Goal: Task Accomplishment & Management: Complete application form

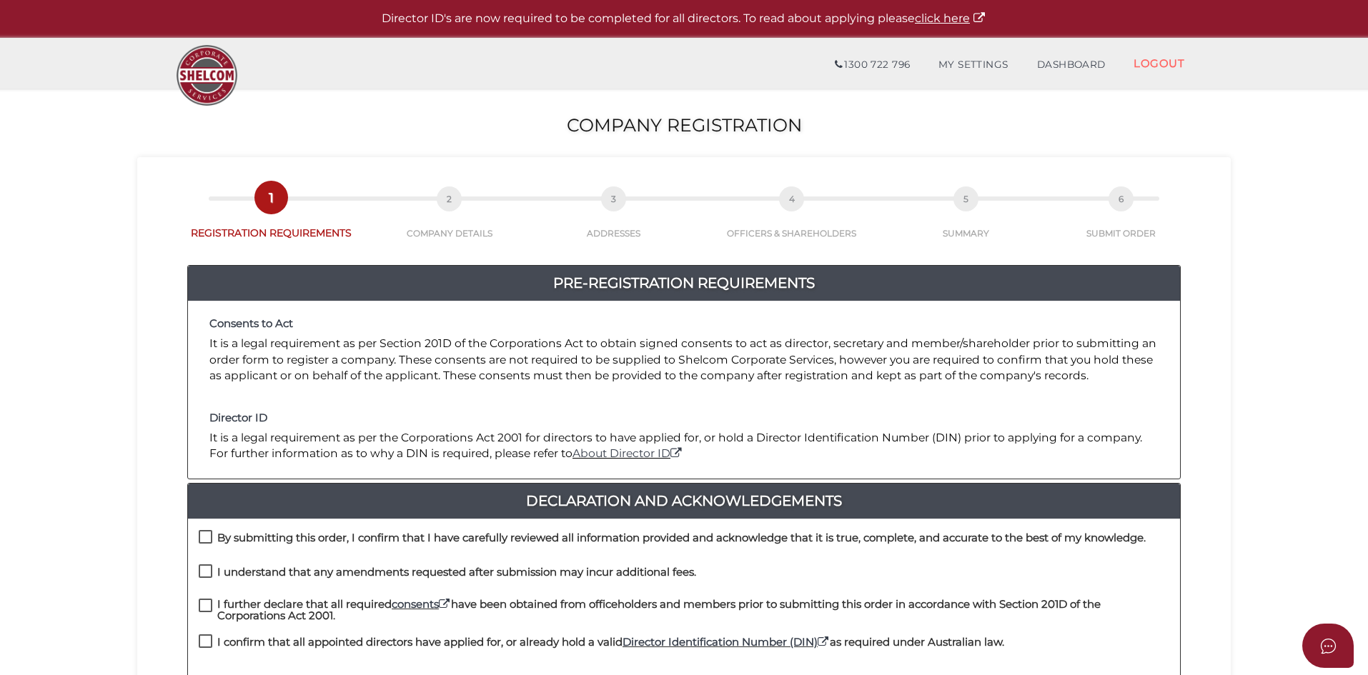
click at [571, 362] on p "It is a legal requirement as per Section 201D of the Corporations Act to obtain…" at bounding box center [683, 360] width 949 height 48
click at [207, 537] on label "By submitting this order, I confirm that I have carefully reviewed all informat…" at bounding box center [672, 541] width 947 height 18
checkbox input "true"
click at [207, 574] on label "I understand that any amendments requested after submission may incur additiona…" at bounding box center [447, 576] width 497 height 18
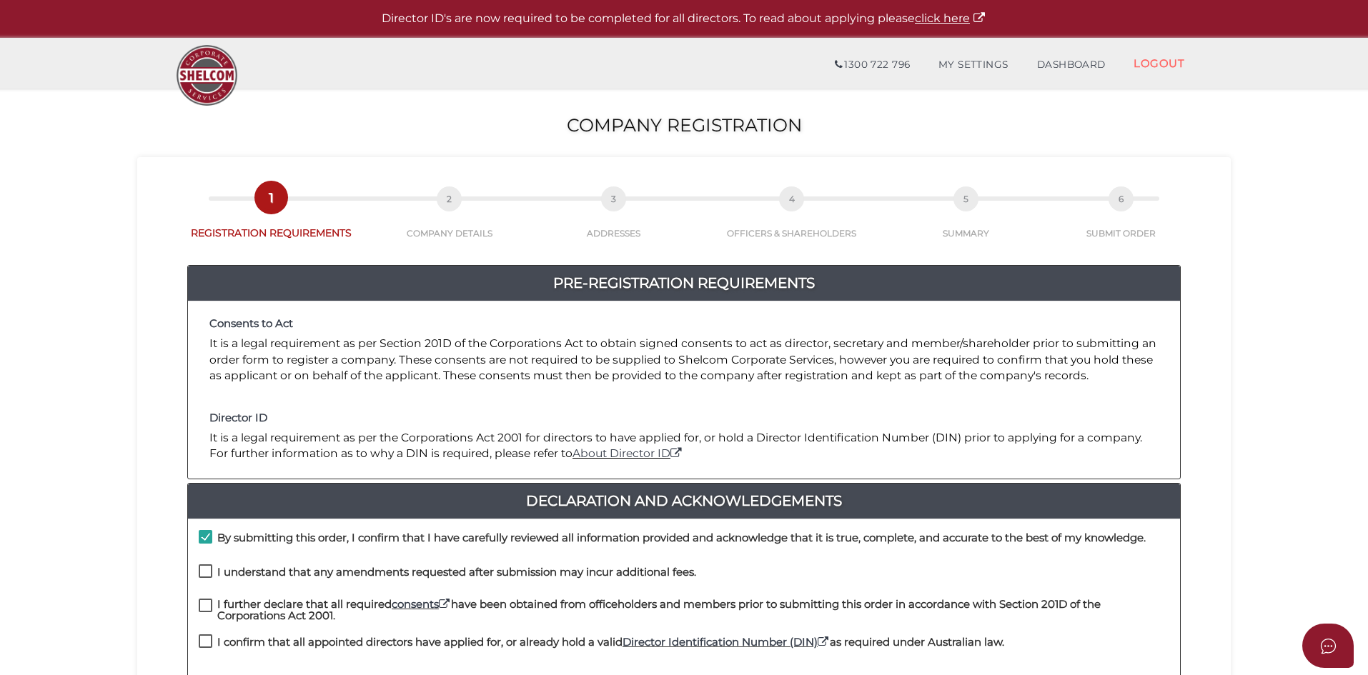
checkbox input "true"
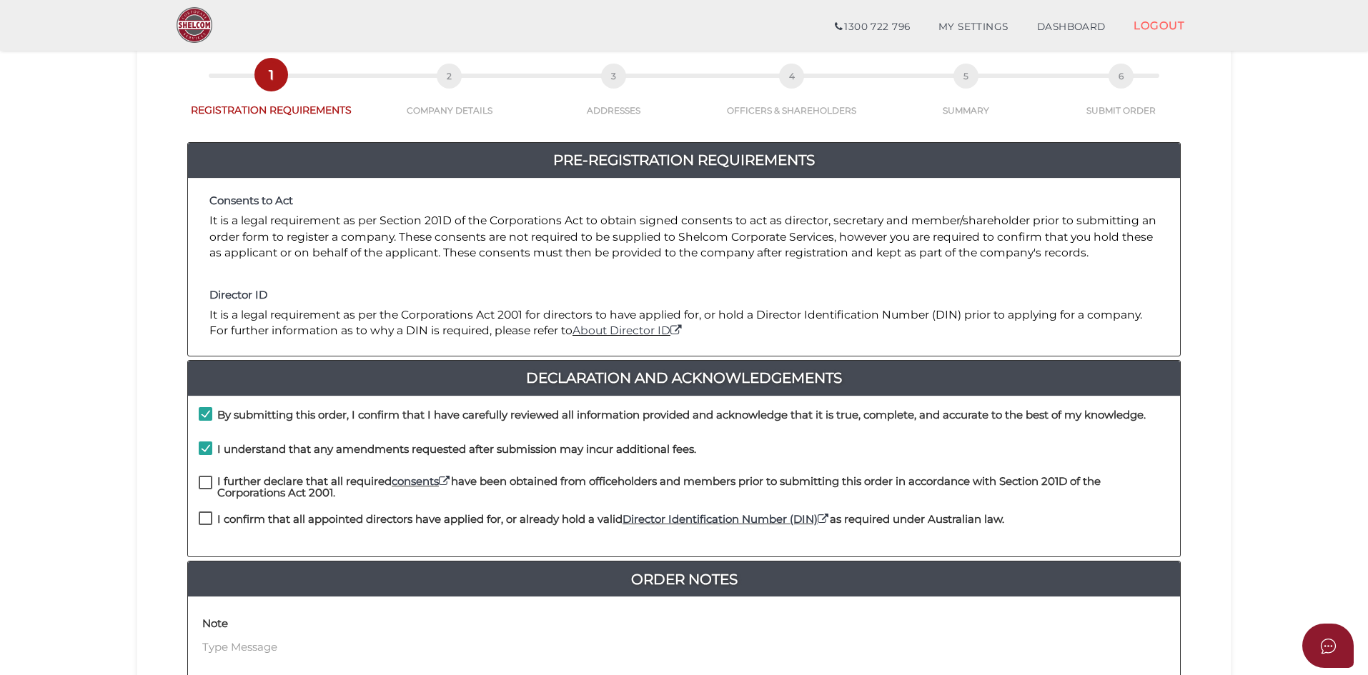
scroll to position [214, 0]
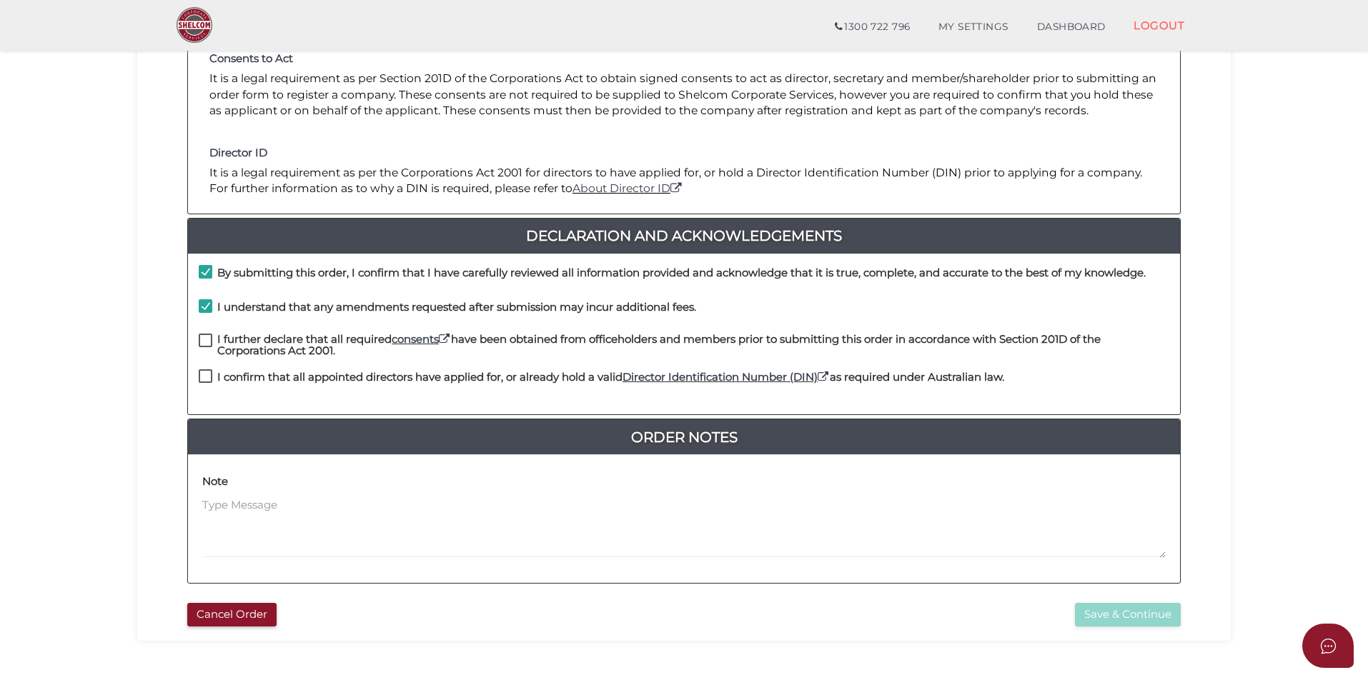
drag, startPoint x: 208, startPoint y: 339, endPoint x: 209, endPoint y: 359, distance: 20.1
click at [208, 339] on label "I further declare that all required consents have been obtained from officehold…" at bounding box center [684, 343] width 970 height 18
checkbox input "true"
click at [209, 377] on label "I confirm that all appointed directors have applied for, or already hold a vali…" at bounding box center [601, 381] width 805 height 18
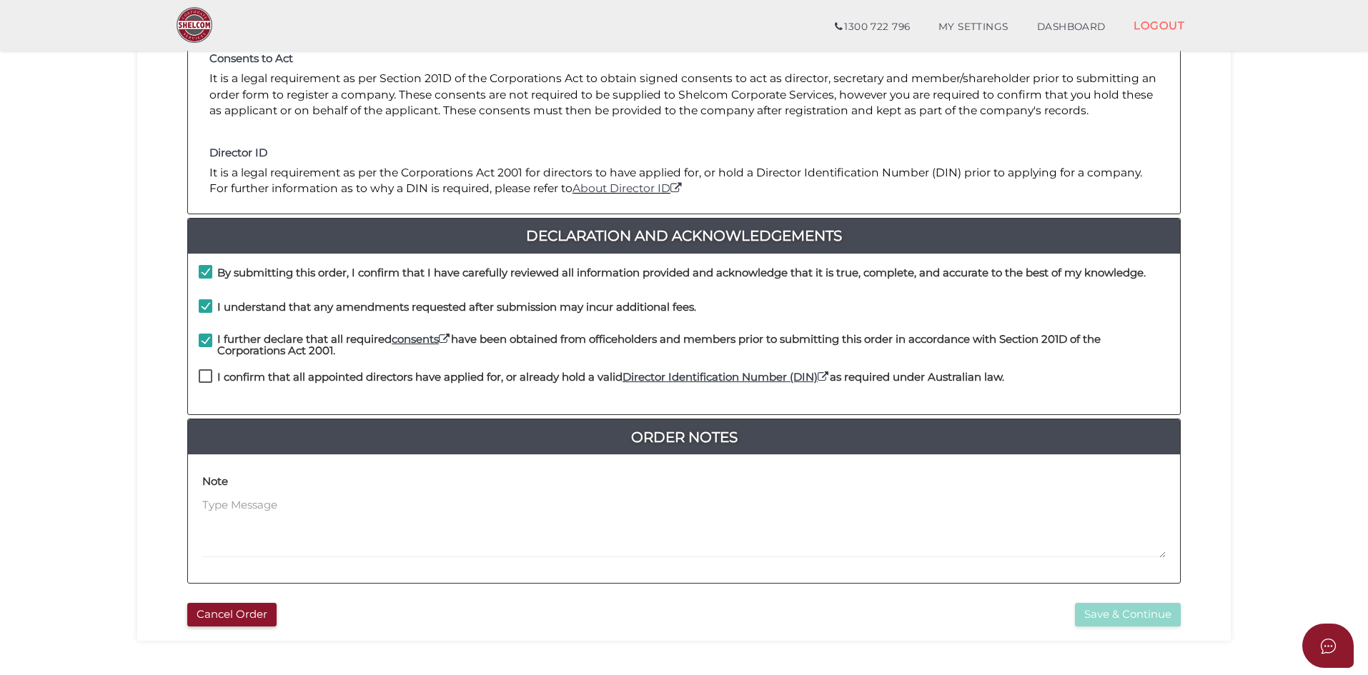
checkbox input "true"
drag, startPoint x: 1118, startPoint y: 625, endPoint x: 1110, endPoint y: 623, distance: 7.3
click at [1118, 623] on button "Save & Continue" at bounding box center [1128, 615] width 106 height 24
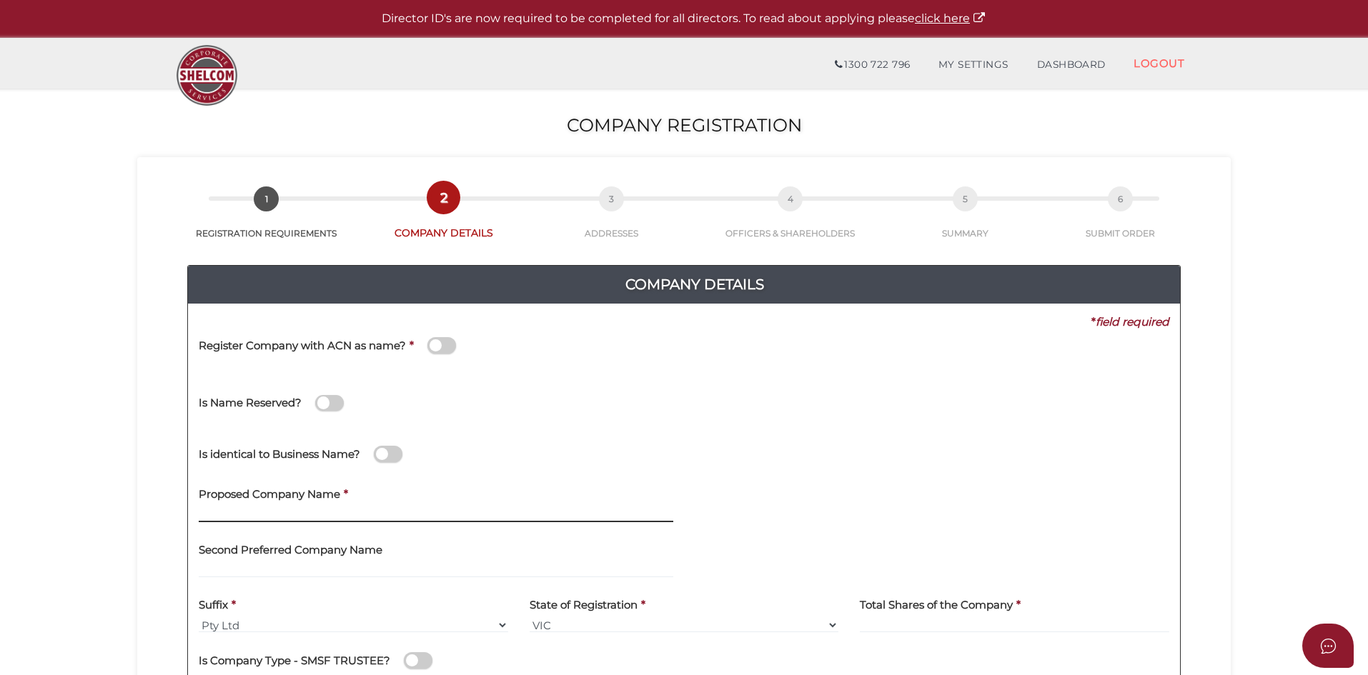
click at [269, 514] on input "text" at bounding box center [436, 515] width 474 height 16
paste input "ART Trading"
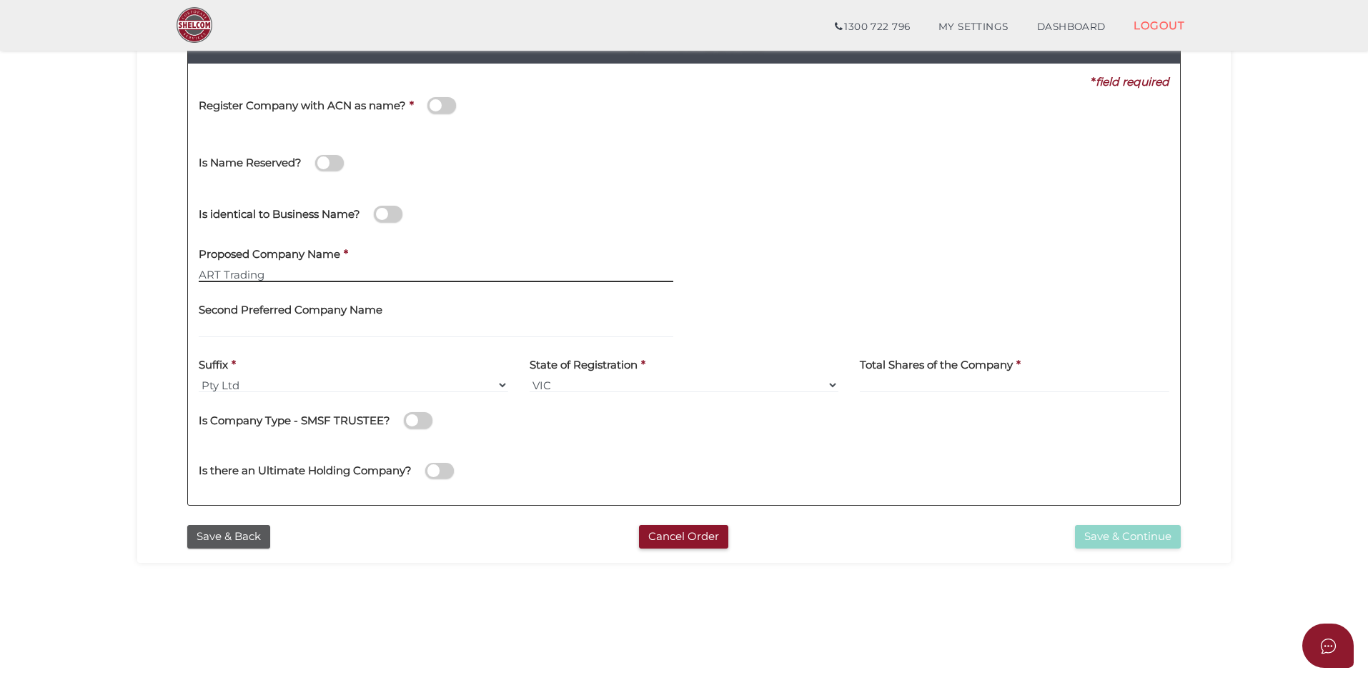
scroll to position [214, 0]
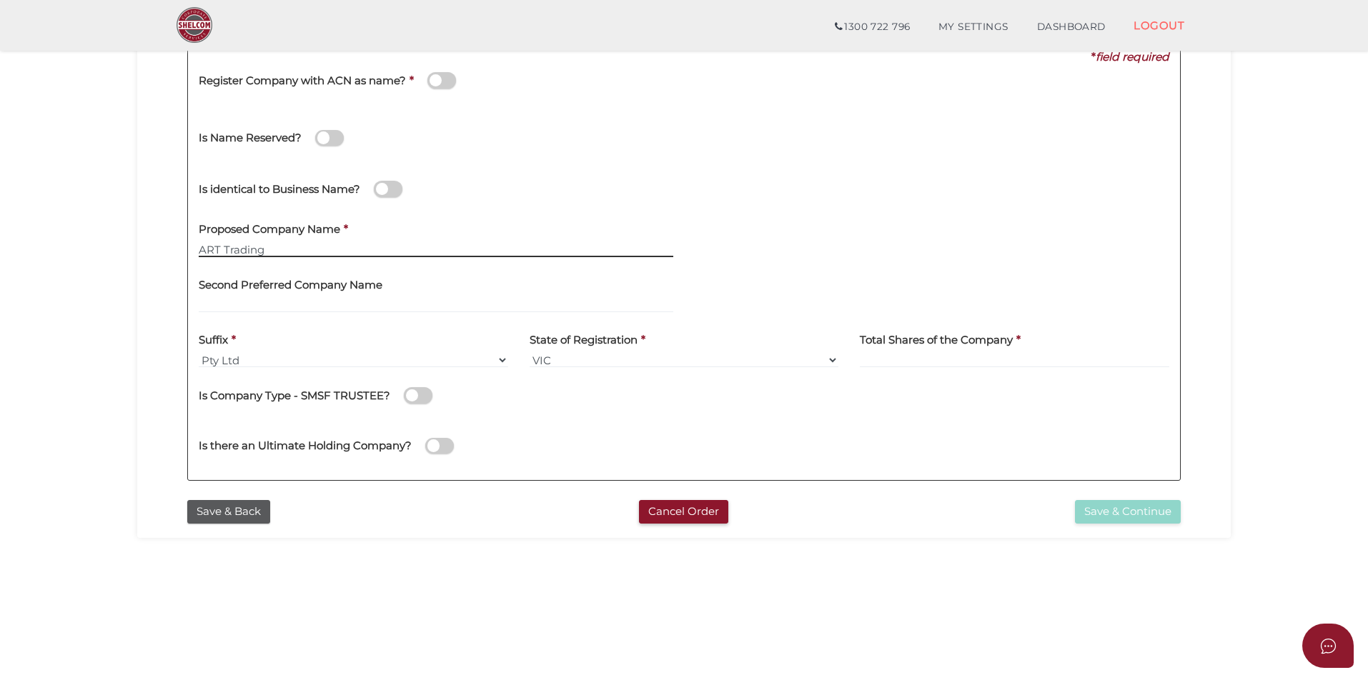
type input "ART Trading"
click at [894, 366] on input at bounding box center [1014, 360] width 309 height 16
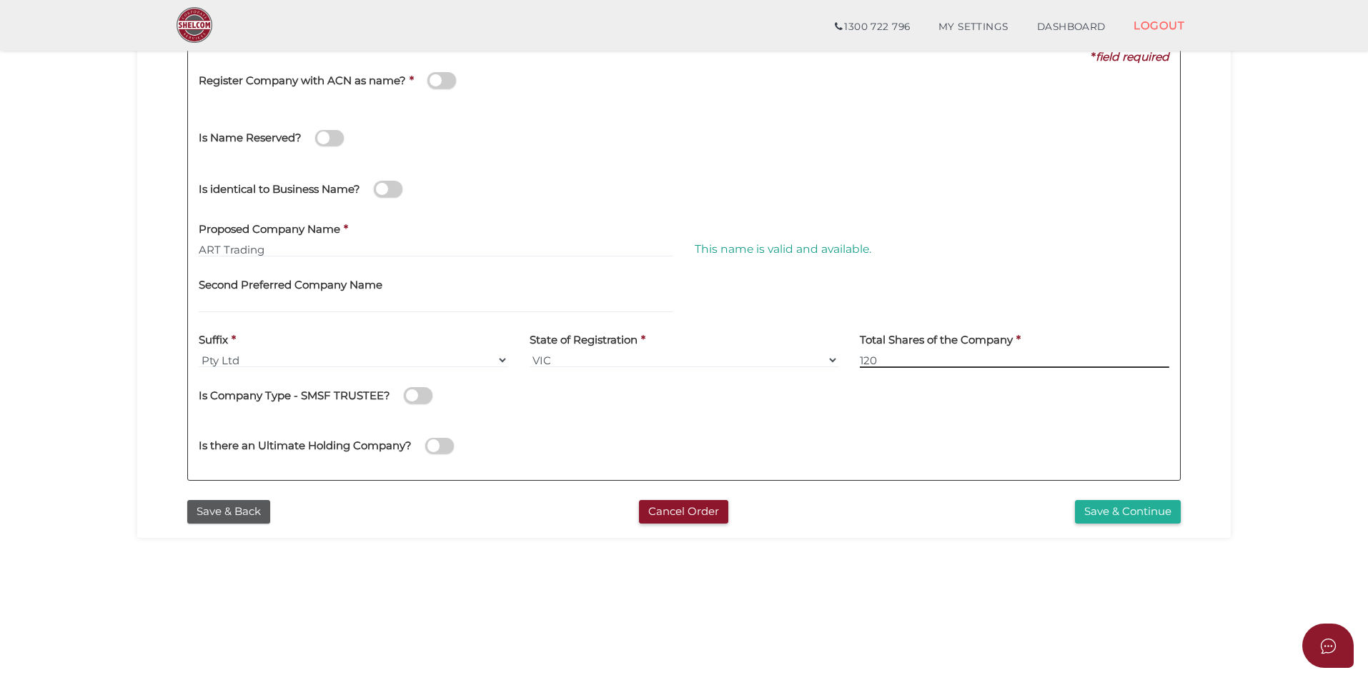
type input "120"
click at [600, 435] on div "Is there an Ultimate Holding Company?" at bounding box center [447, 439] width 496 height 40
click at [1146, 509] on button "Save & Continue" at bounding box center [1128, 512] width 106 height 24
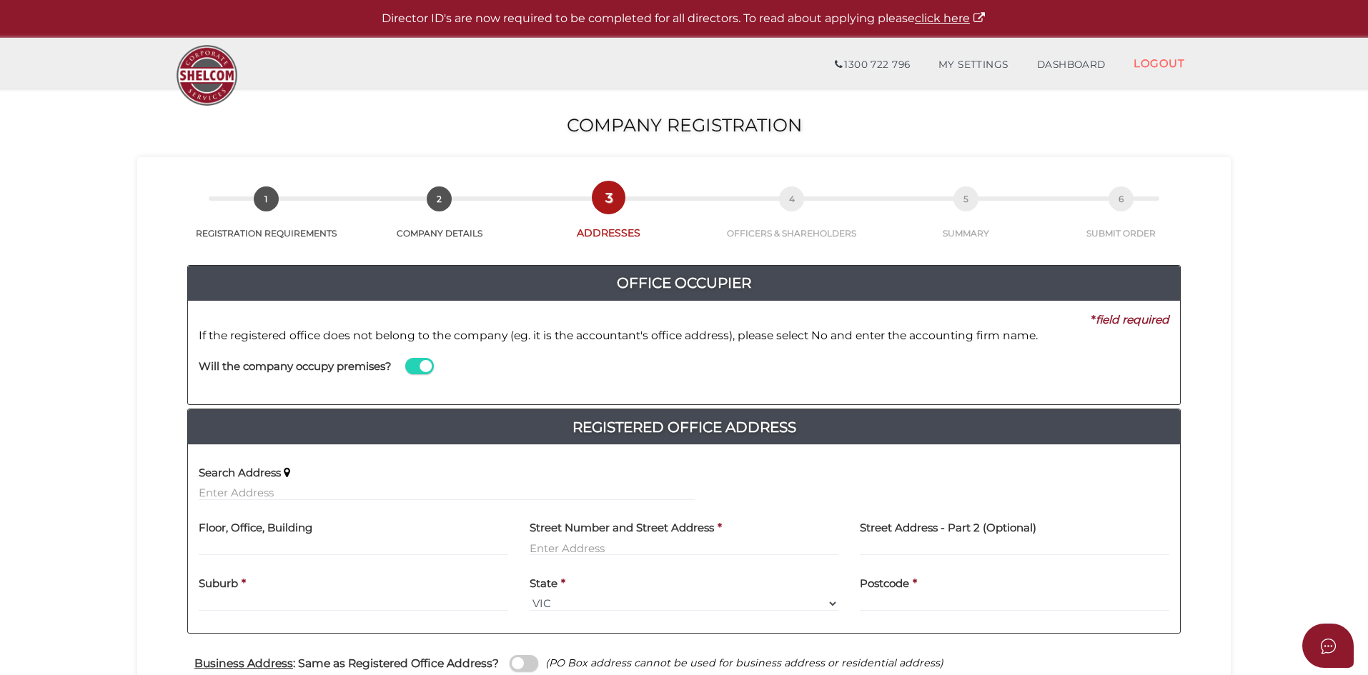
click at [89, 389] on section "Company Registration 7f1be529a26f06faebb8f6ec316e6fdd 1 REGISTRATION REQUIREMEN…" at bounding box center [684, 563] width 1368 height 949
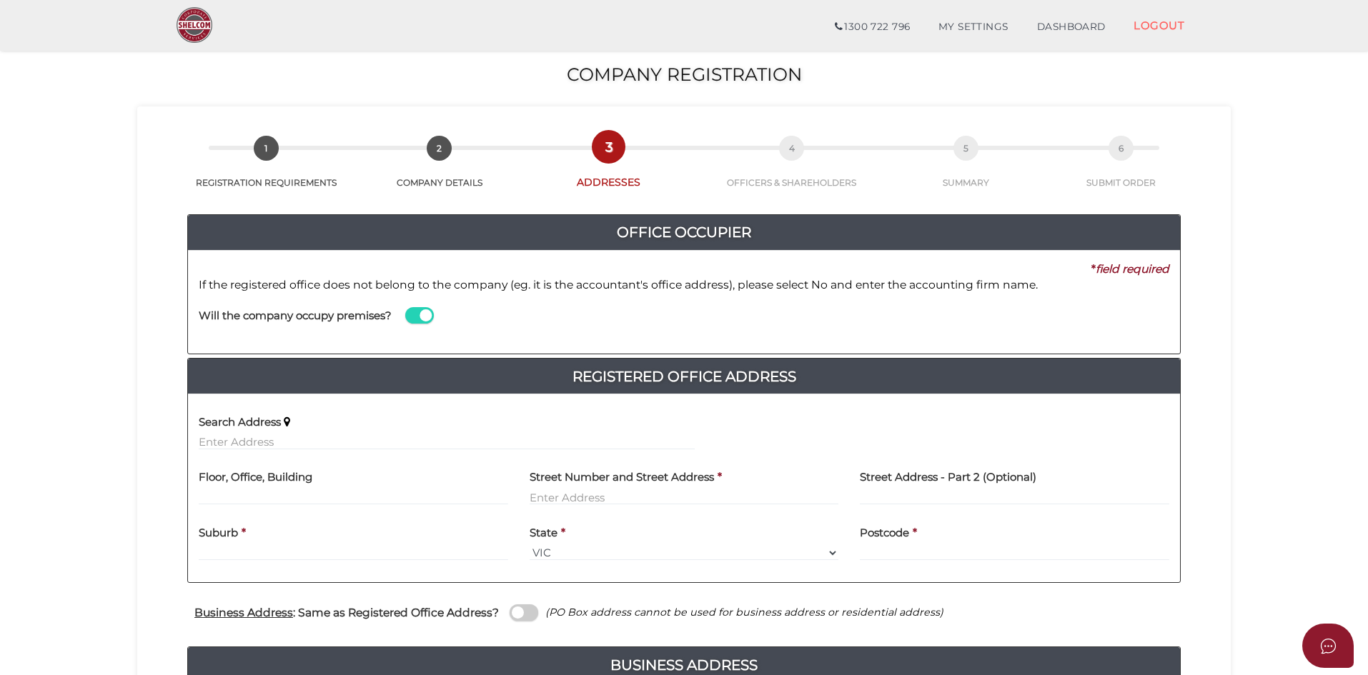
scroll to position [71, 0]
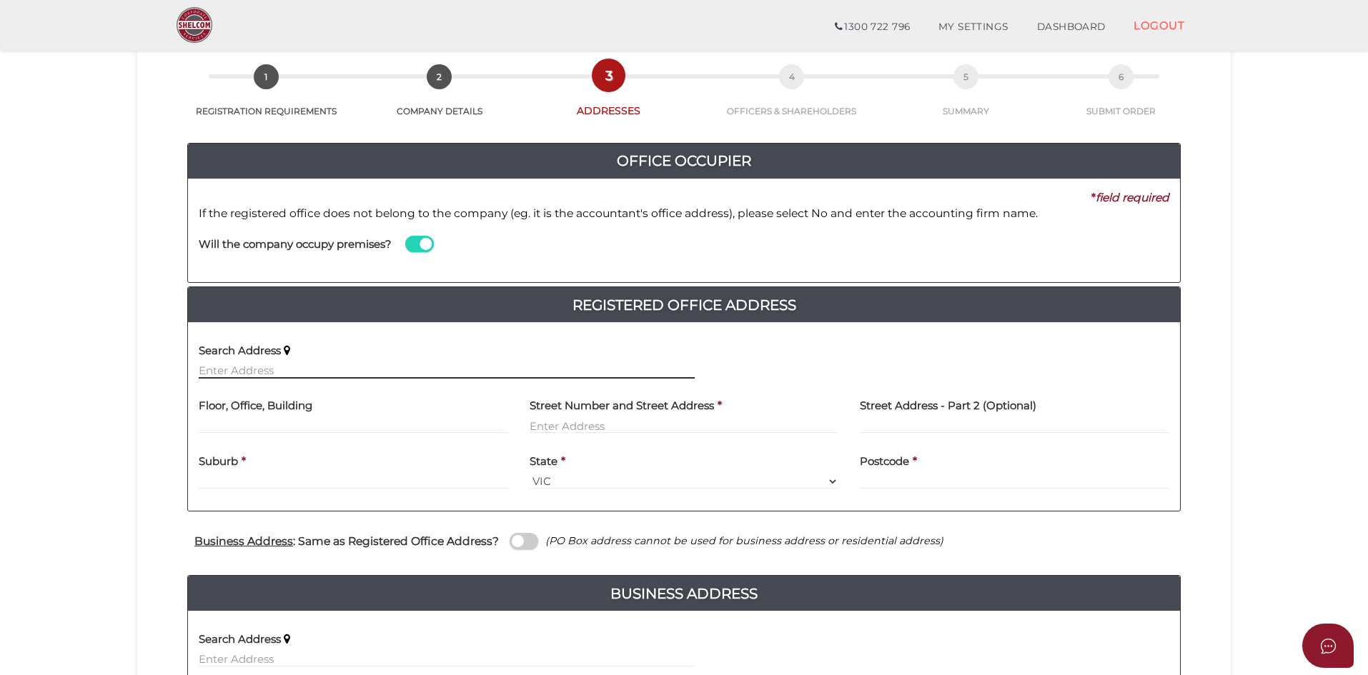
click at [225, 372] on input "text" at bounding box center [447, 371] width 496 height 16
paste input "52, The Garlands, Craigieburn"
type input "52 The Garlands, Craigieburn VIC, Australia"
type input "52 The Garlands"
type input "Craigieburn"
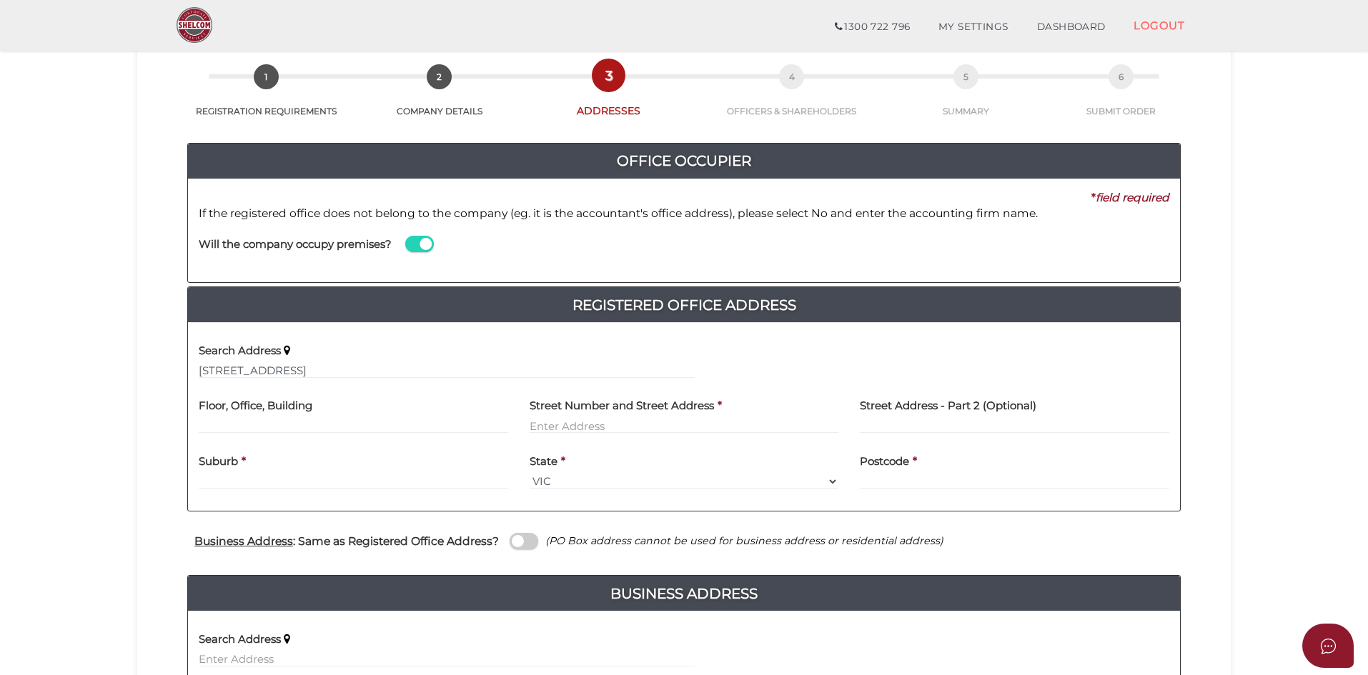
select select "VIC"
type input "3064"
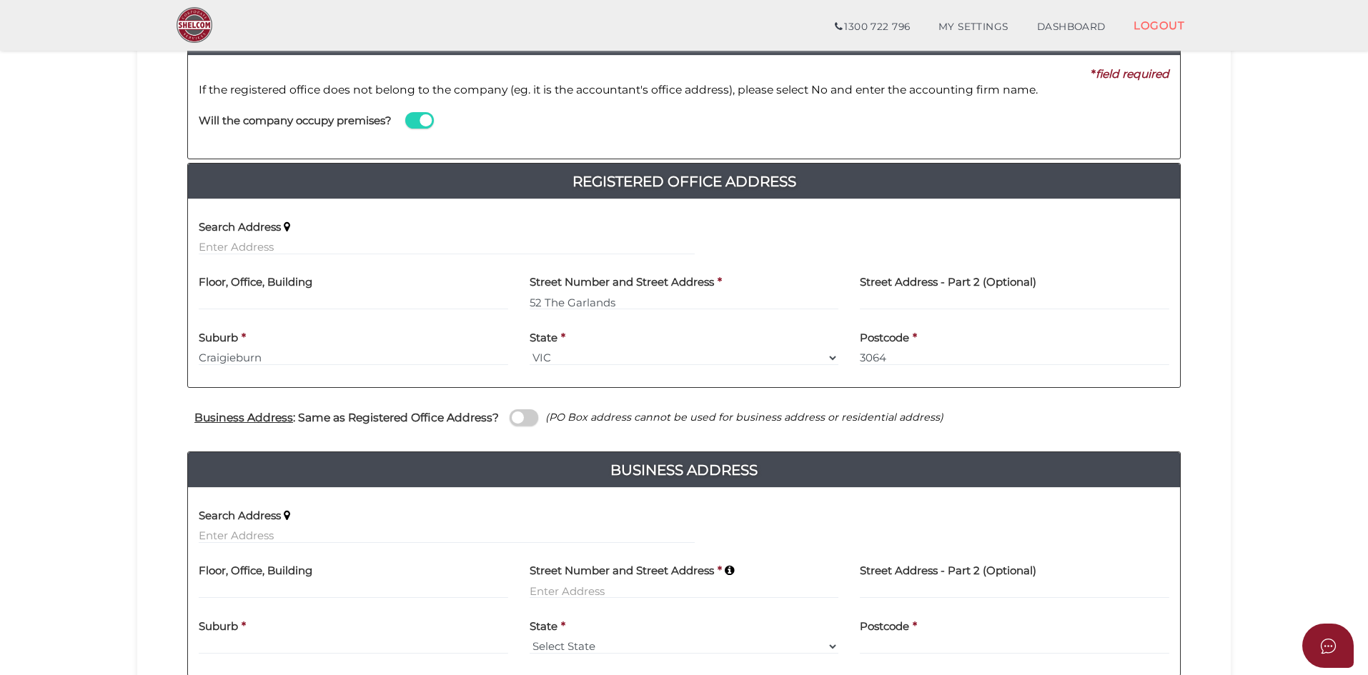
scroll to position [214, 0]
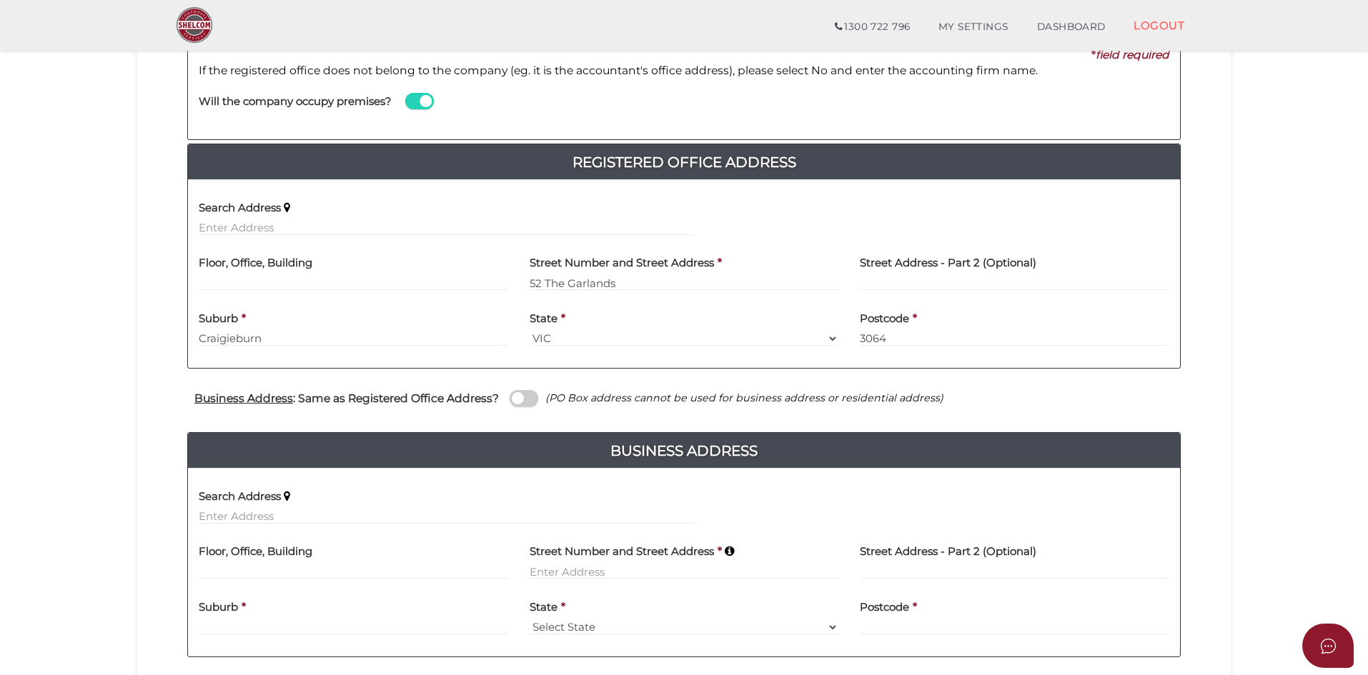
click at [524, 400] on span at bounding box center [523, 398] width 29 height 16
click at [0, 0] on input "checkbox" at bounding box center [0, 0] width 0 height 0
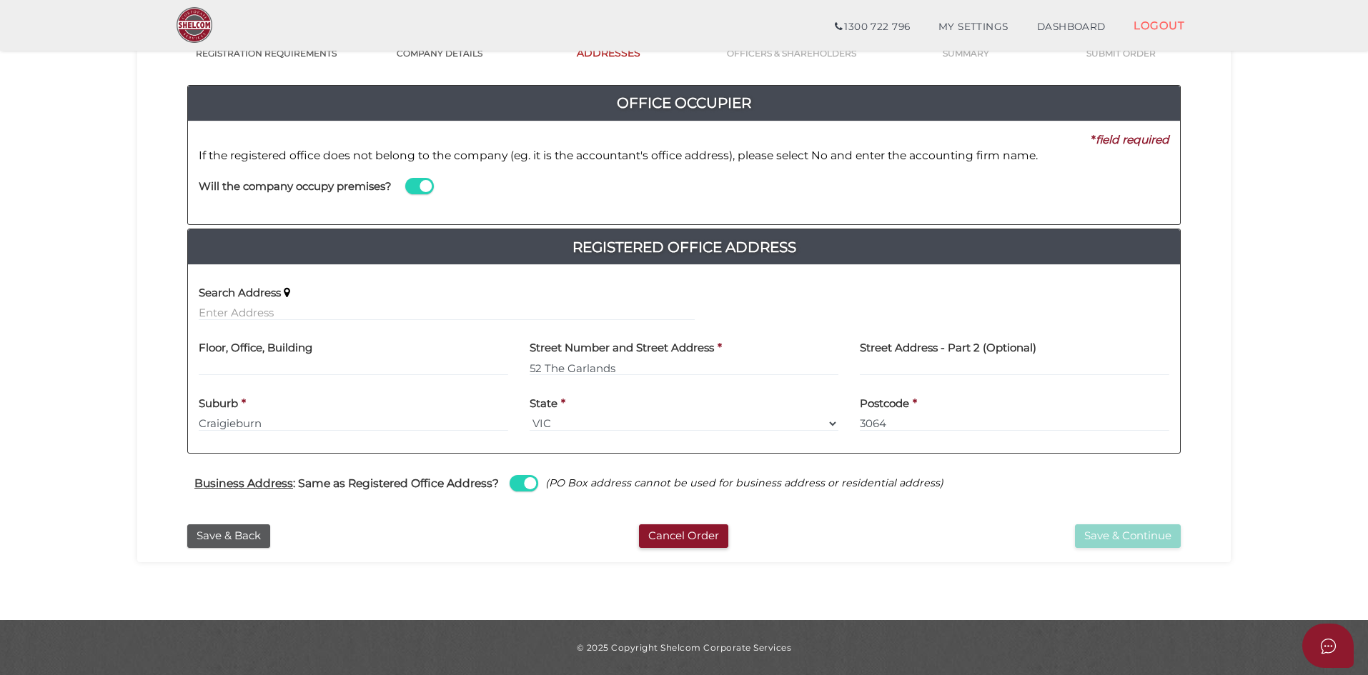
scroll to position [129, 0]
click at [487, 558] on div "7f1be529a26f06faebb8f6ec316e6fdd 1 REGISTRATION REQUIREMENTS 2 COMPANY DETAILS …" at bounding box center [683, 269] width 1093 height 585
drag, startPoint x: 950, startPoint y: 573, endPoint x: 1040, endPoint y: 559, distance: 90.5
click at [952, 572] on section "Company Registration 7f1be529a26f06faebb8f6ec316e6fdd 1 REGISTRATION REQUIREMEN…" at bounding box center [684, 265] width 1368 height 712
click at [1106, 539] on button "Save & Continue" at bounding box center [1128, 536] width 106 height 24
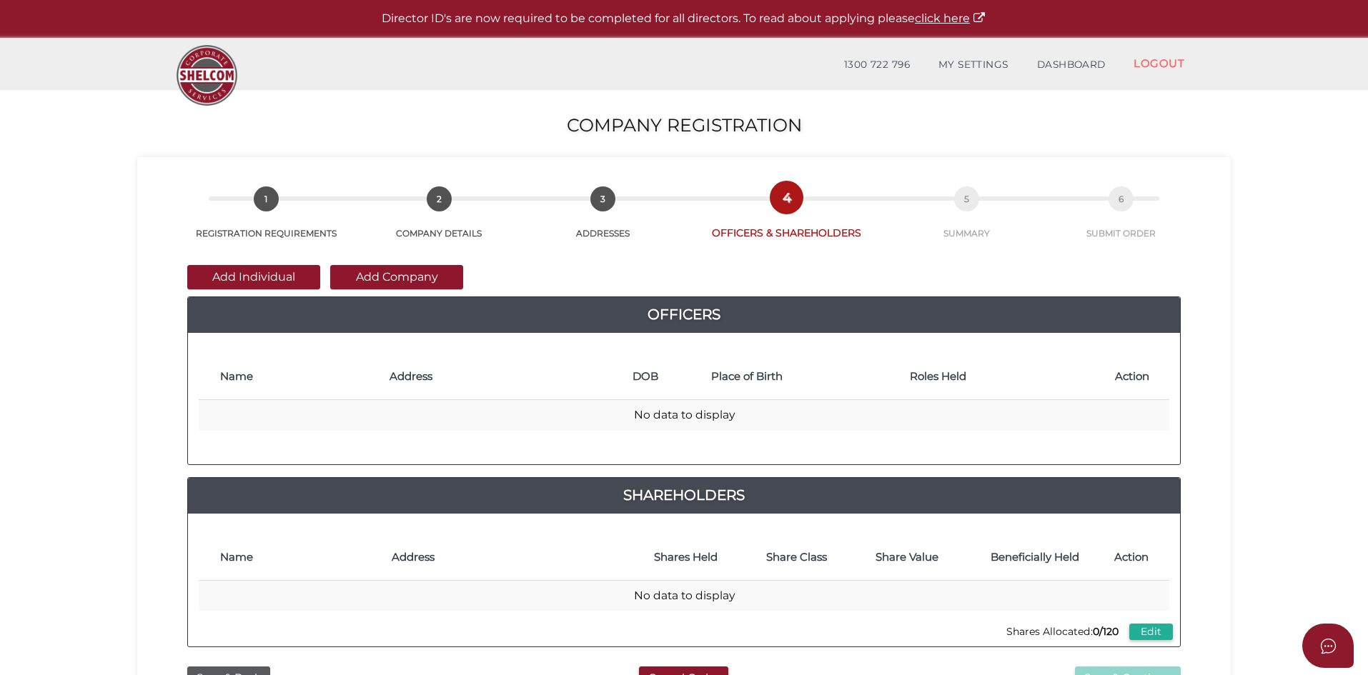
click at [112, 400] on section "Company Registration 7f1be529a26f06faebb8f6ec316e6fdd 1 REGISTRATION REQUIREMEN…" at bounding box center [684, 533] width 1368 height 888
click at [224, 272] on button "Add Individual" at bounding box center [253, 277] width 133 height 24
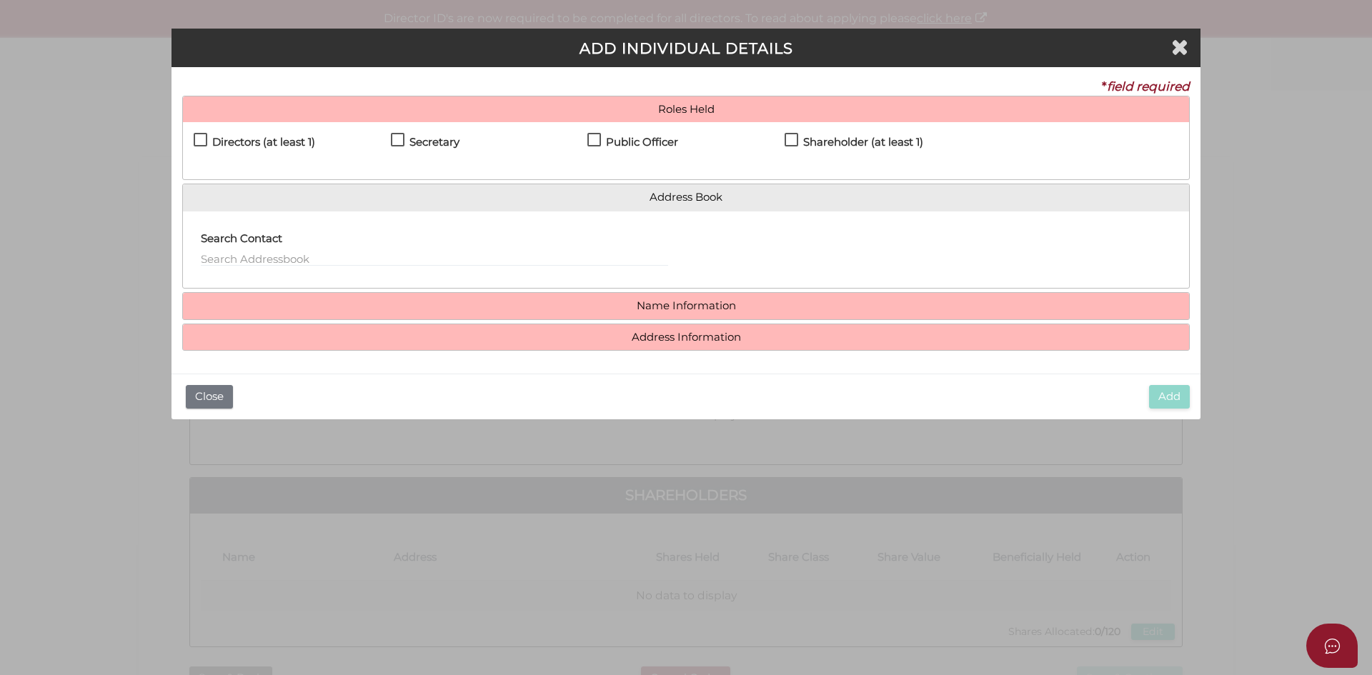
click at [206, 136] on label "Directors (at least 1)" at bounding box center [254, 145] width 121 height 18
checkbox input "true"
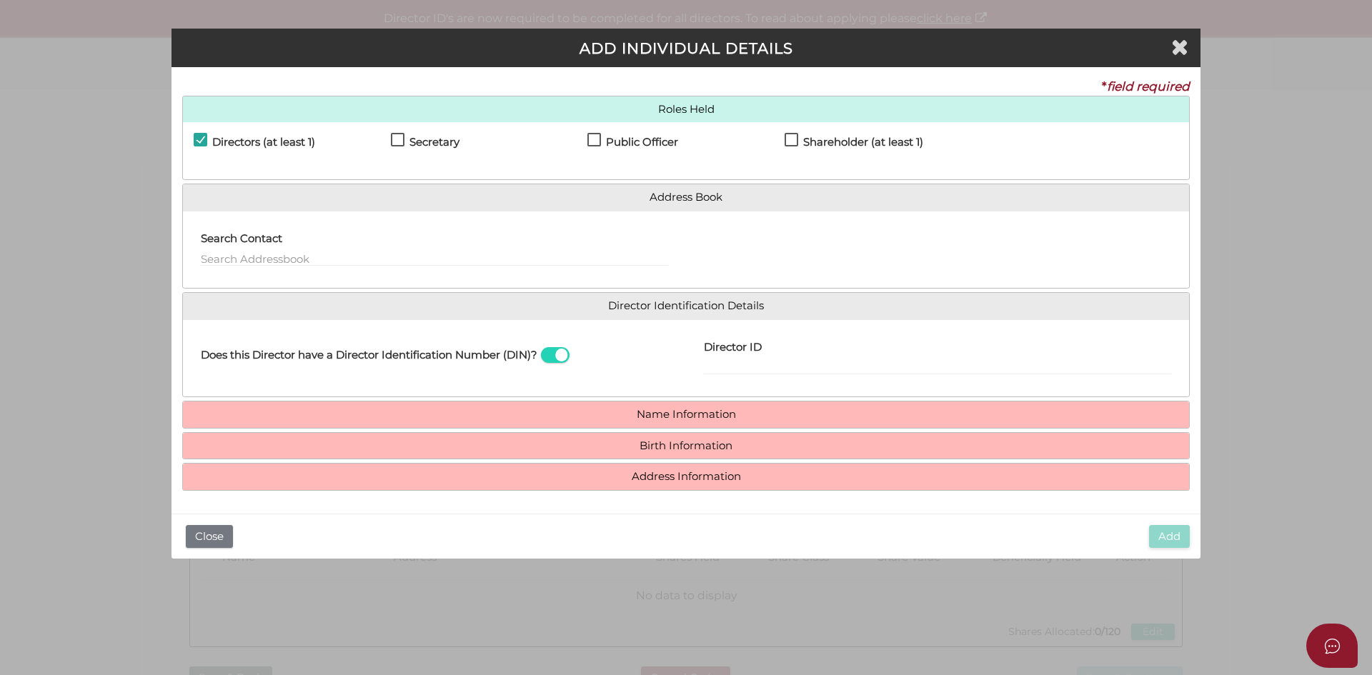
click at [399, 139] on label "Secretary" at bounding box center [425, 145] width 69 height 18
checkbox input "true"
click at [596, 136] on label "Public Officer" at bounding box center [632, 145] width 91 height 18
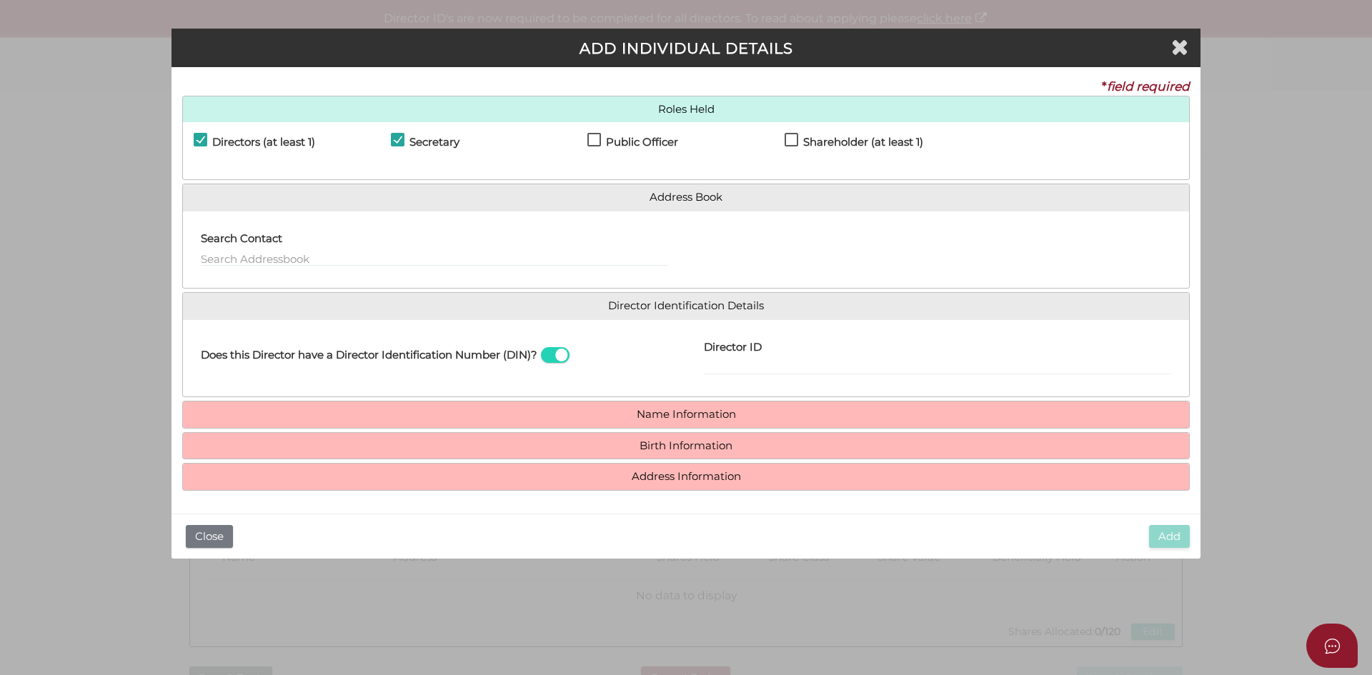
checkbox input "true"
click at [791, 137] on label "Shareholder (at least 1)" at bounding box center [854, 145] width 139 height 18
checkbox input "true"
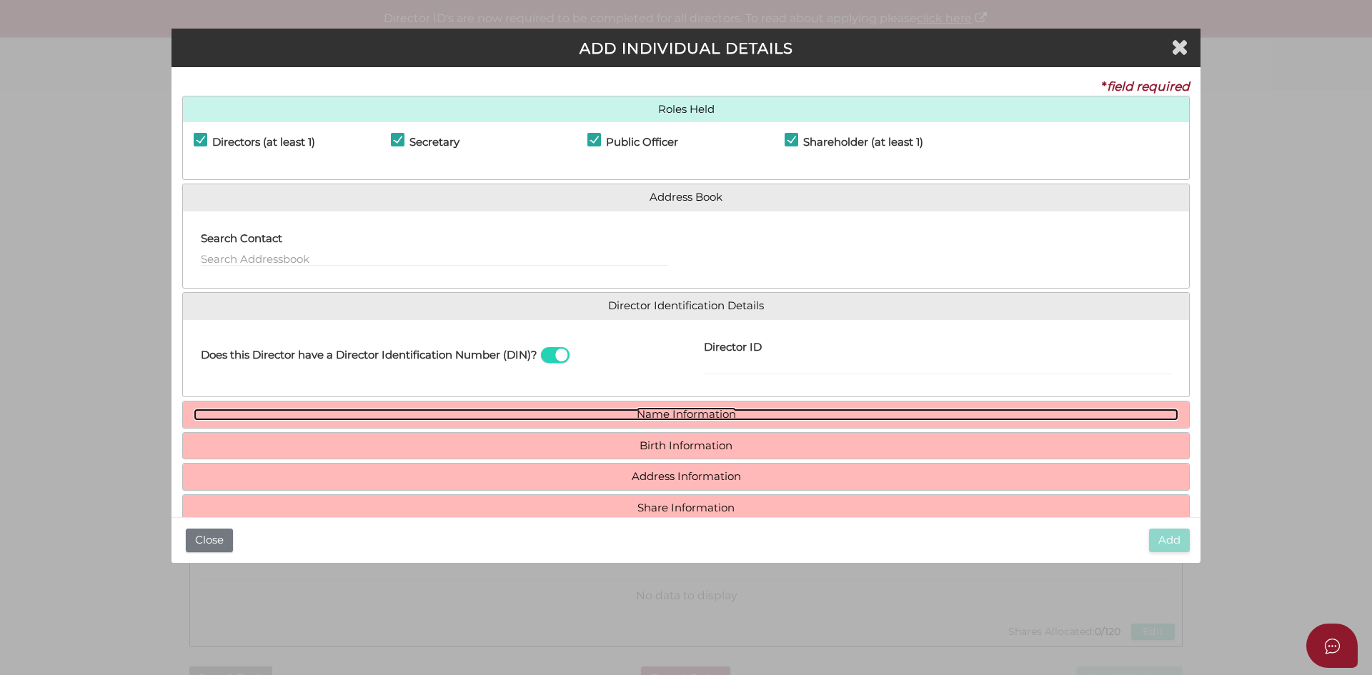
click at [687, 411] on link "Name Information" at bounding box center [686, 415] width 985 height 12
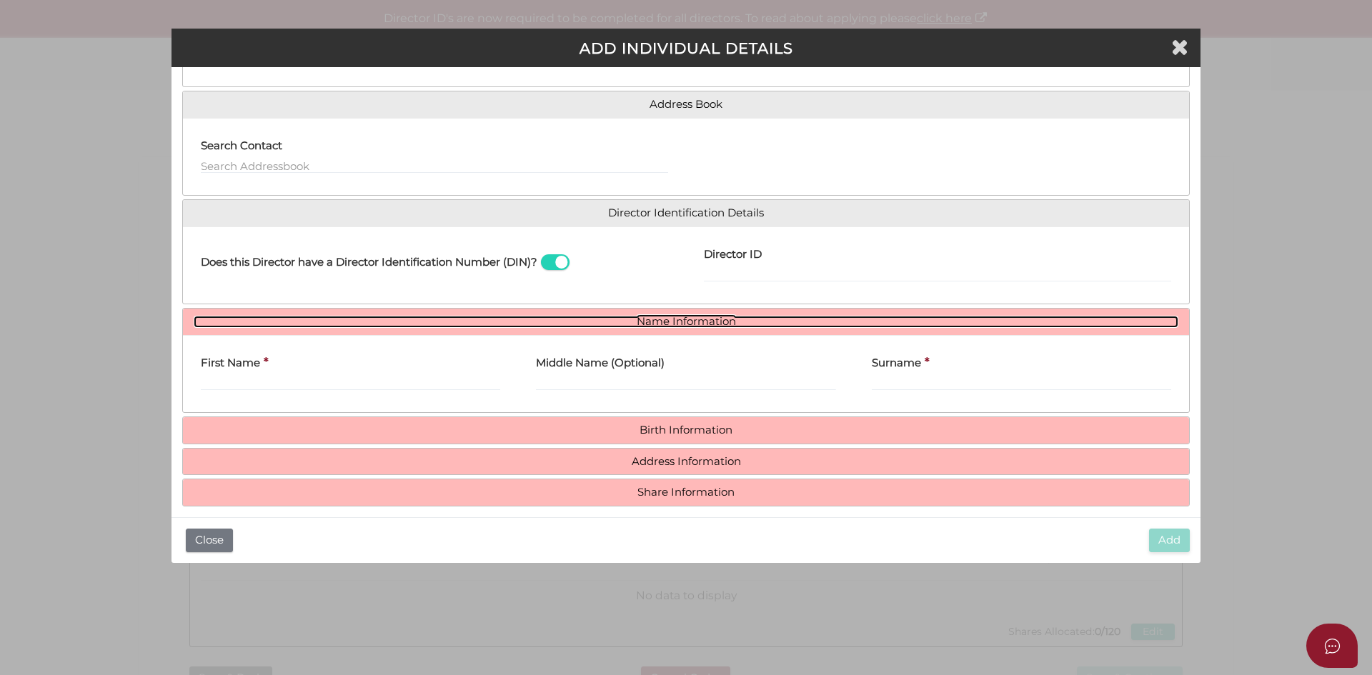
scroll to position [105, 0]
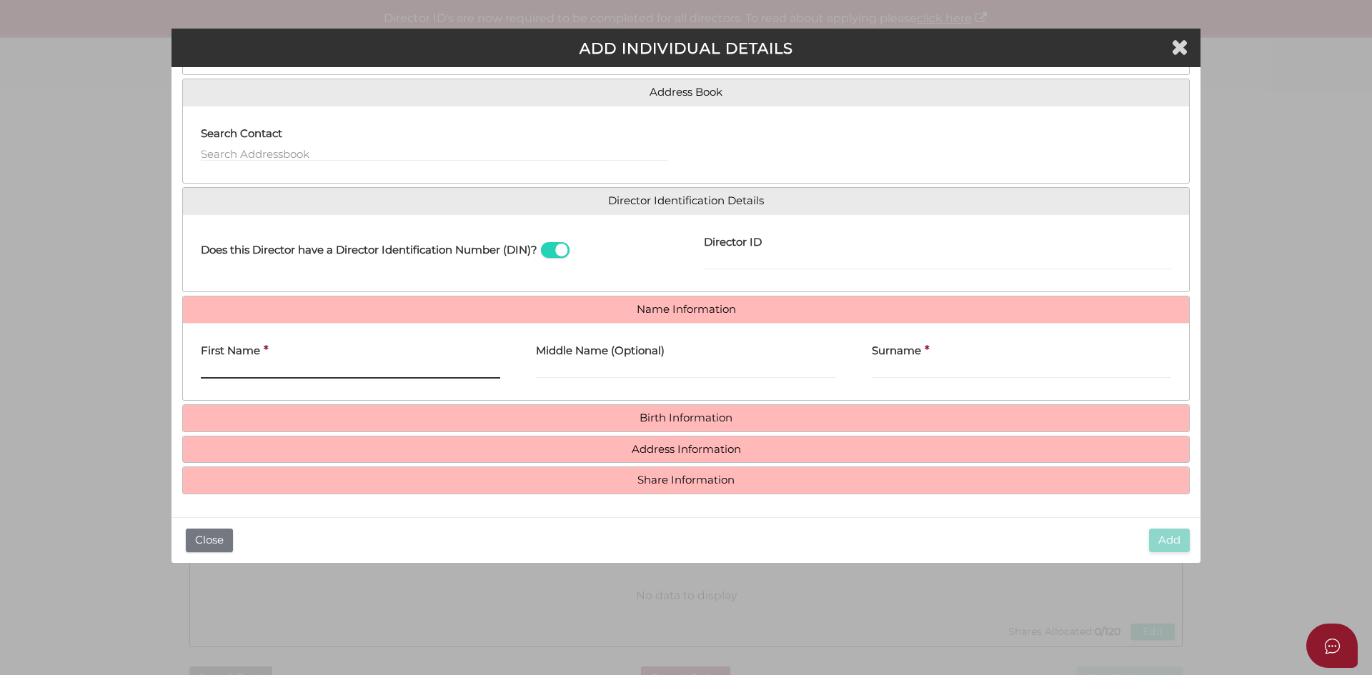
click at [262, 378] on input "First Name" at bounding box center [350, 371] width 299 height 16
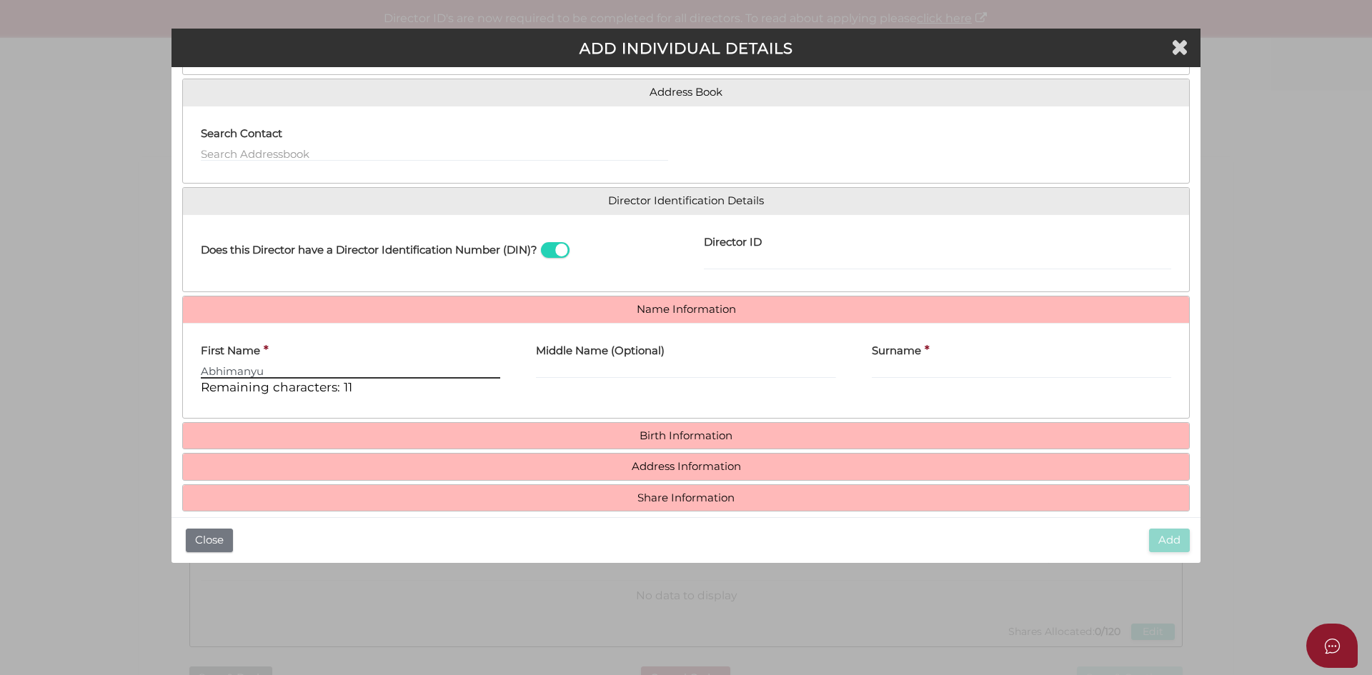
type input "Abhimanyu"
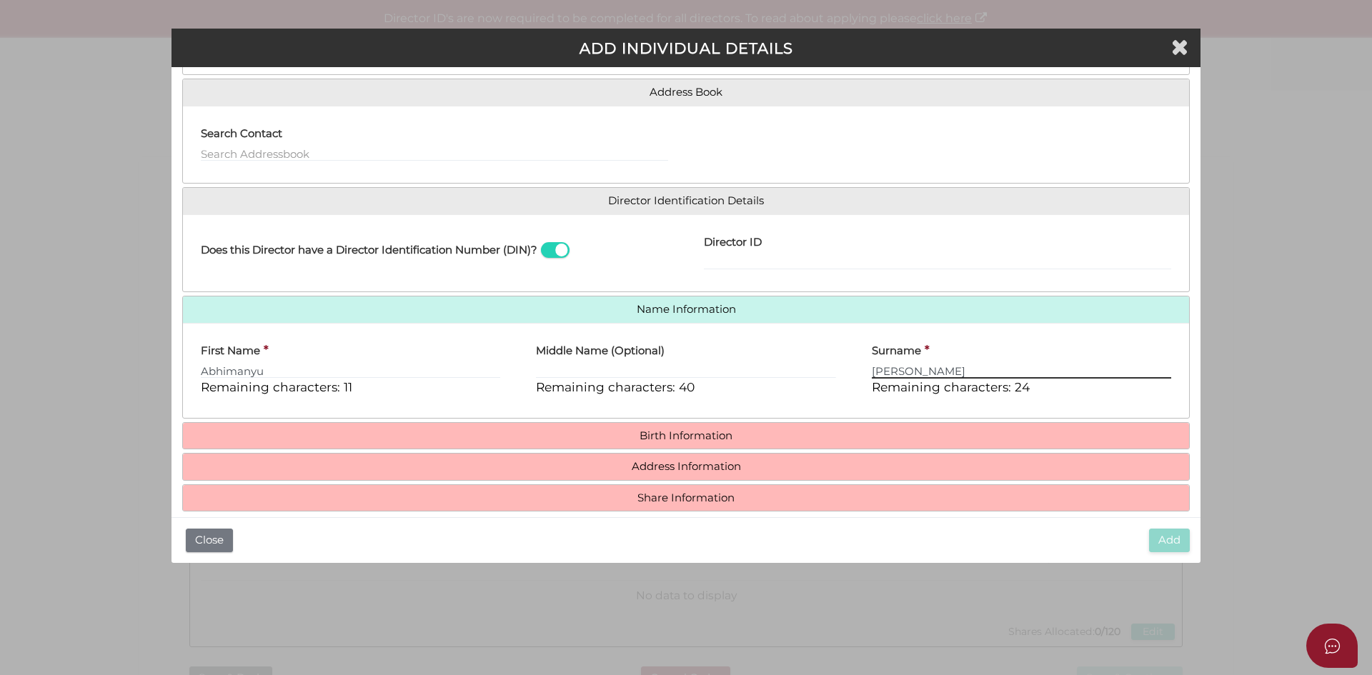
type input "Thakur"
click at [810, 407] on div "First Name * Abhimanyu Remaining characters: 11 Middle Name (Optional) Remainin…" at bounding box center [686, 370] width 1006 height 95
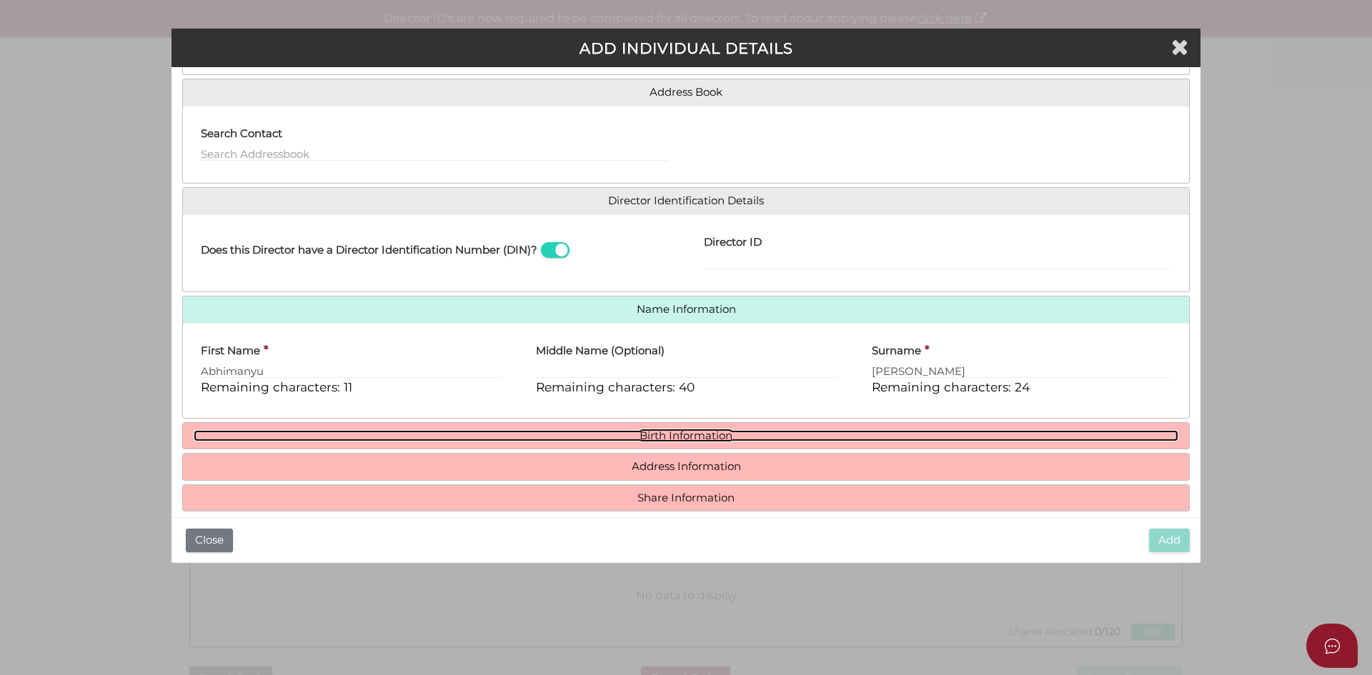
click at [650, 438] on link "Birth Information" at bounding box center [686, 436] width 985 height 12
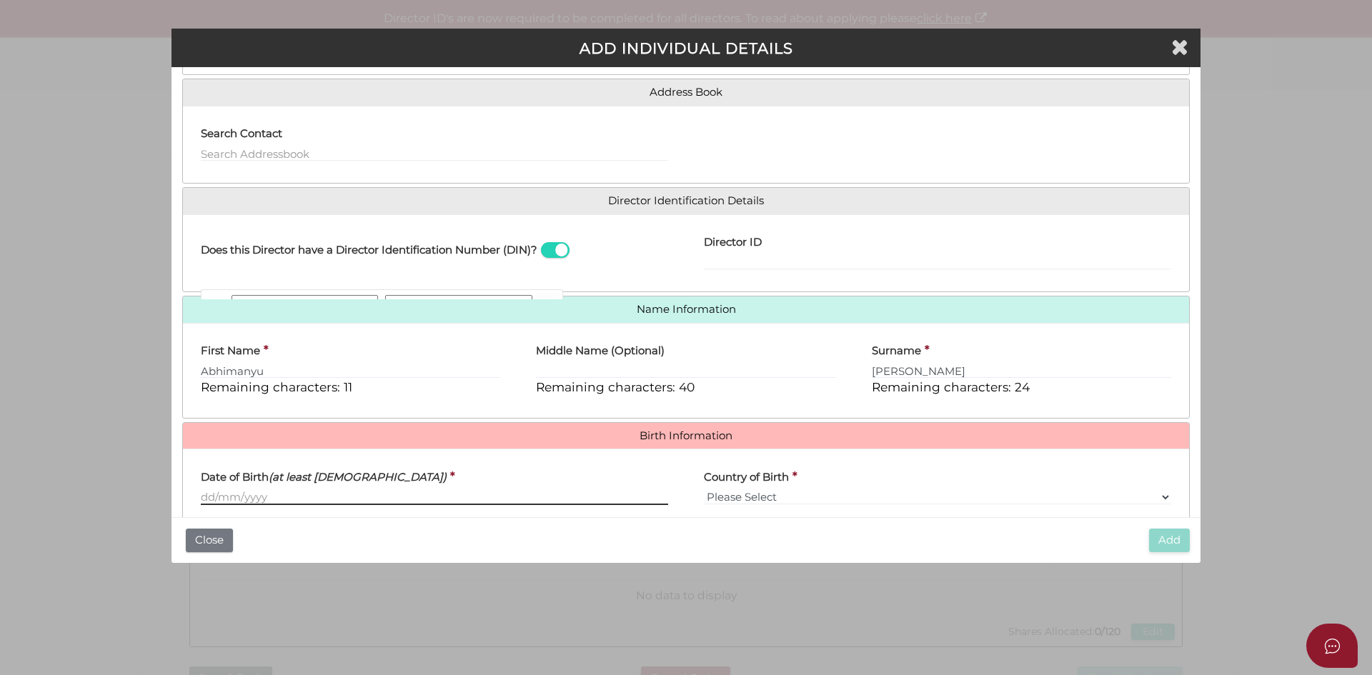
click at [232, 493] on input "Date of Birth (at least 18 years old)" at bounding box center [434, 497] width 467 height 16
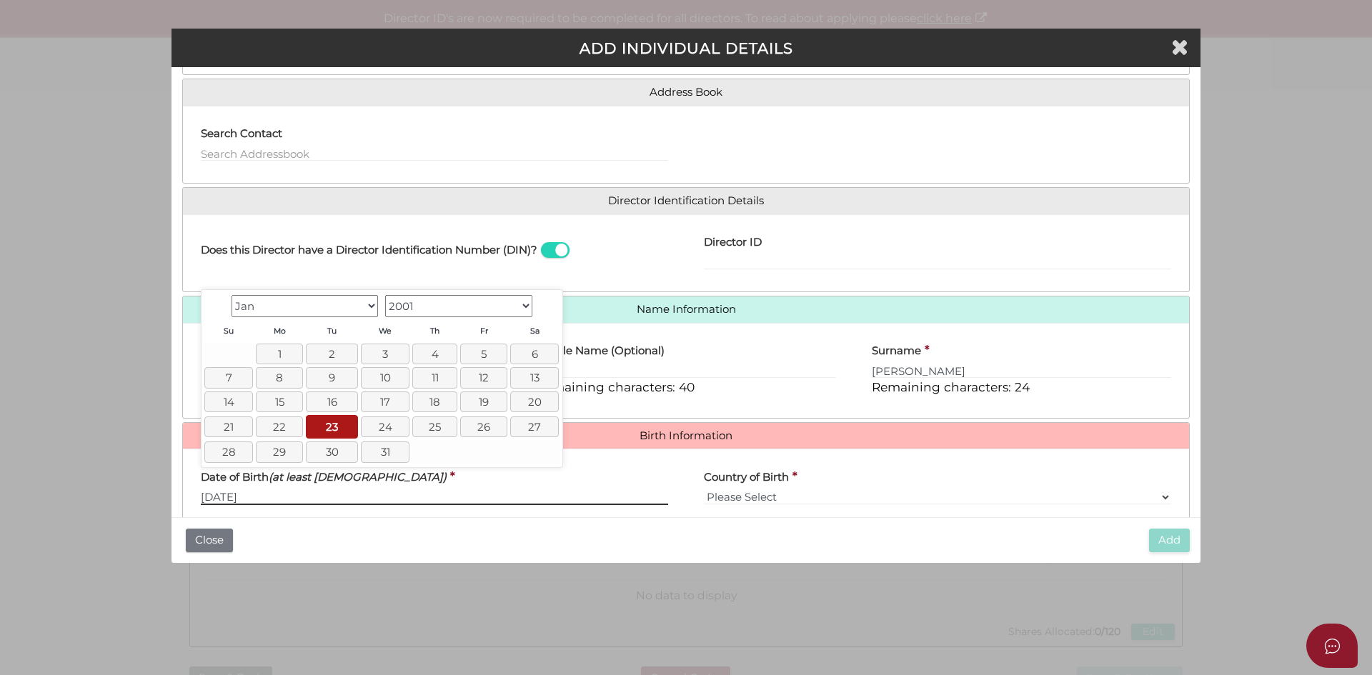
type input "[DATE]"
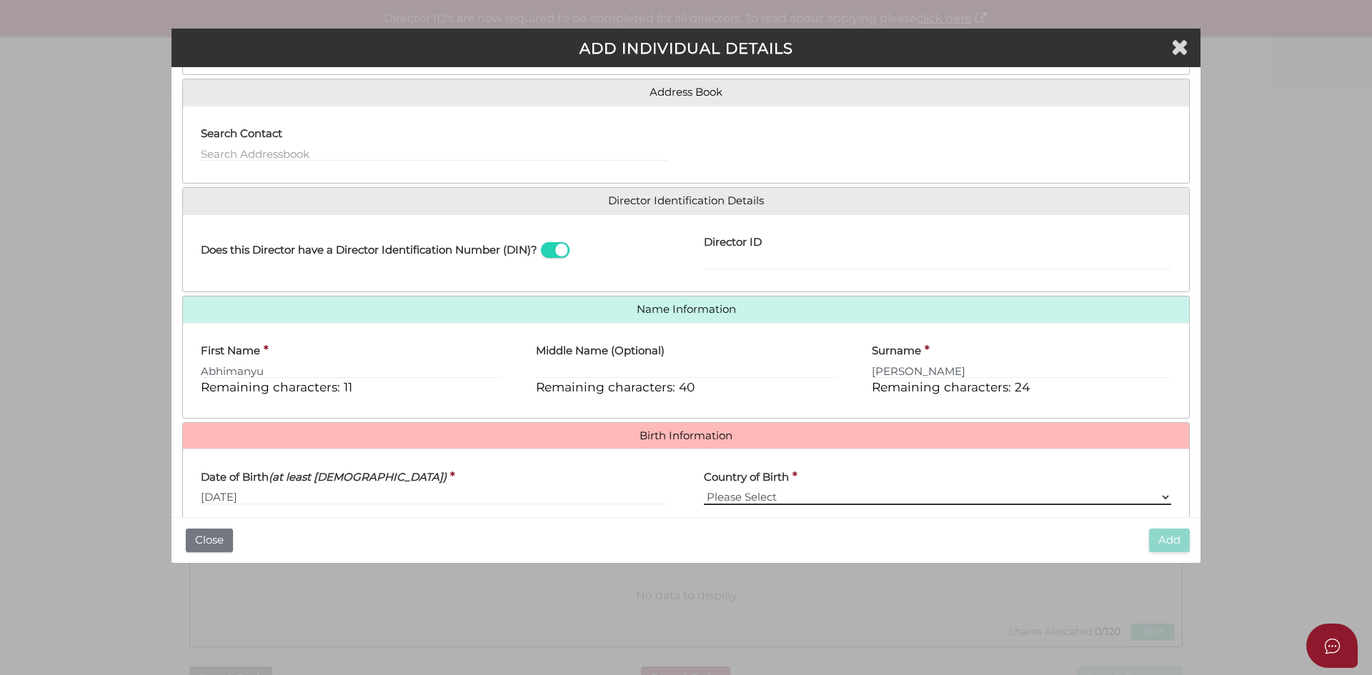
click at [943, 491] on select "Please Select v Australia Afghanistan Albania Algeria American Samoa Andorra An…" at bounding box center [937, 497] width 467 height 16
select select "[GEOGRAPHIC_DATA]"
click at [704, 489] on select "Please Select v Australia Afghanistan Albania Algeria American Samoa Andorra An…" at bounding box center [937, 497] width 467 height 16
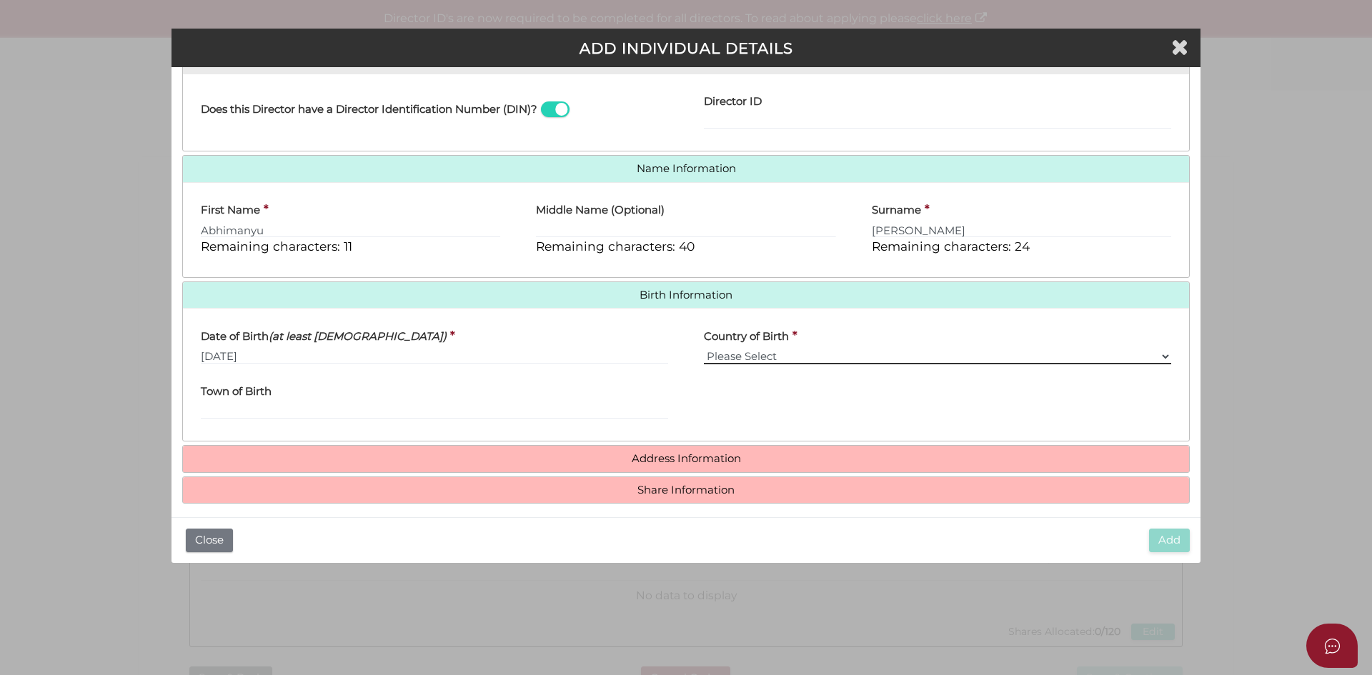
scroll to position [255, 0]
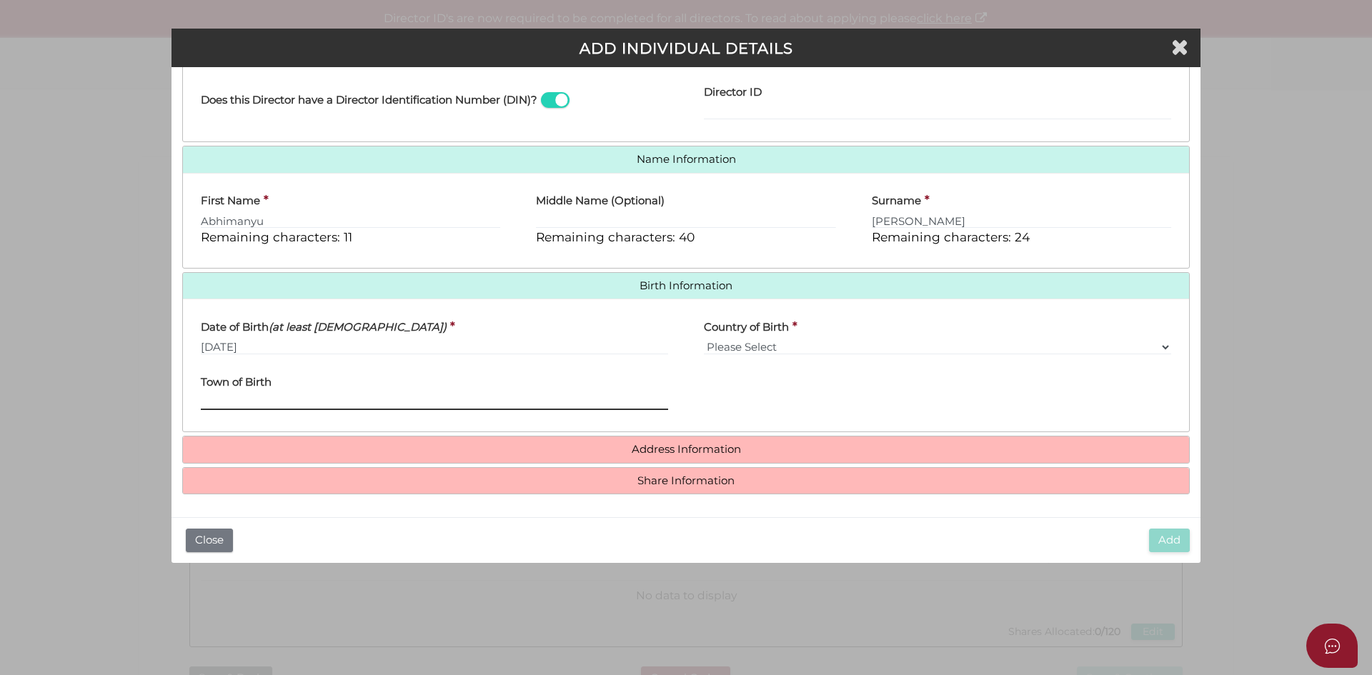
click at [294, 404] on input "Town of Birth" at bounding box center [434, 402] width 467 height 16
type input "Jalandhar"
click at [767, 410] on div "State of Birth Please Select VIC ACT NSW NT QLD TAS WA SA" at bounding box center [937, 394] width 503 height 56
click at [740, 457] on h4 "Address Information" at bounding box center [686, 450] width 1006 height 26
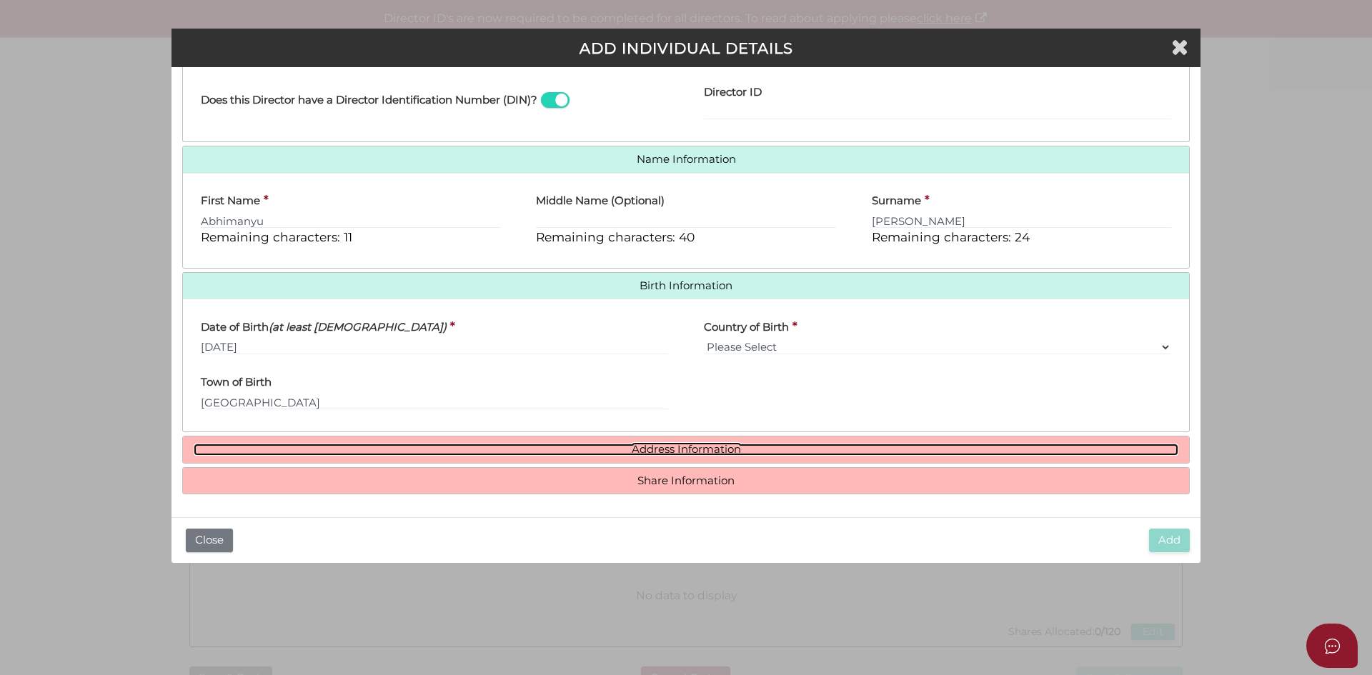
click at [709, 449] on link "Address Information" at bounding box center [686, 450] width 985 height 12
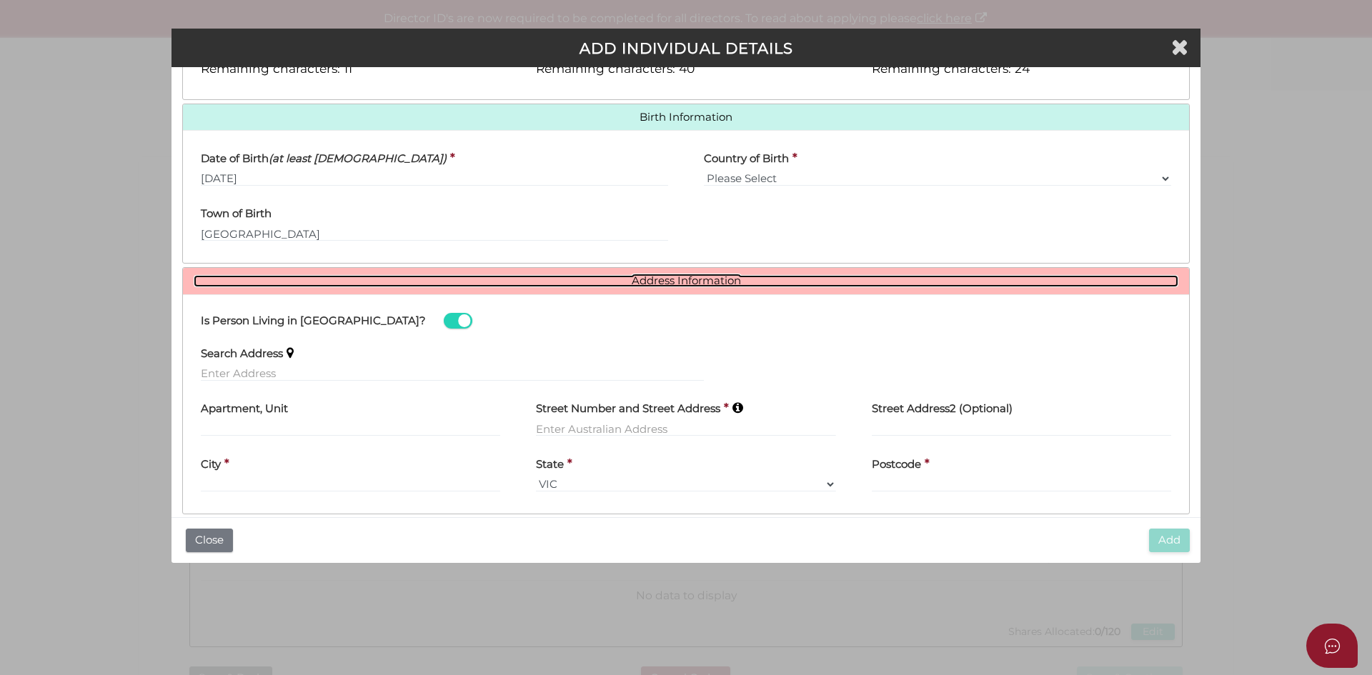
scroll to position [469, 0]
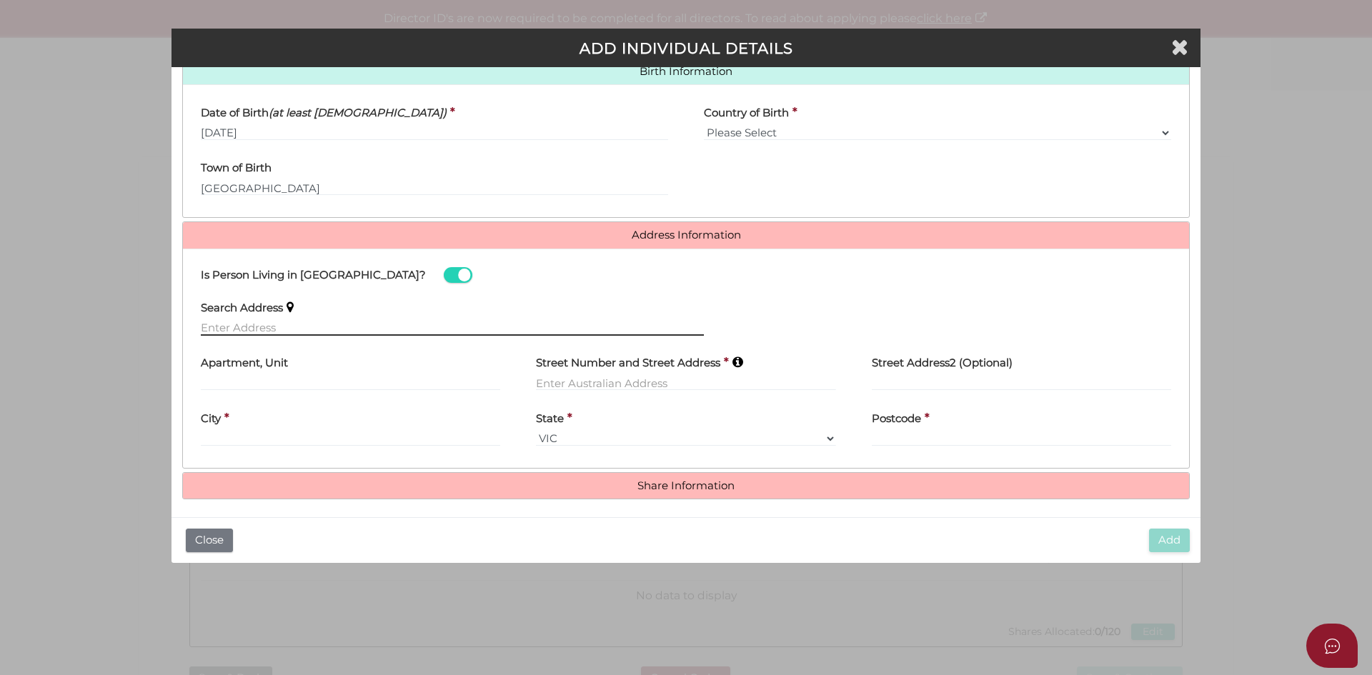
click at [276, 326] on input "text" at bounding box center [452, 328] width 503 height 16
paste input "52, The Garlands, Craigieburn"
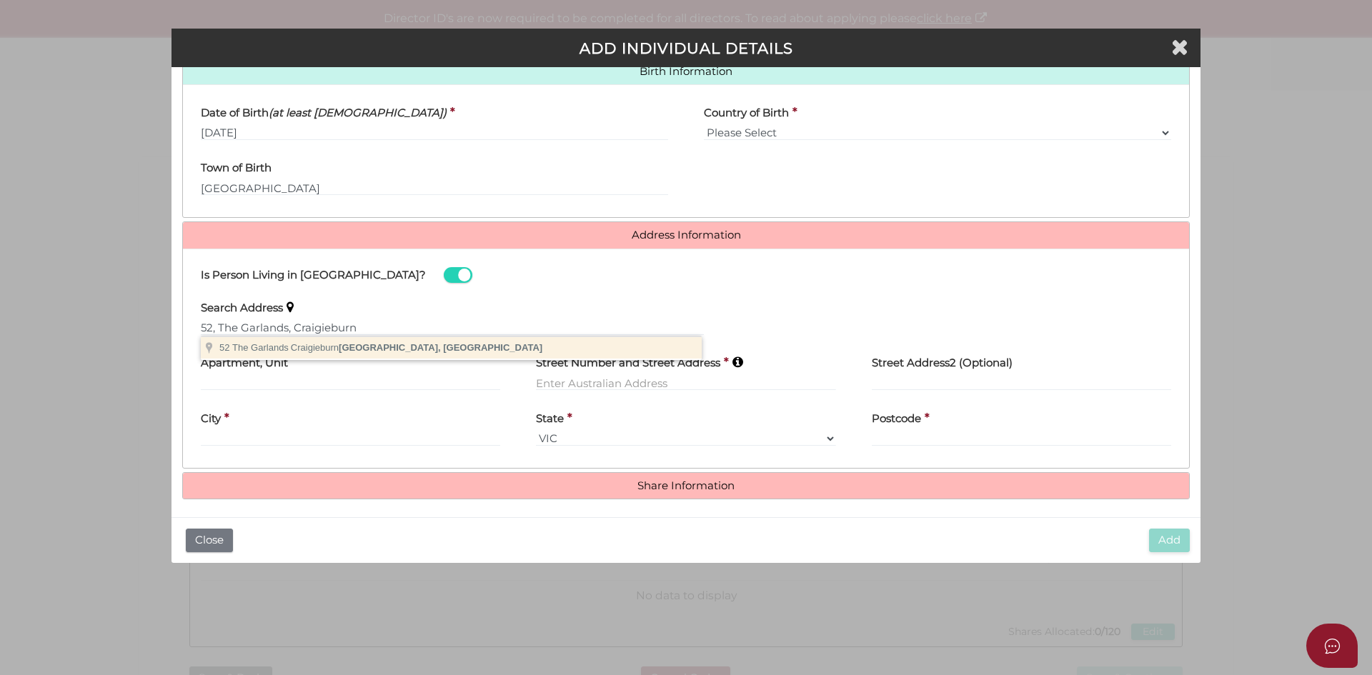
type input "52 The Garlands, Craigieburn VIC, Australia"
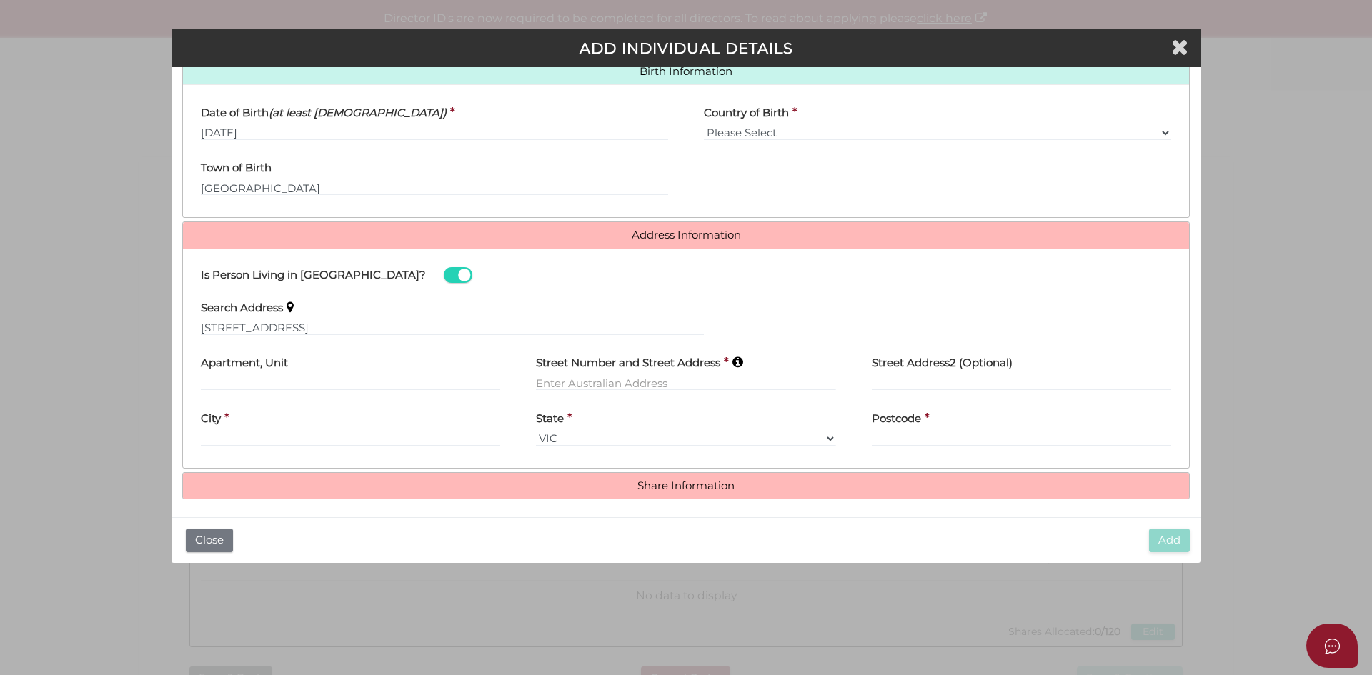
type input "52 The Garlands"
type input "Craigieburn"
select select "VIC"
type input "3064"
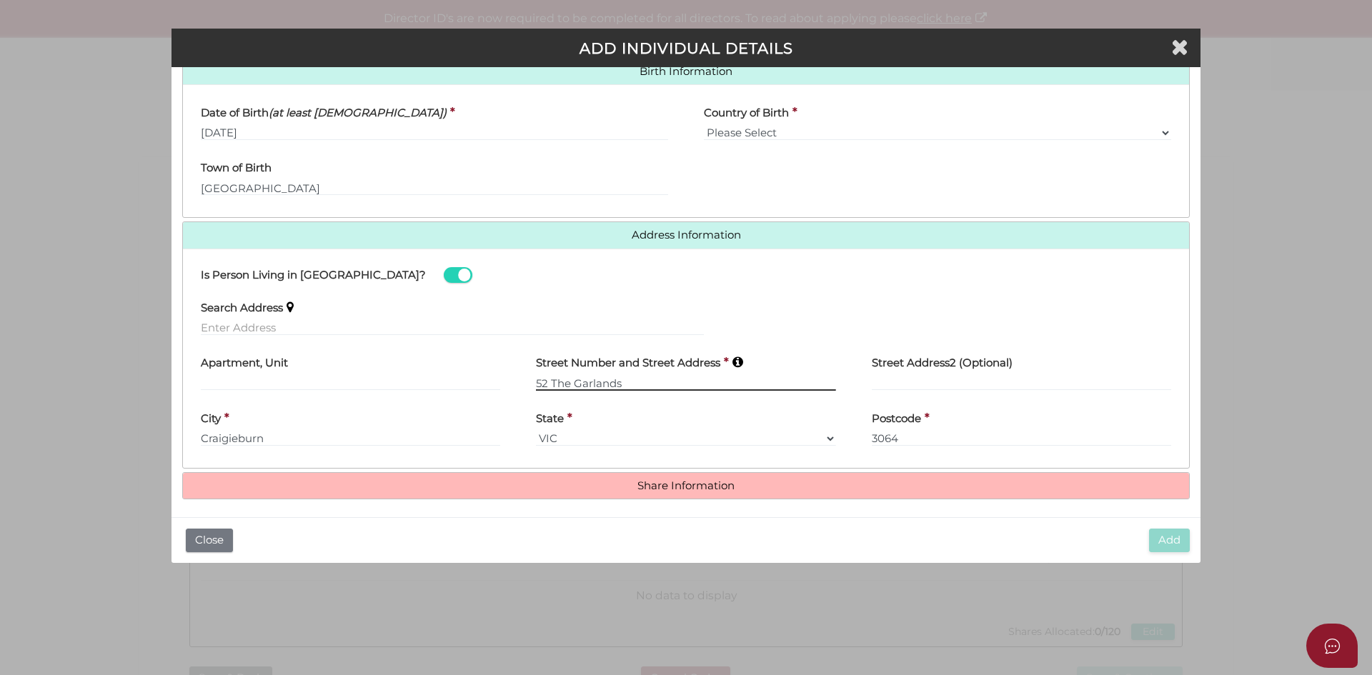
click at [646, 383] on input "52 The Garlands" at bounding box center [685, 383] width 299 height 16
click at [578, 304] on div "Search Address" at bounding box center [452, 313] width 503 height 45
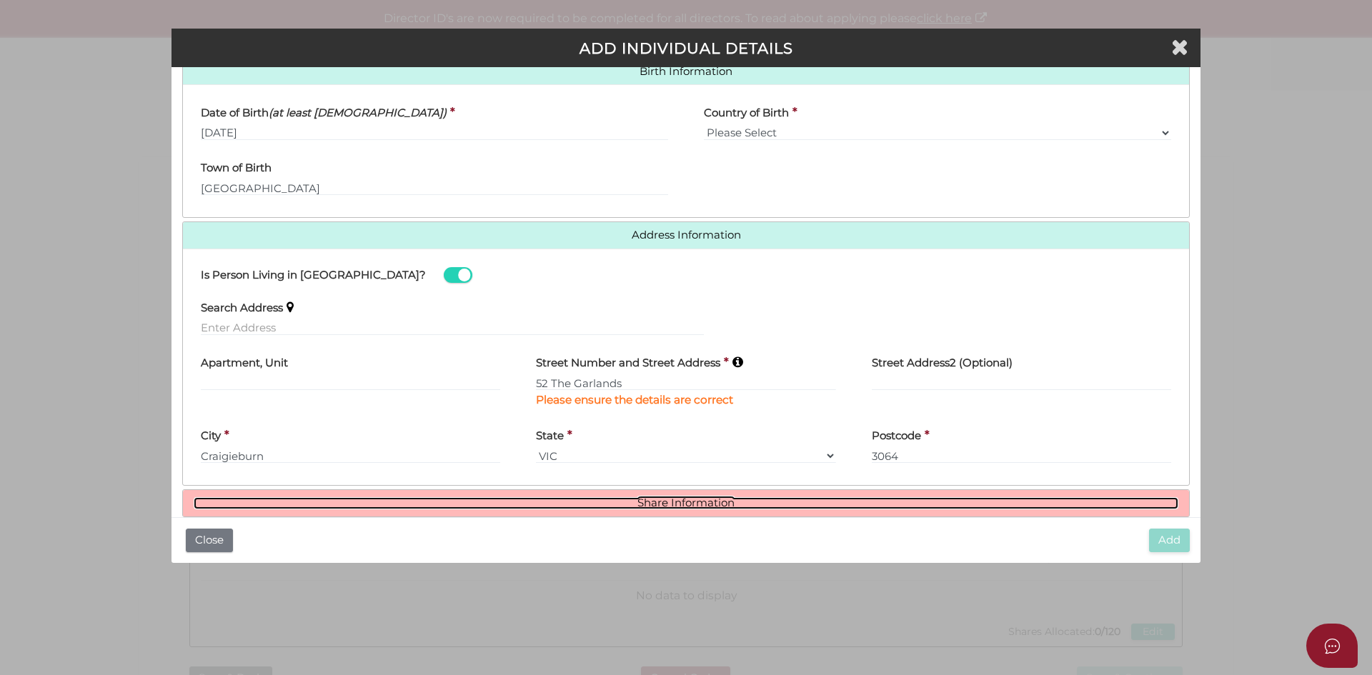
click at [622, 497] on link "Share Information" at bounding box center [686, 503] width 985 height 12
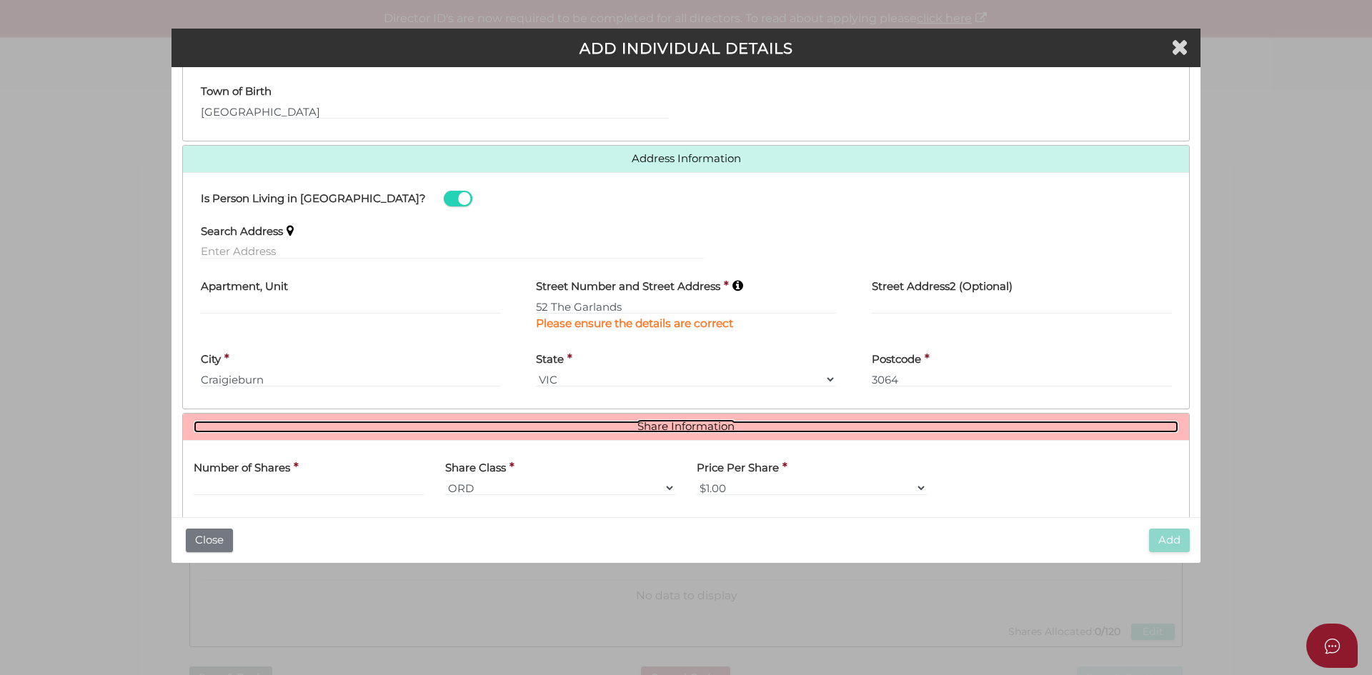
scroll to position [667, 0]
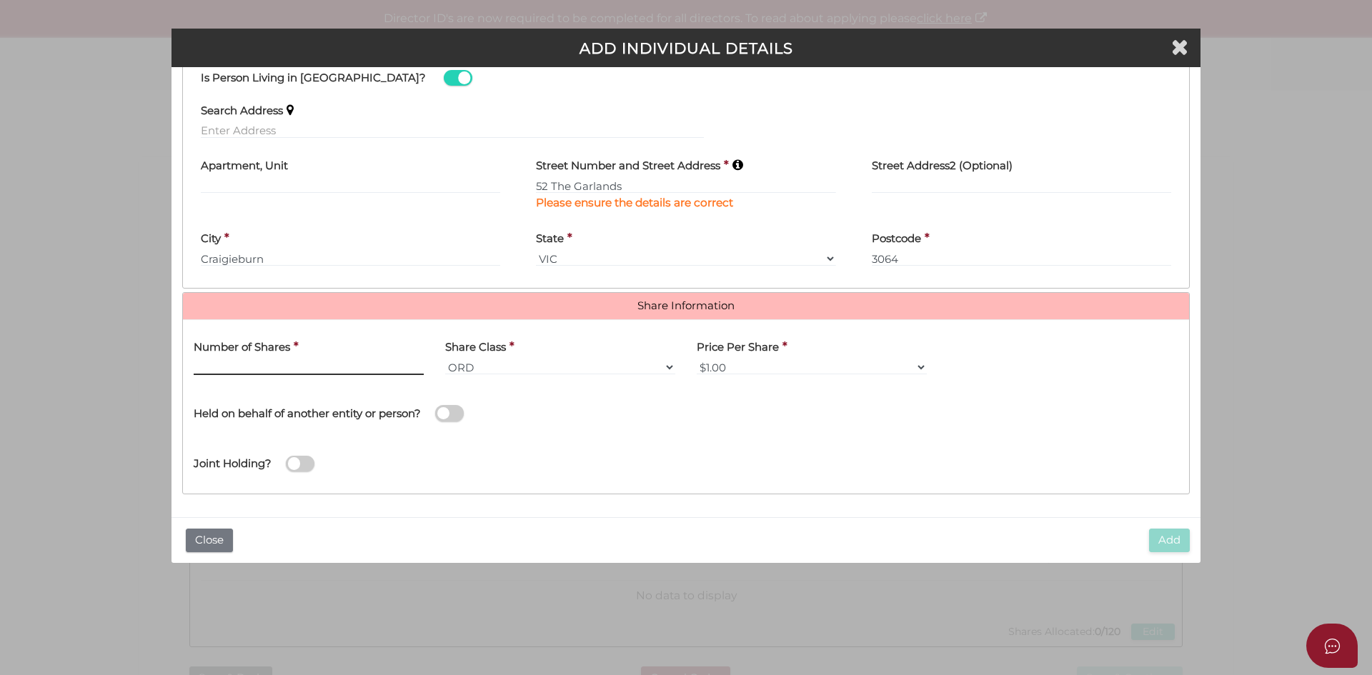
click at [284, 369] on input "text" at bounding box center [309, 367] width 230 height 16
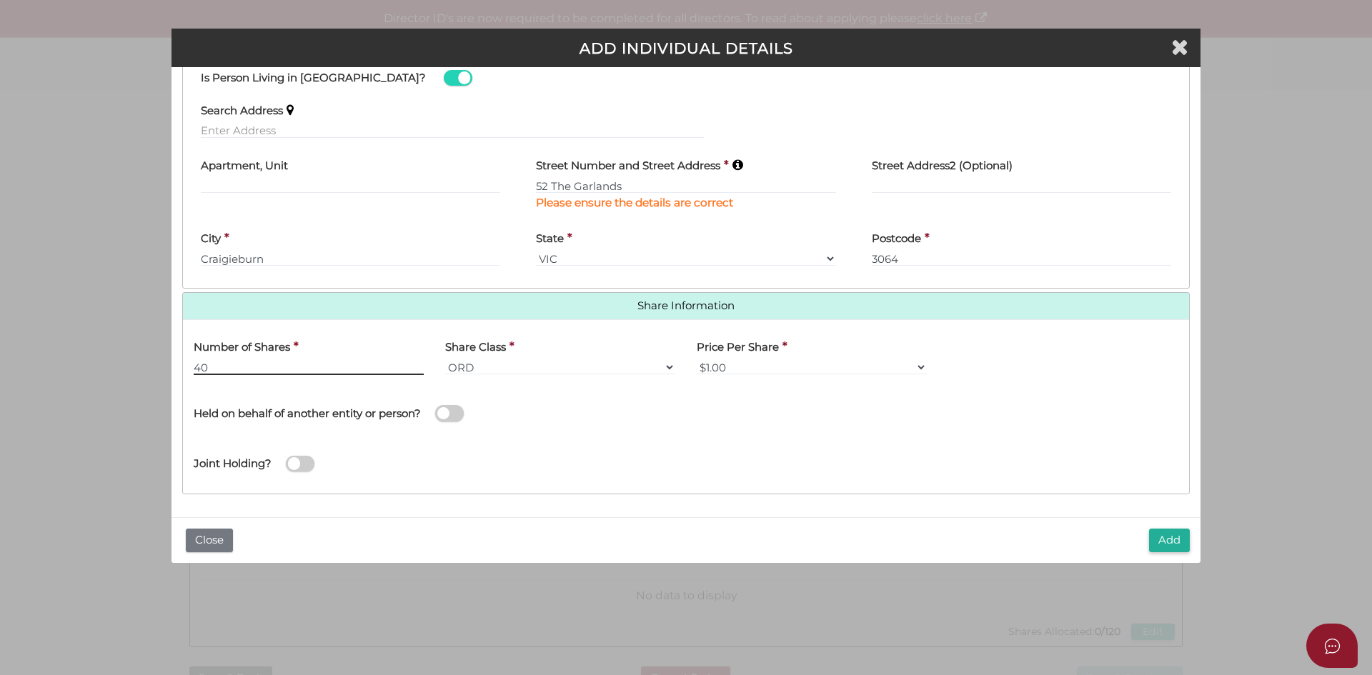
type input "40"
click at [869, 531] on div "Add Close" at bounding box center [685, 540] width 1029 height 46
click at [1172, 542] on button "Add" at bounding box center [1169, 541] width 41 height 24
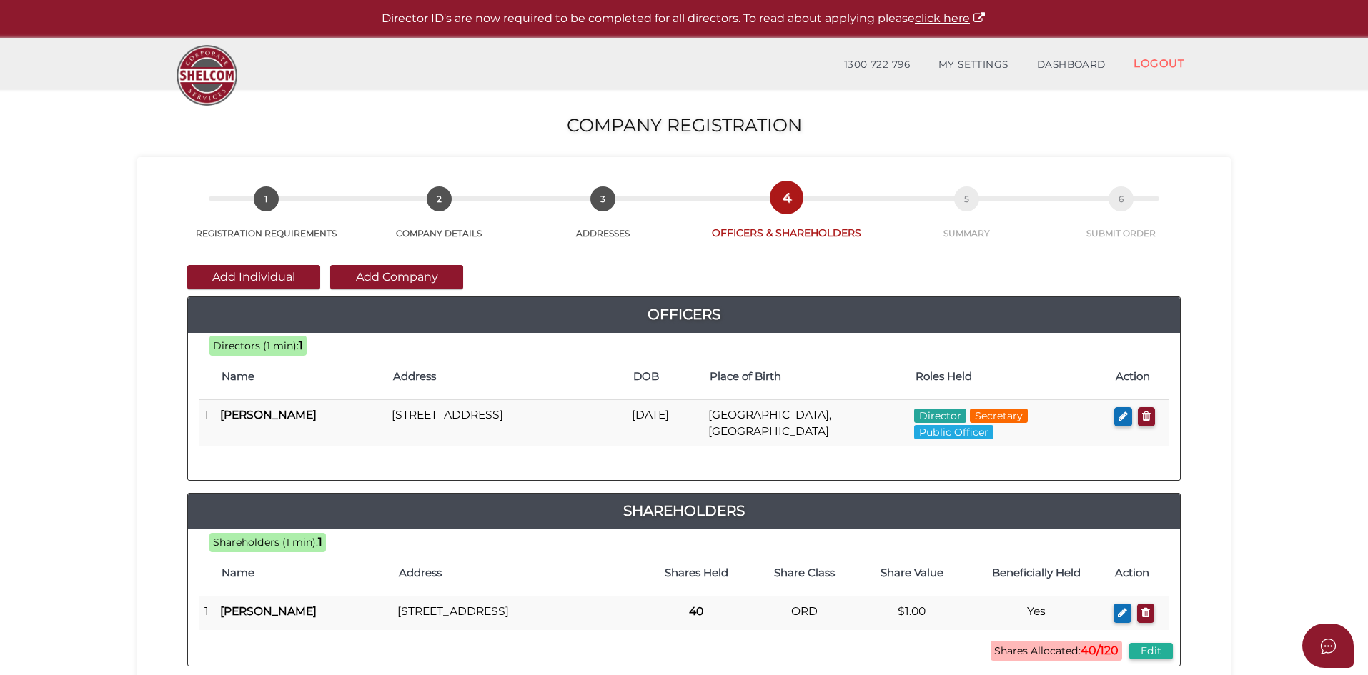
click at [517, 456] on div "Directors (1 min): 1 Name Address DOB Place of Birth Roles Held Action 1 Abhima…" at bounding box center [684, 407] width 992 height 126
click at [227, 271] on button "Add Individual" at bounding box center [253, 277] width 133 height 24
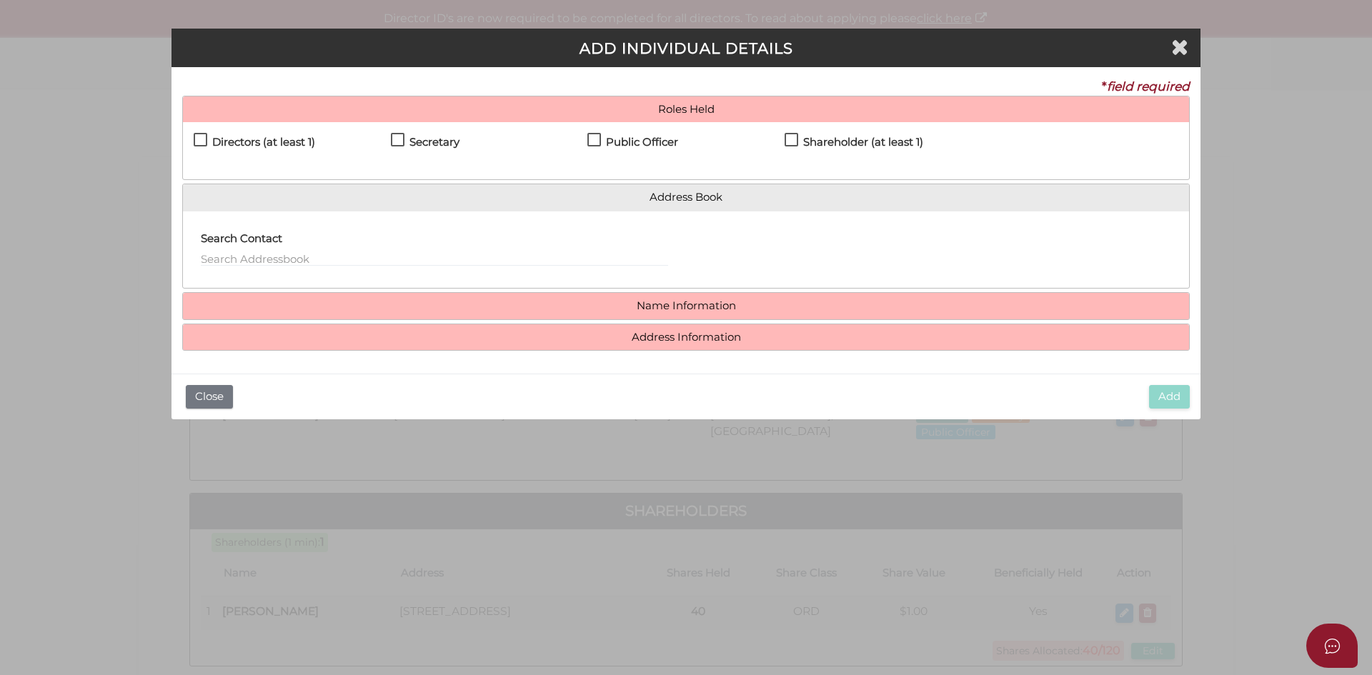
click at [203, 137] on label "Directors (at least 1)" at bounding box center [254, 145] width 121 height 18
checkbox input "true"
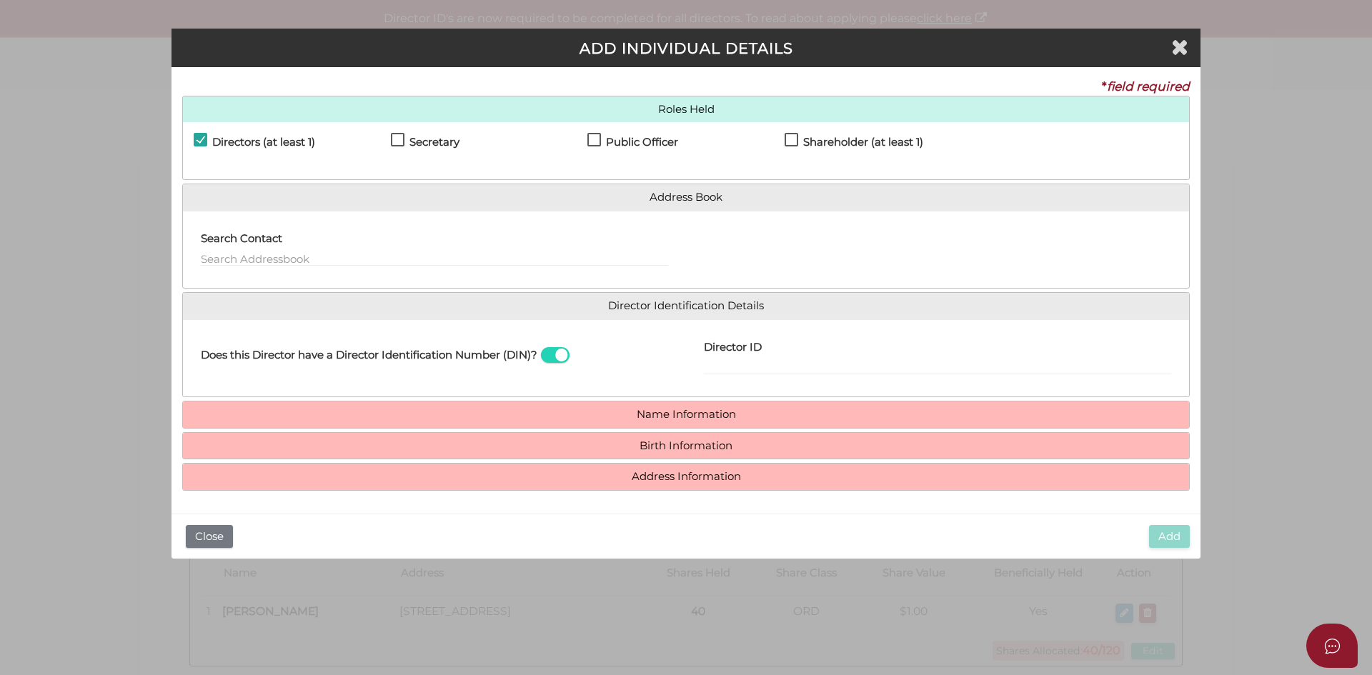
click at [792, 139] on label "Shareholder (at least 1)" at bounding box center [854, 145] width 139 height 18
checkbox input "true"
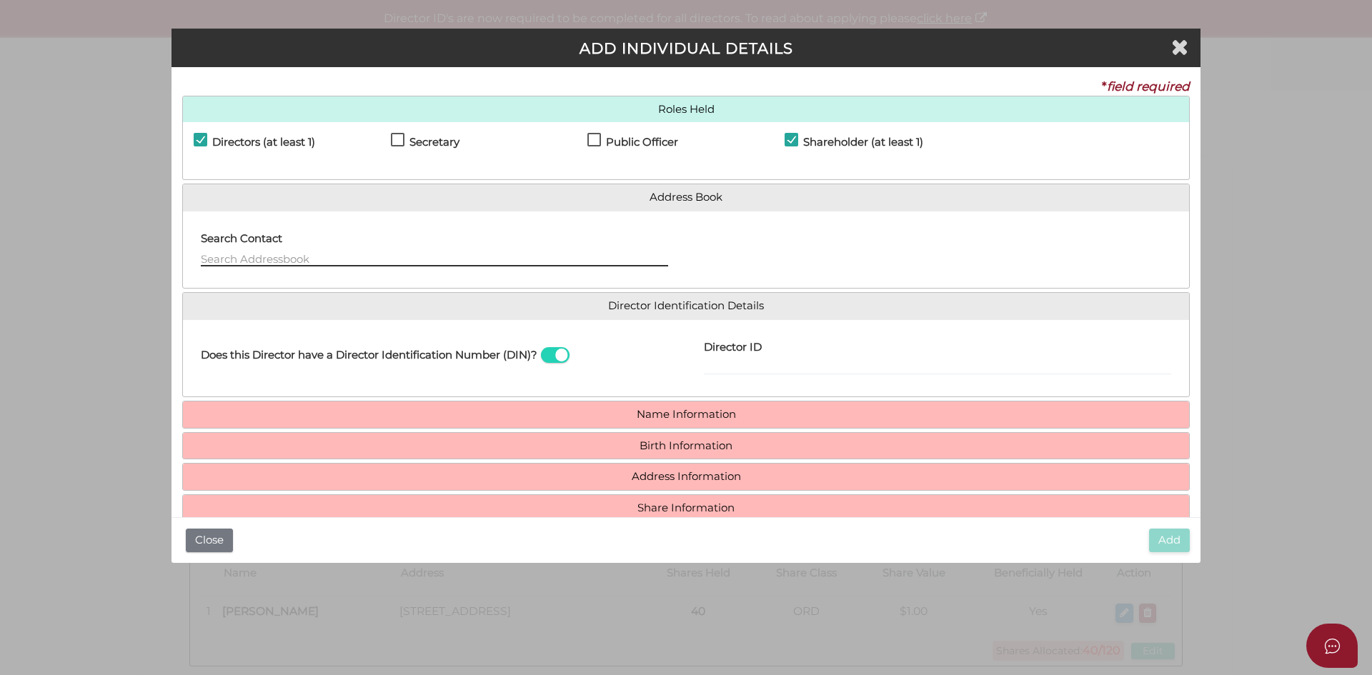
click at [220, 259] on input "text" at bounding box center [434, 259] width 467 height 16
paste input "19, The Garlands Craigieburn VIC - 3064"
drag, startPoint x: 372, startPoint y: 257, endPoint x: 565, endPoint y: 269, distance: 193.3
click at [565, 269] on div "Search Contact - Please use 'arrow' keys & press 'Enter' to select. 19, The Gar…" at bounding box center [434, 250] width 503 height 56
type input "19, The Garlands Craigieburn VIC"
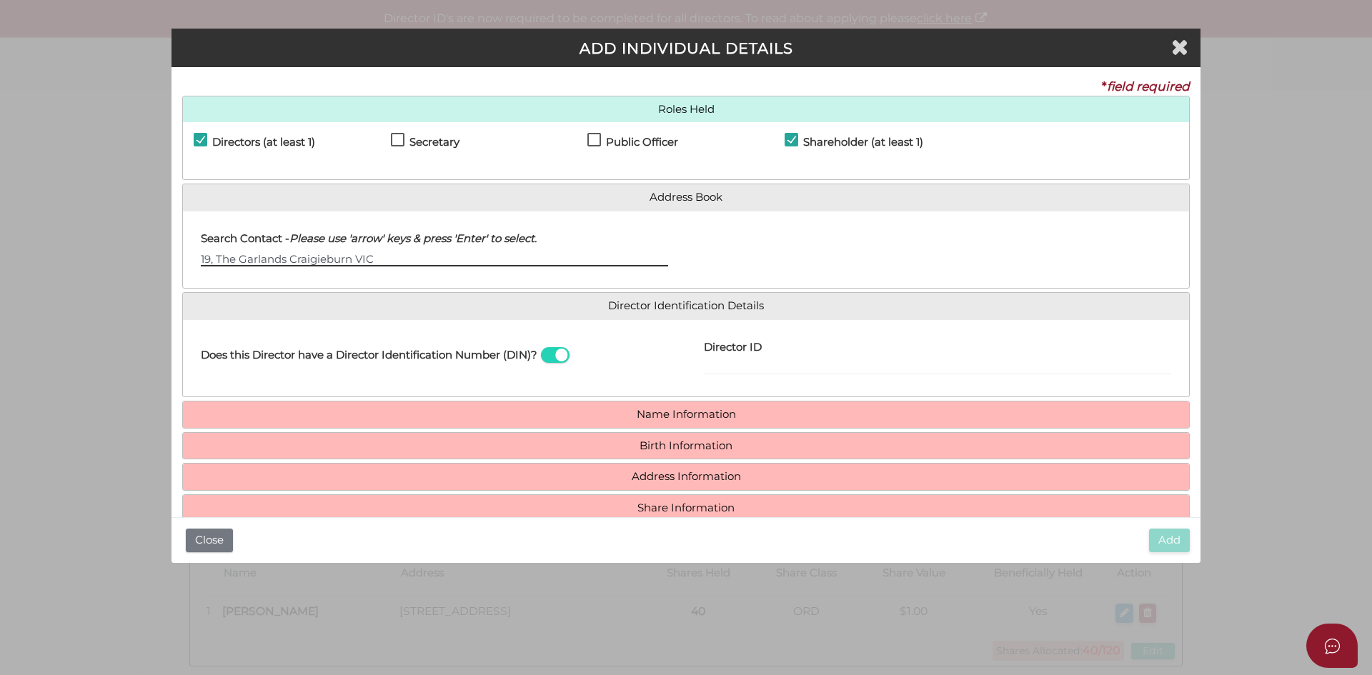
drag, startPoint x: 391, startPoint y: 255, endPoint x: 16, endPoint y: 249, distance: 374.5
click at [16, 249] on div "Pty Ltd ADD INDIVIDUAL DETAILS * field required Roles Held Directors (at least …" at bounding box center [686, 337] width 1372 height 675
click at [812, 262] on div at bounding box center [937, 250] width 503 height 56
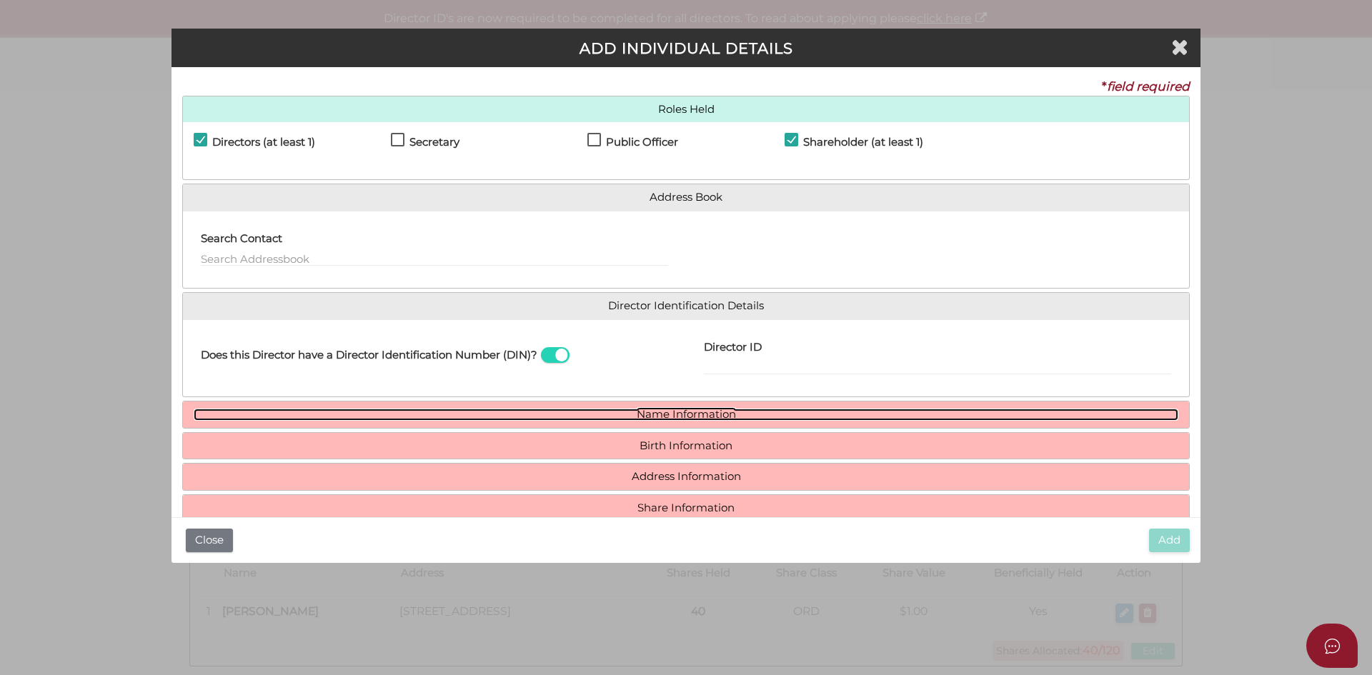
click at [692, 415] on link "Name Information" at bounding box center [686, 415] width 985 height 12
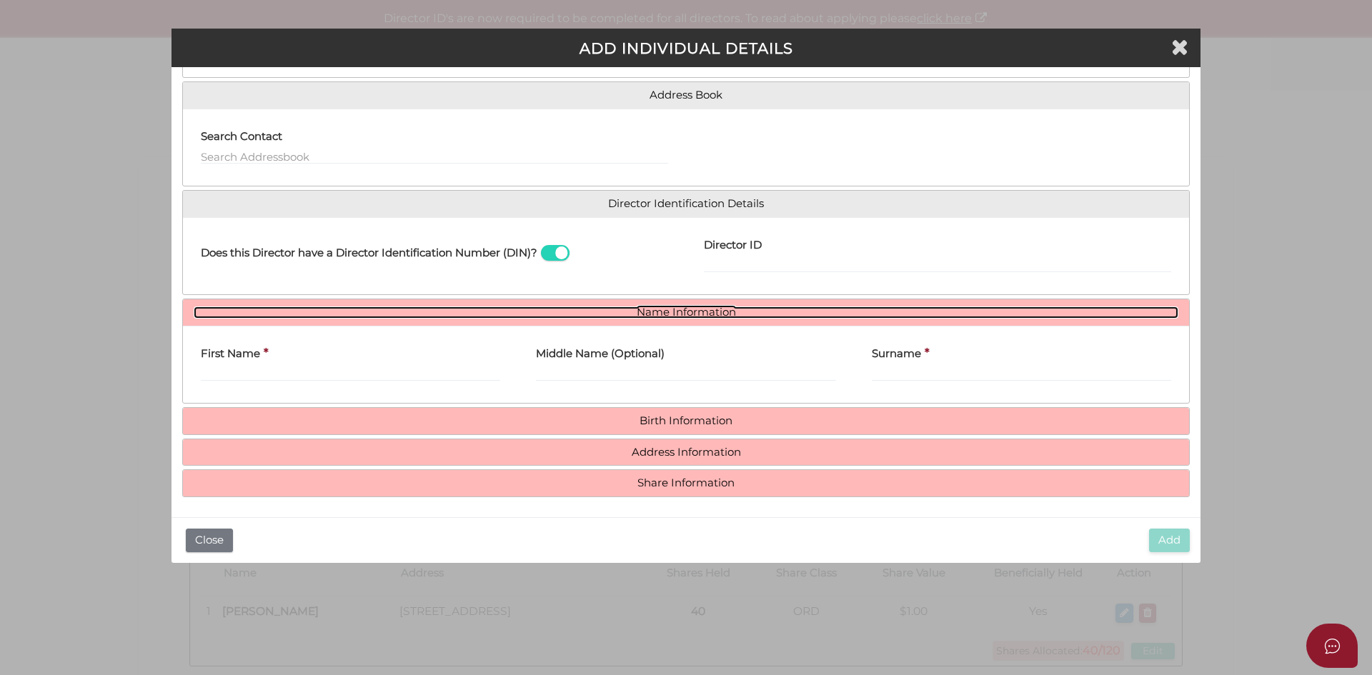
scroll to position [105, 0]
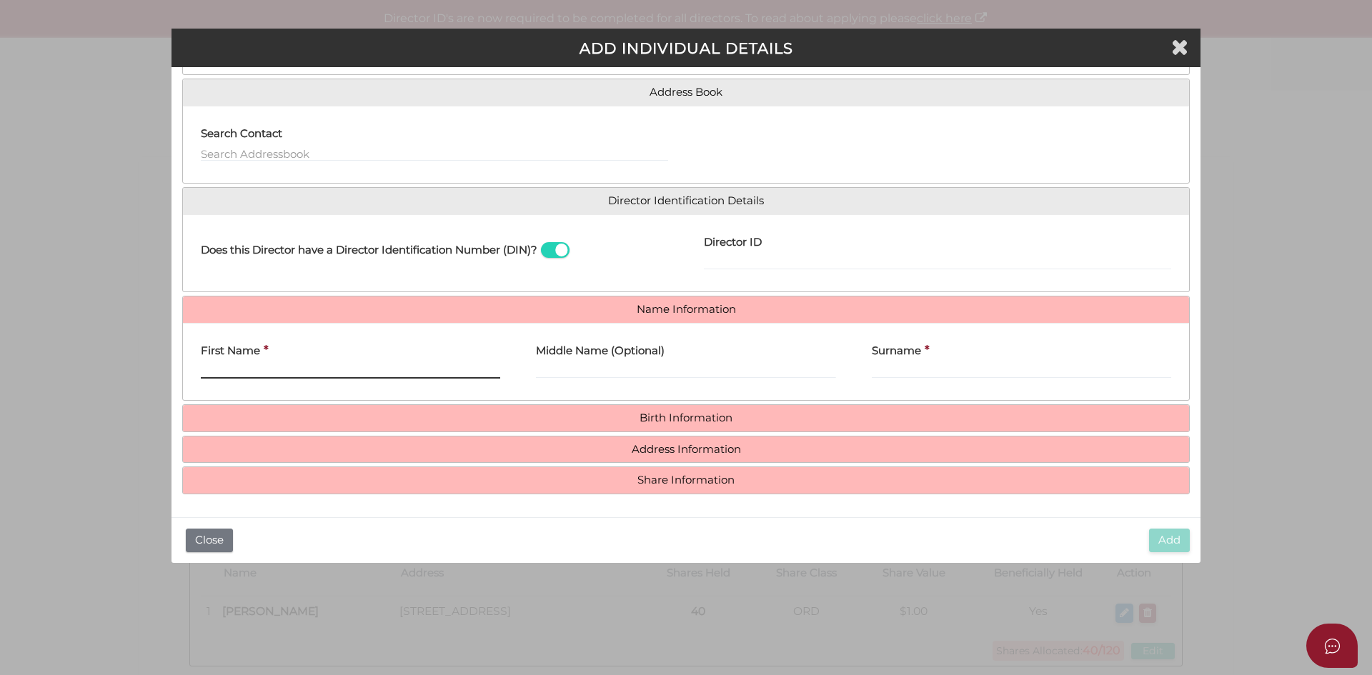
click at [216, 368] on input "First Name" at bounding box center [350, 371] width 299 height 16
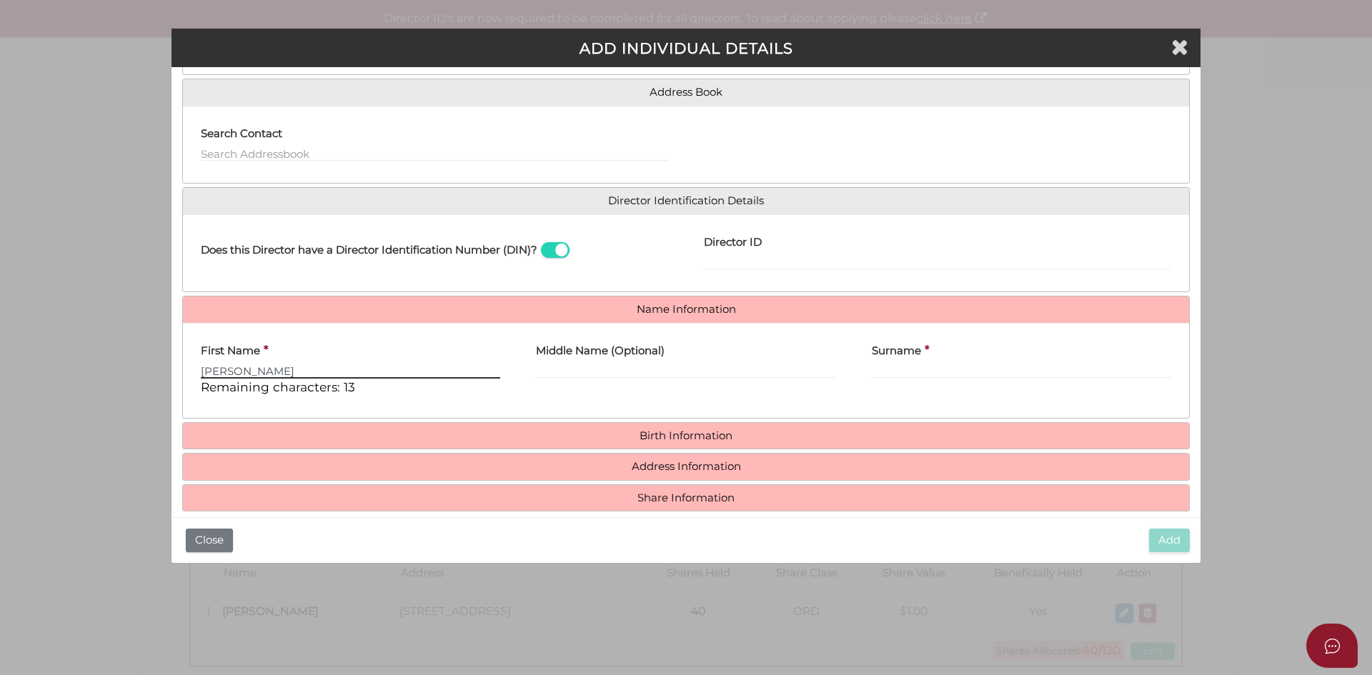
type input "Vanshika"
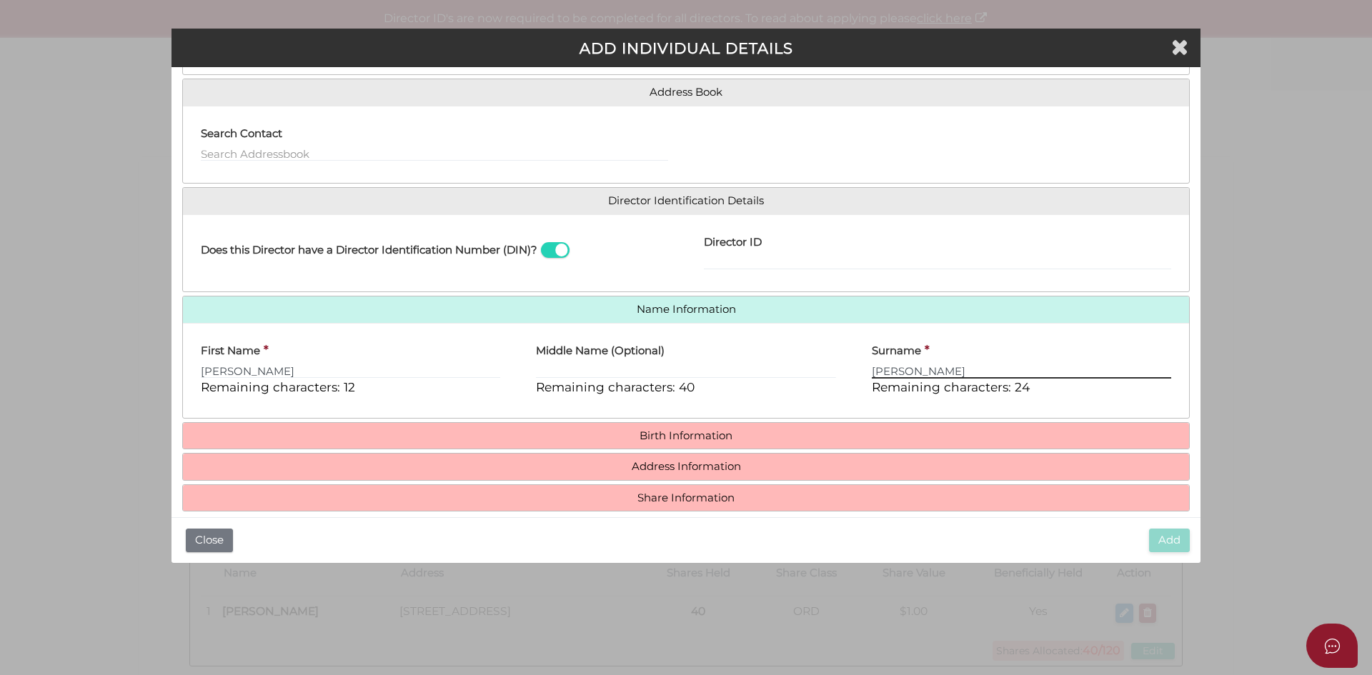
type input "Thakur"
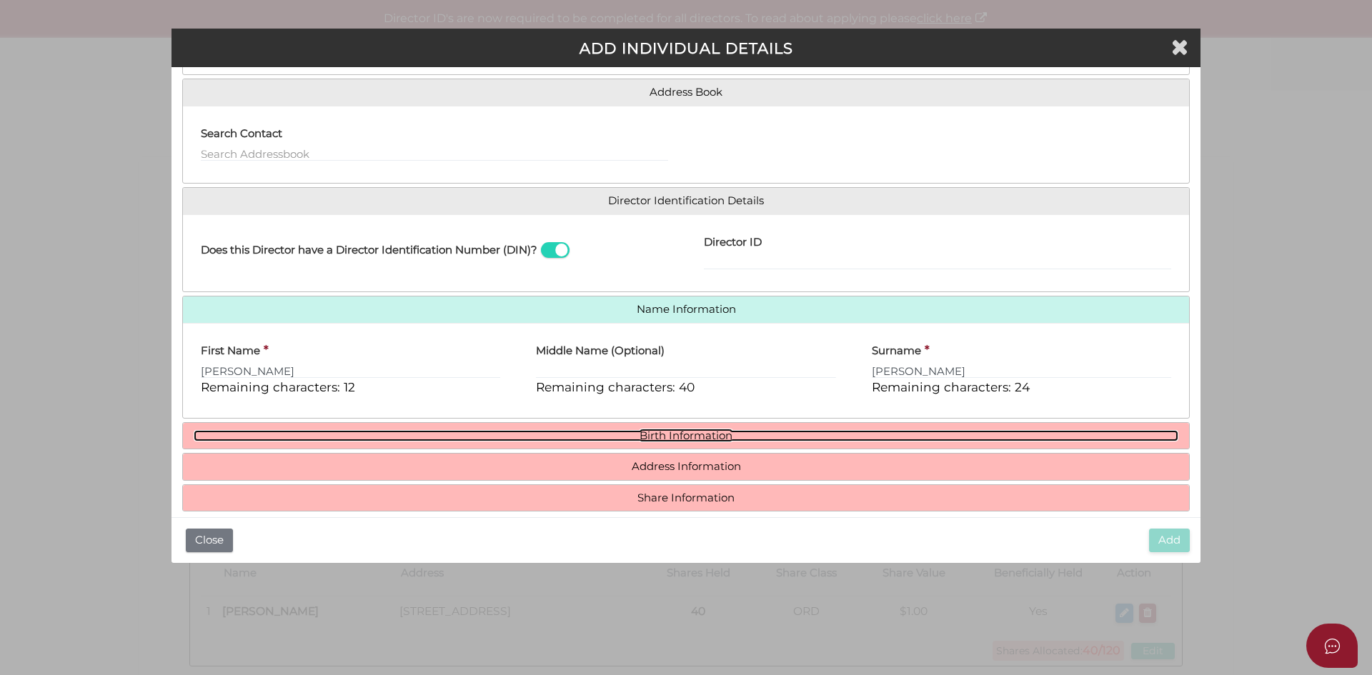
click at [662, 437] on link "Birth Information" at bounding box center [686, 436] width 985 height 12
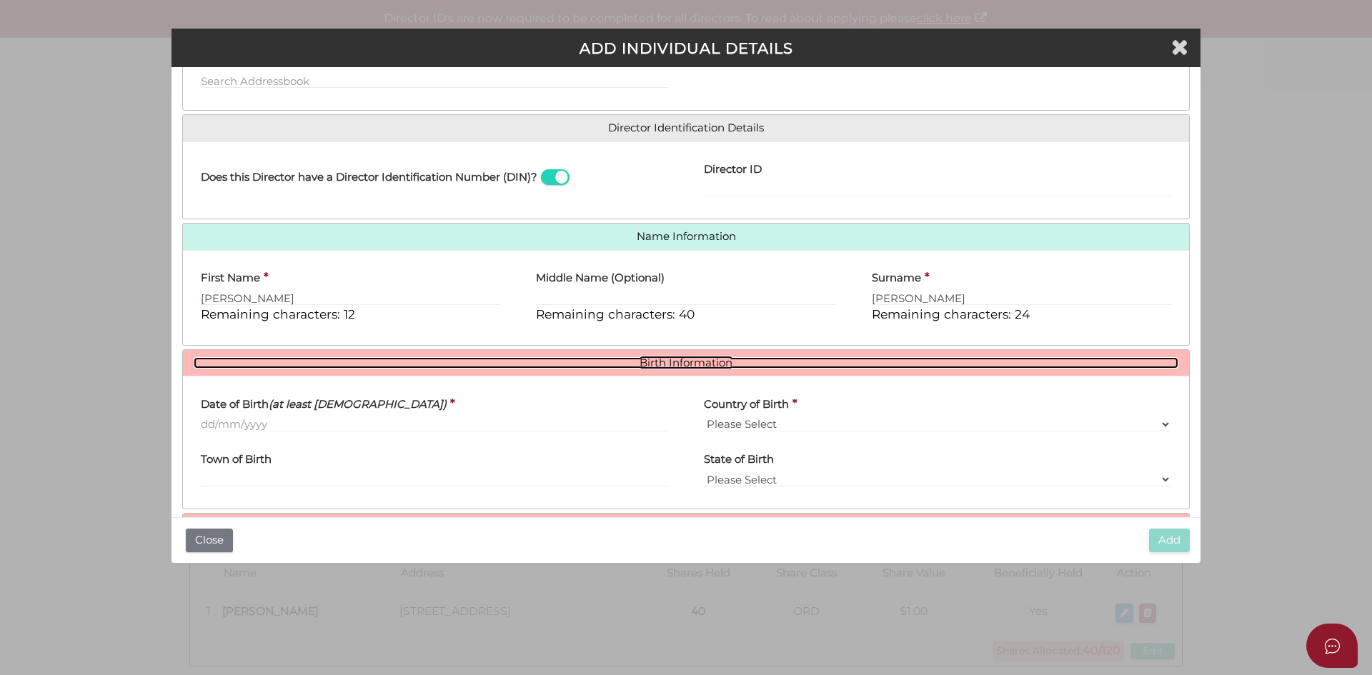
scroll to position [248, 0]
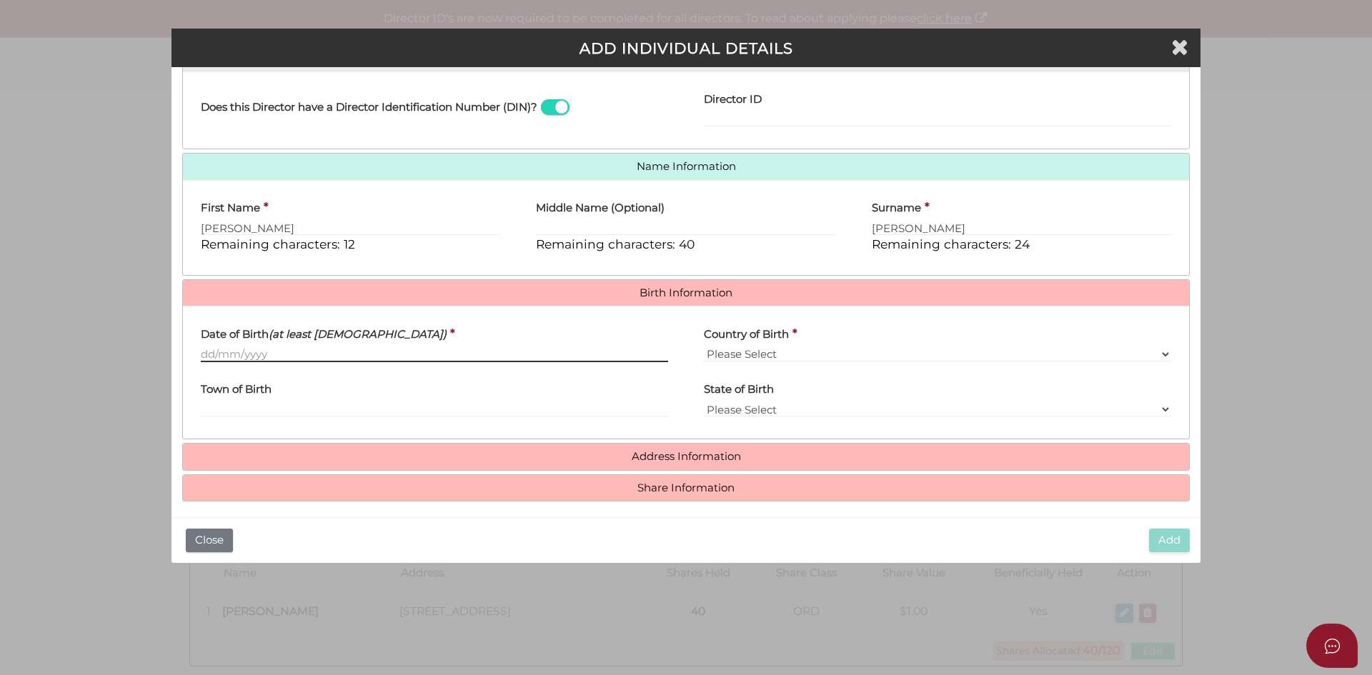
click at [213, 356] on input "Date of Birth (at least 18 years old)" at bounding box center [434, 355] width 467 height 16
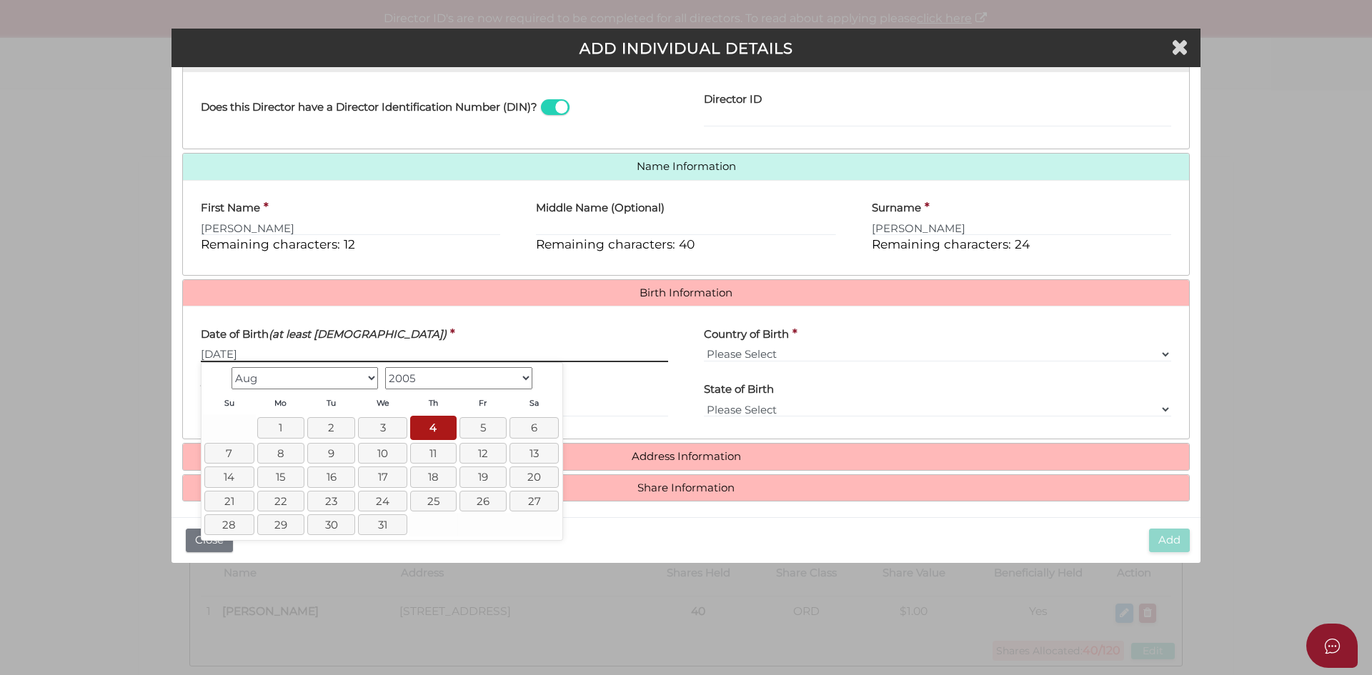
type input "04/08/2005"
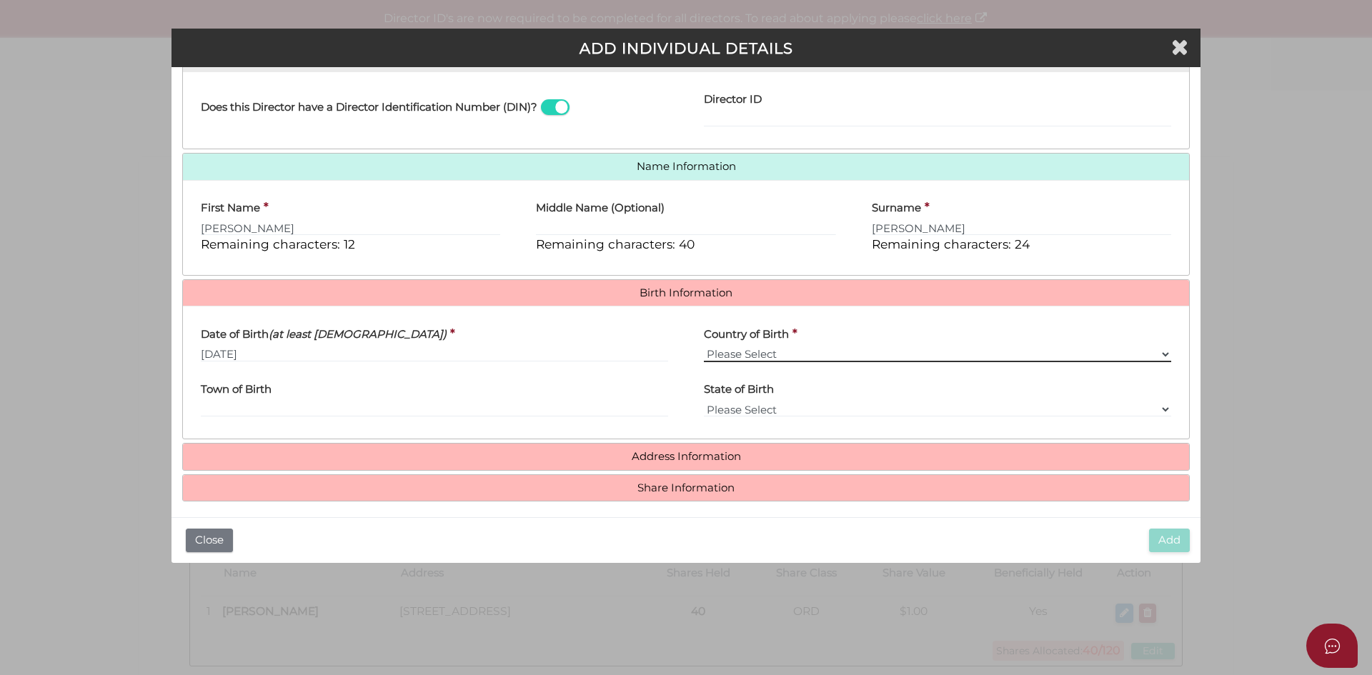
click at [748, 353] on select "Please Select v Australia Afghanistan Albania Algeria American Samoa Andorra An…" at bounding box center [937, 355] width 467 height 16
click at [704, 347] on select "Please Select v Australia Afghanistan Albania Algeria American Samoa Andorra An…" at bounding box center [937, 355] width 467 height 16
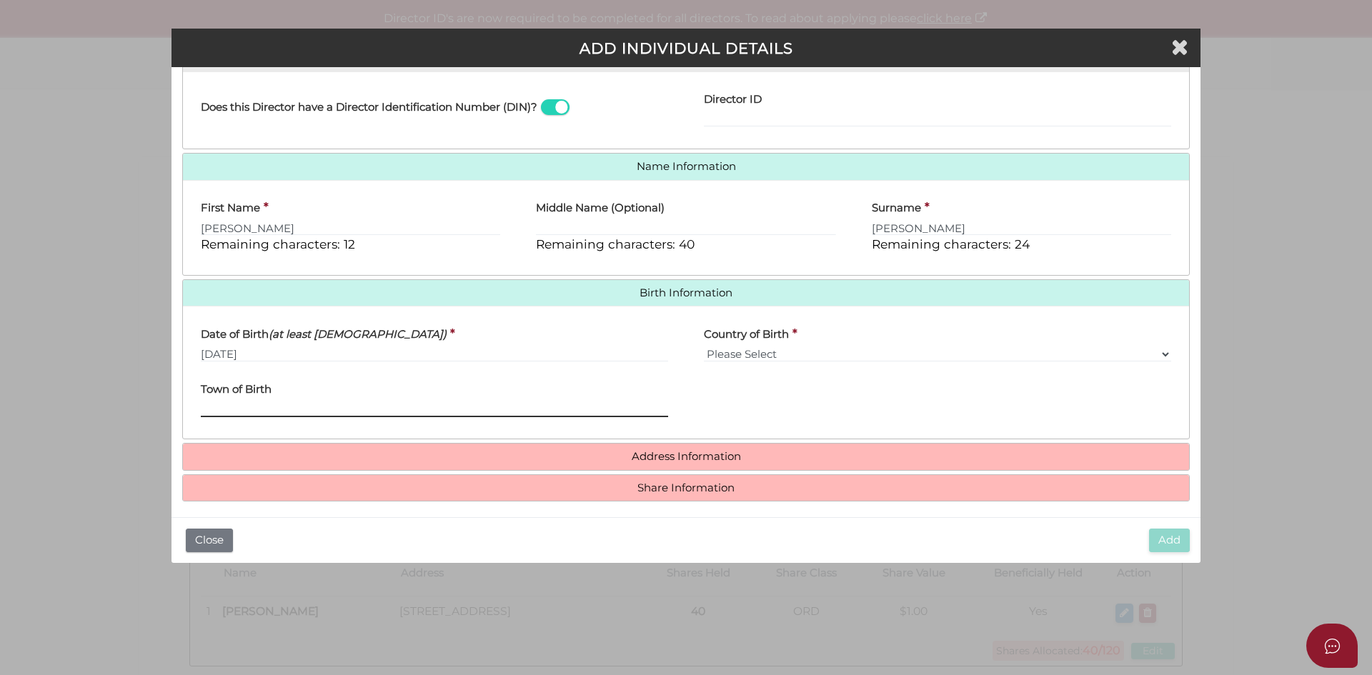
click at [296, 407] on input "Town of Birth" at bounding box center [434, 410] width 467 height 16
click at [773, 363] on div "Country of Birth * Please Select v Australia Afghanistan Albania Algeria Americ…" at bounding box center [937, 345] width 503 height 56
click at [768, 357] on select "Please Select v Australia Afghanistan Albania Algeria American Samoa Andorra An…" at bounding box center [937, 355] width 467 height 16
select select "Australia"
click at [704, 347] on select "Please Select v Australia Afghanistan Albania Algeria American Samoa Andorra An…" at bounding box center [937, 355] width 467 height 16
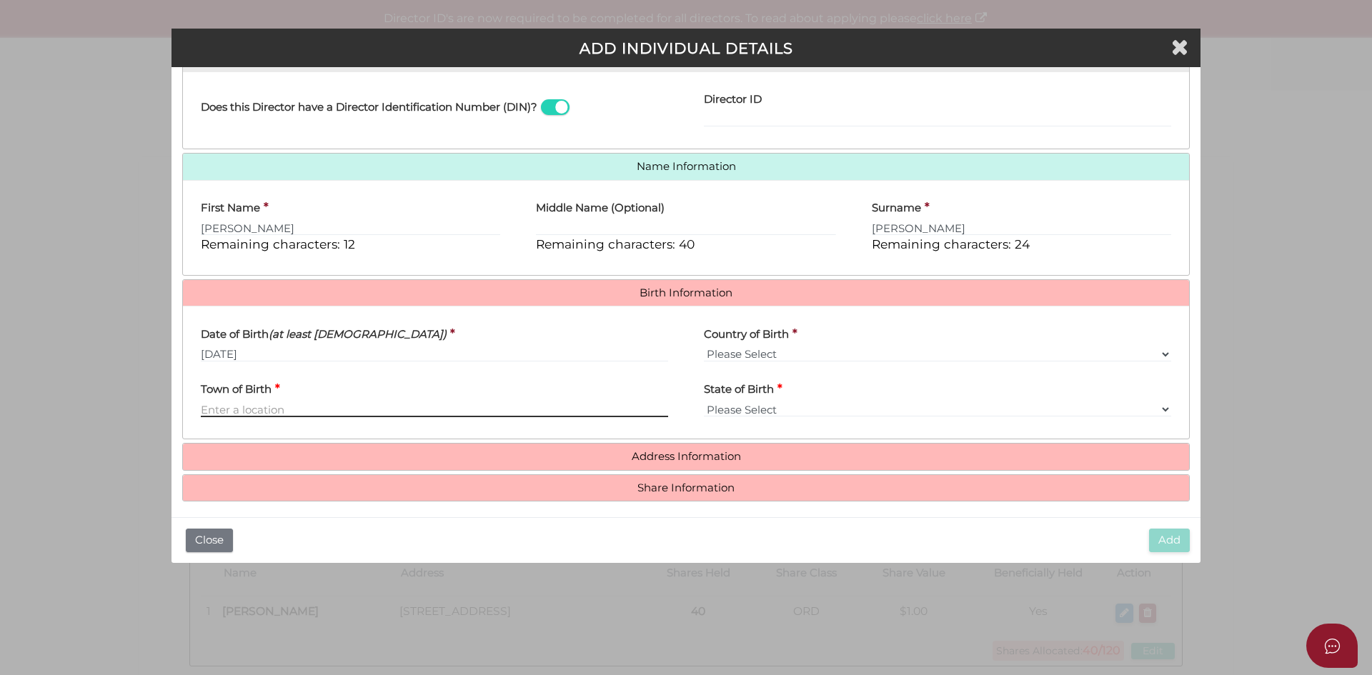
click at [252, 404] on input "Town of Birth" at bounding box center [434, 410] width 467 height 16
type input "Epping"
select select "VIC"
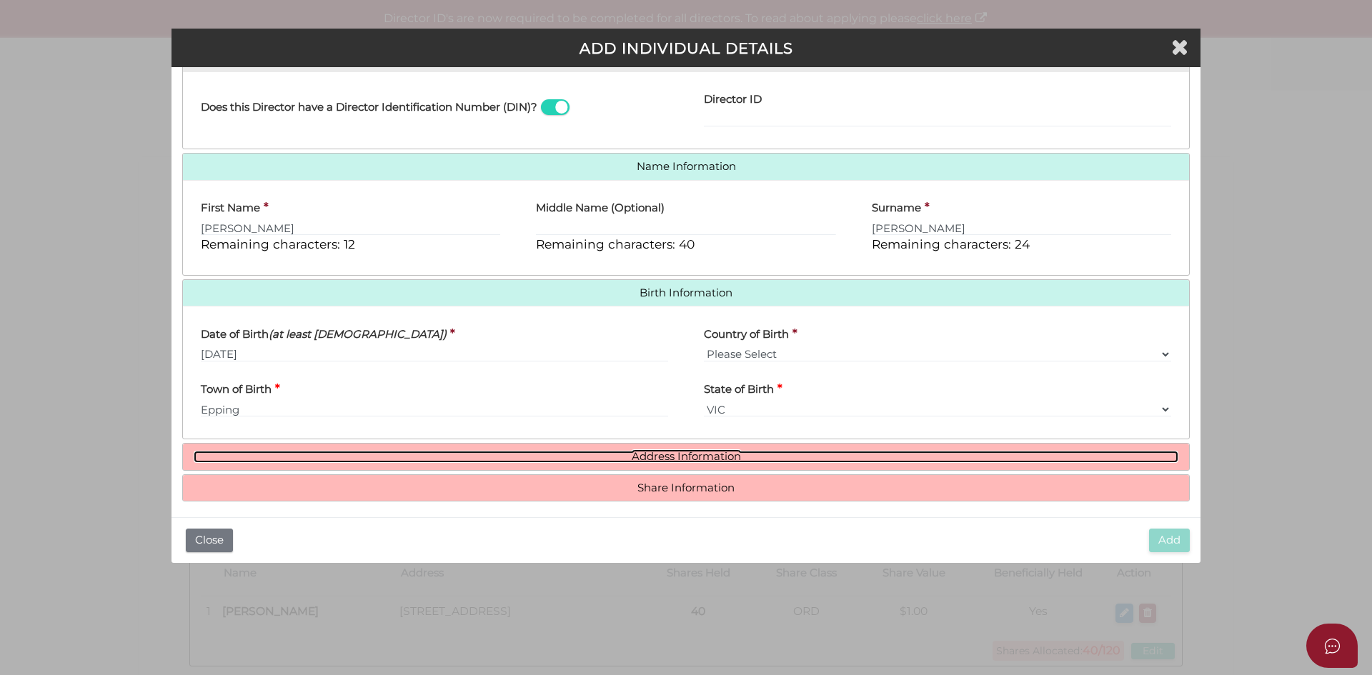
click at [622, 459] on link "Address Information" at bounding box center [686, 457] width 985 height 12
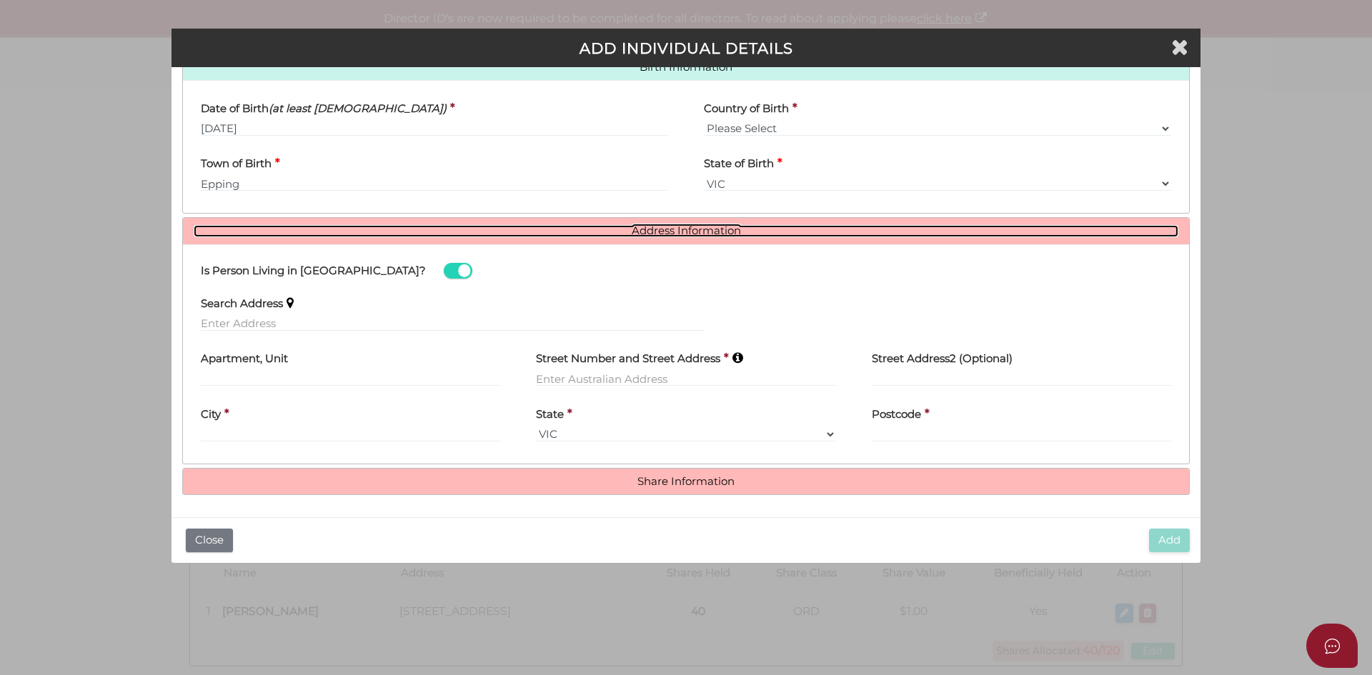
scroll to position [474, 0]
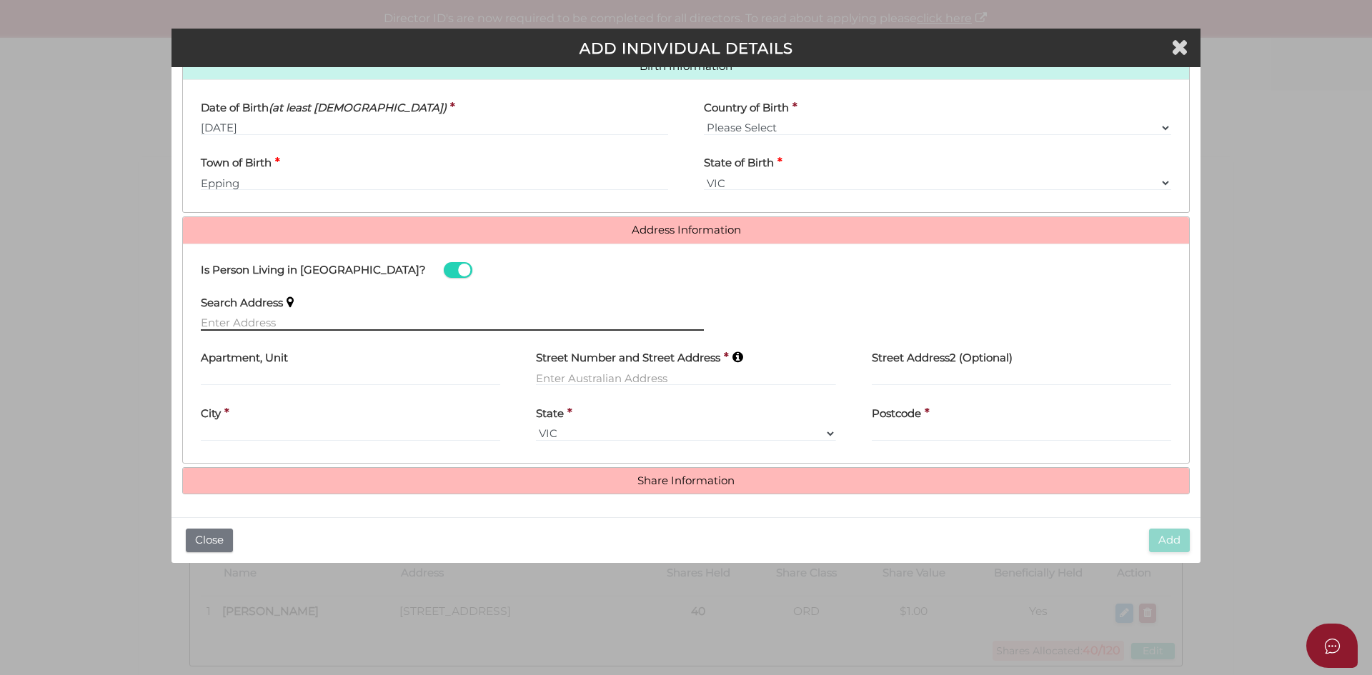
click at [230, 326] on input "text" at bounding box center [452, 323] width 503 height 16
paste input "19, The Garlands Craigieburn"
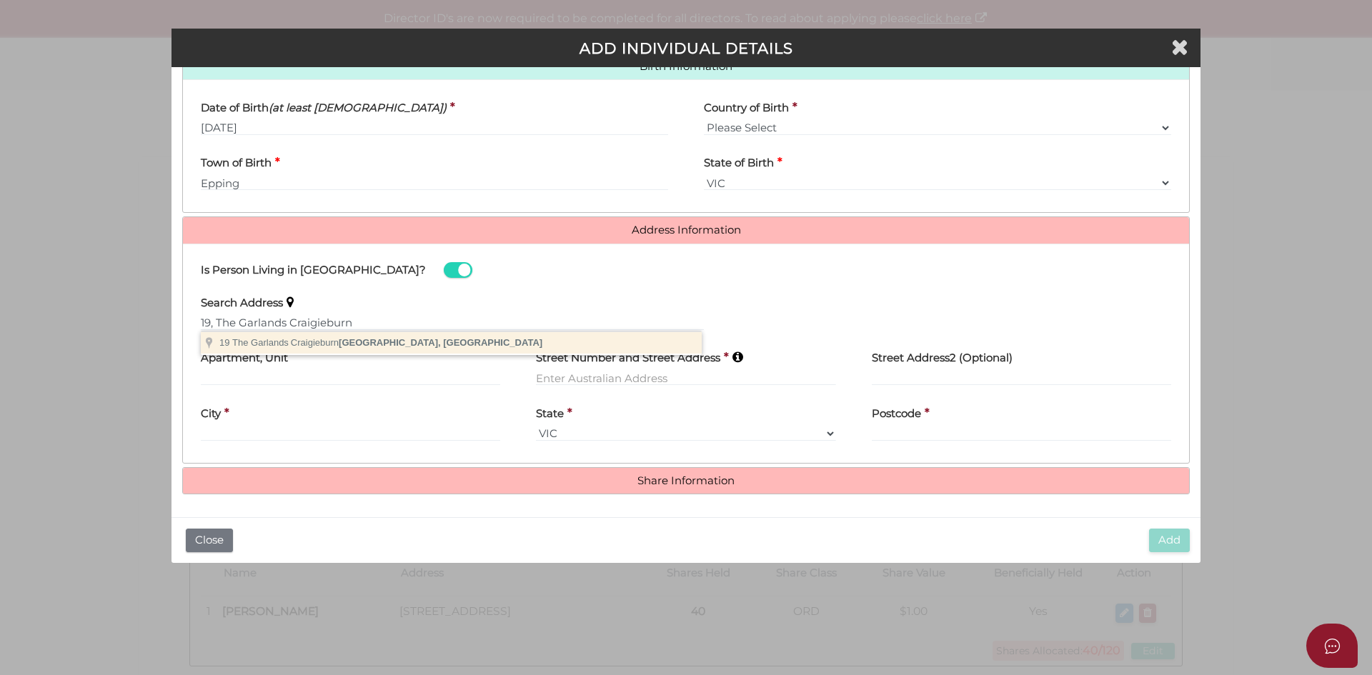
type input "19 The Garlands, Craigieburn VIC, Australia"
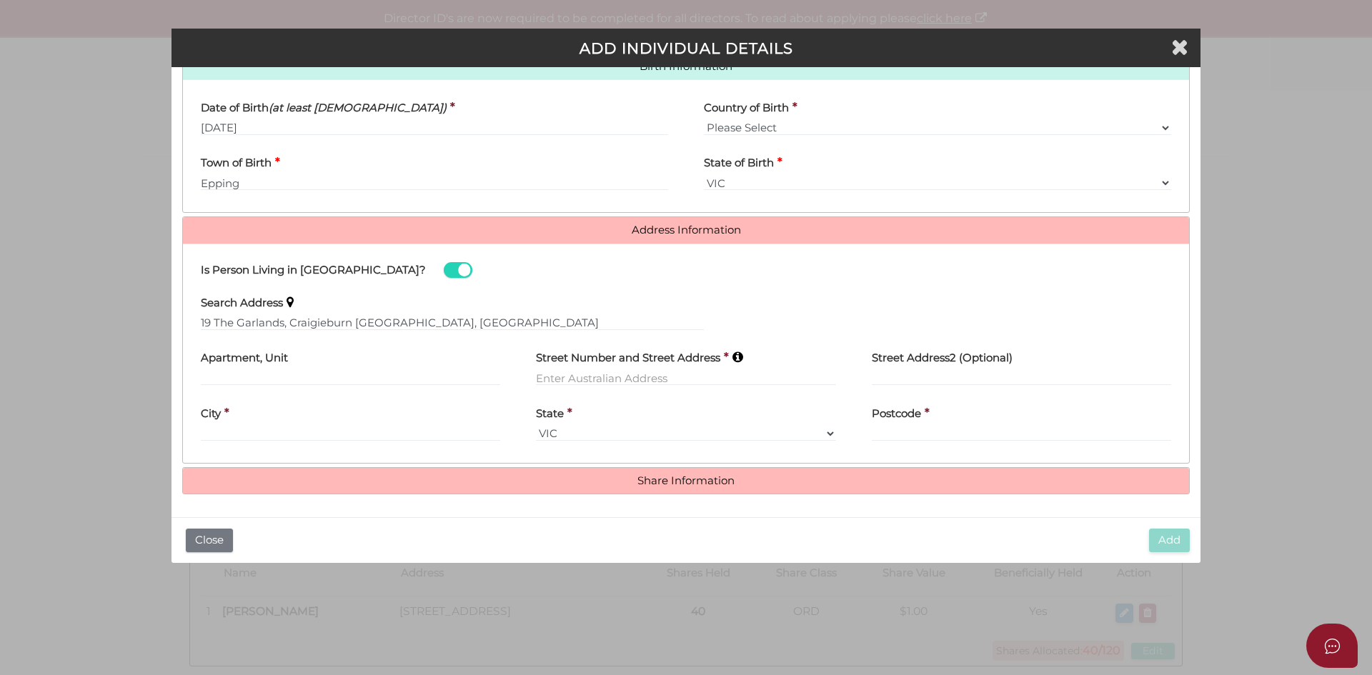
type input "19 The Garlands"
type input "Craigieburn"
select select "VIC"
type input "3064"
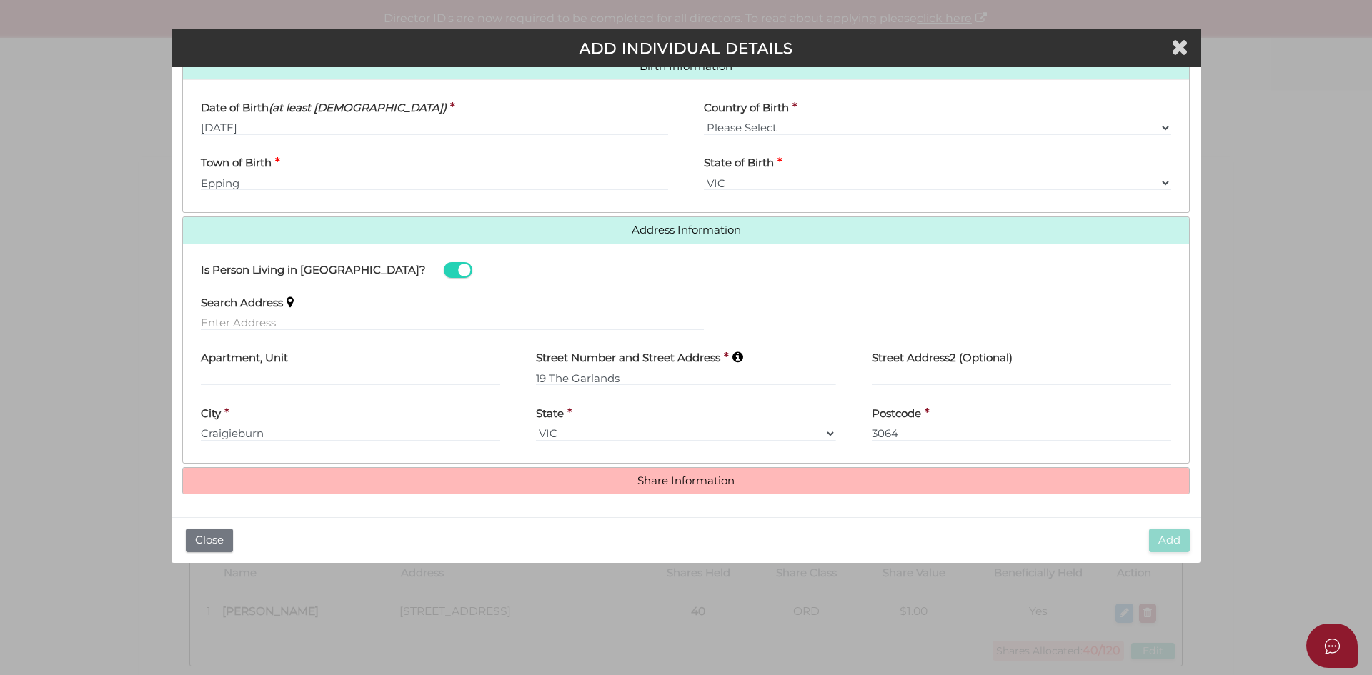
click at [953, 306] on div "Search Address" at bounding box center [686, 314] width 1006 height 56
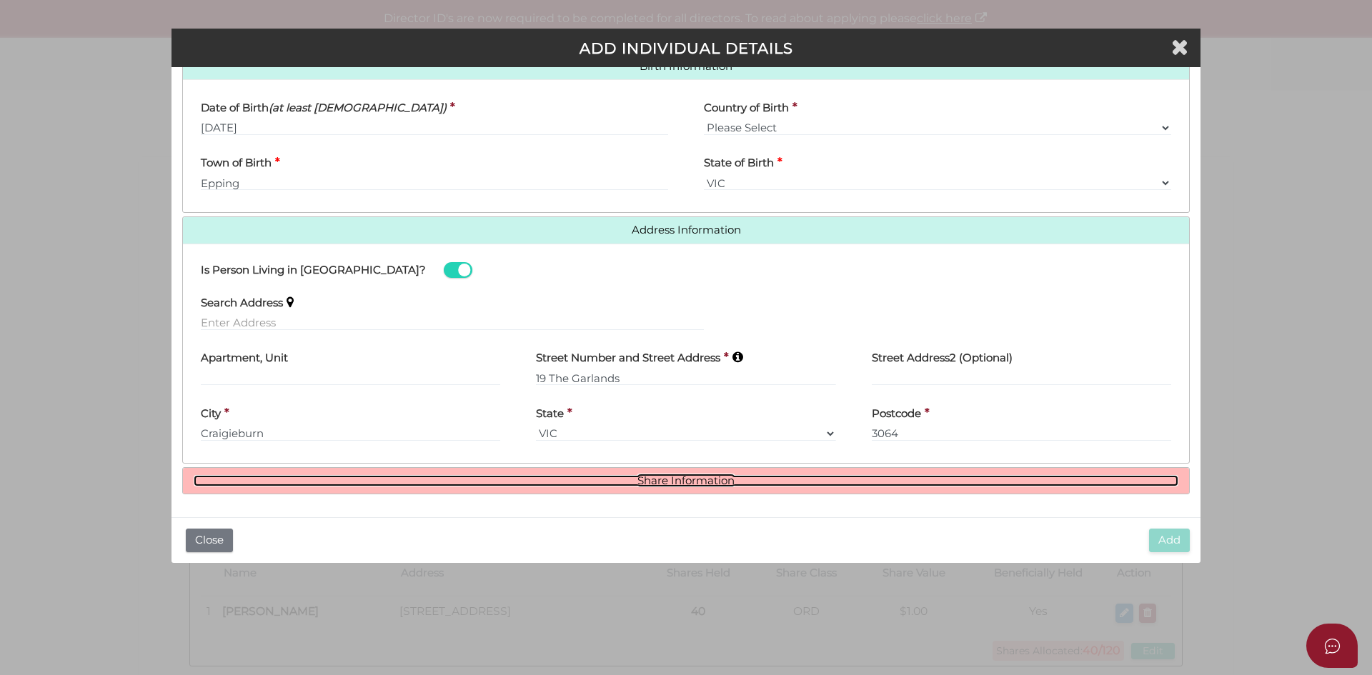
click at [690, 485] on link "Share Information" at bounding box center [686, 481] width 985 height 12
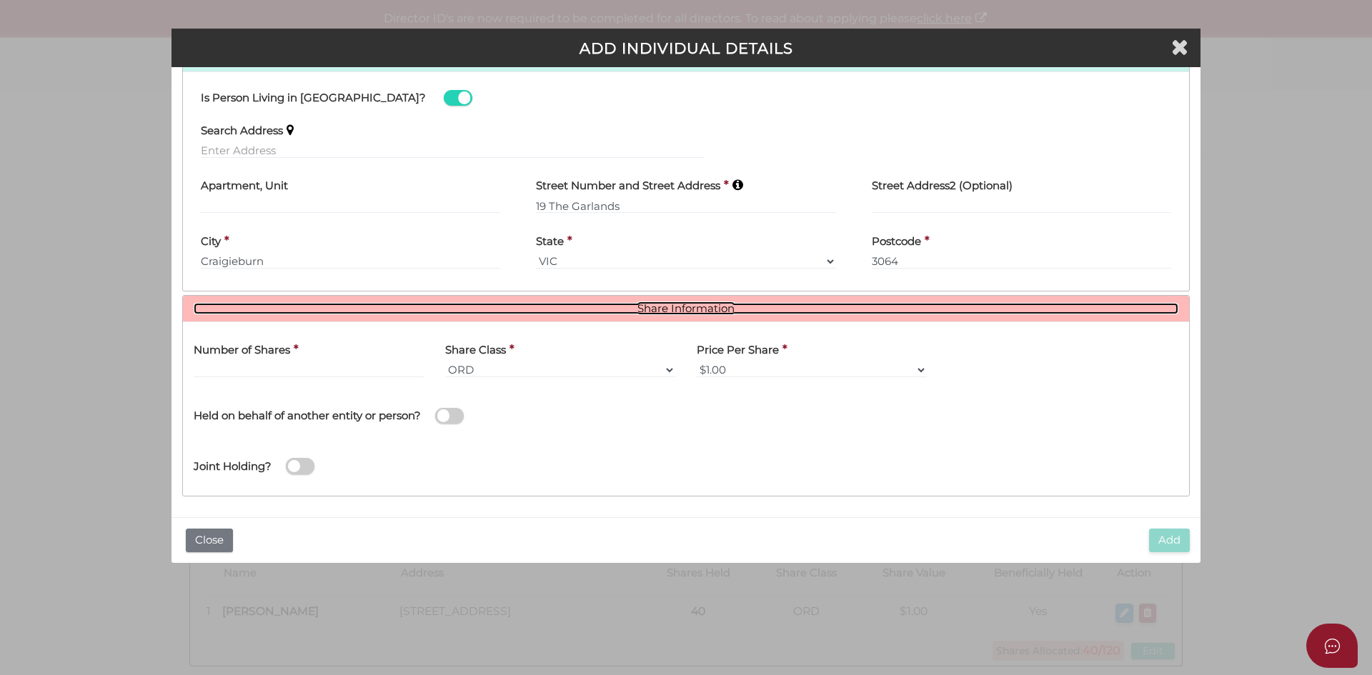
scroll to position [649, 0]
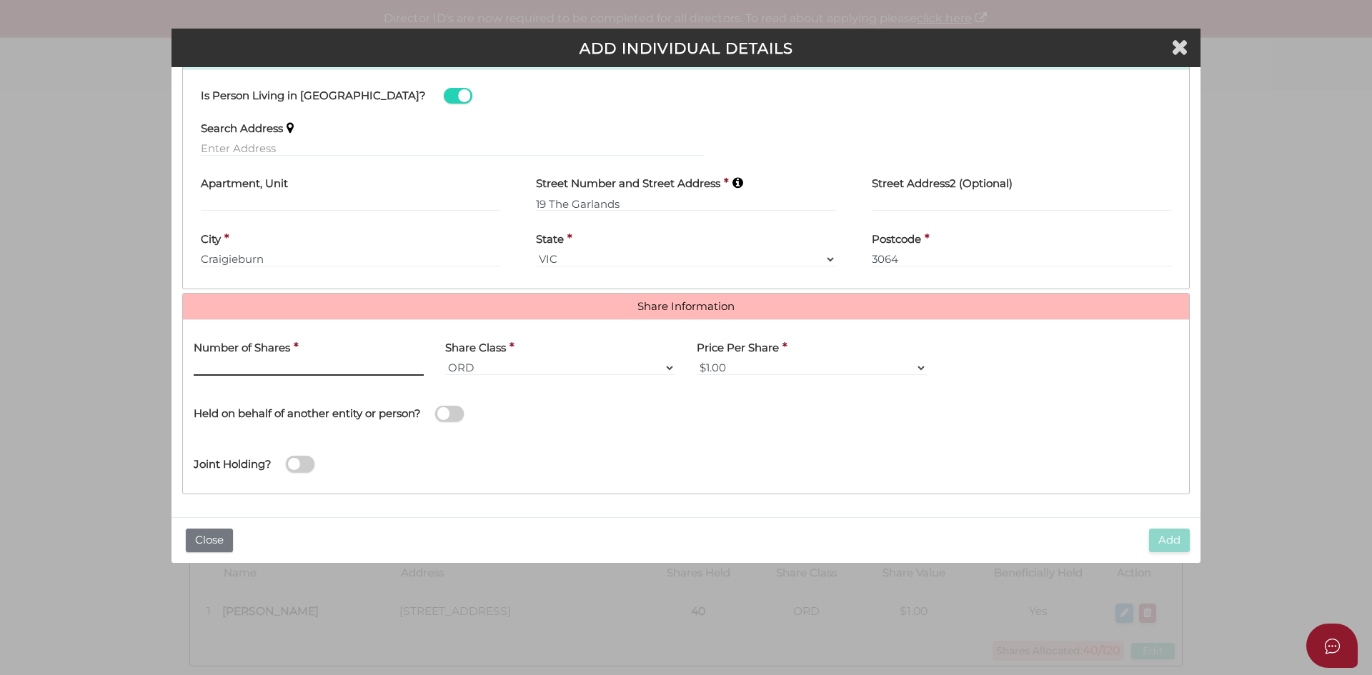
click at [281, 368] on input "text" at bounding box center [309, 368] width 230 height 16
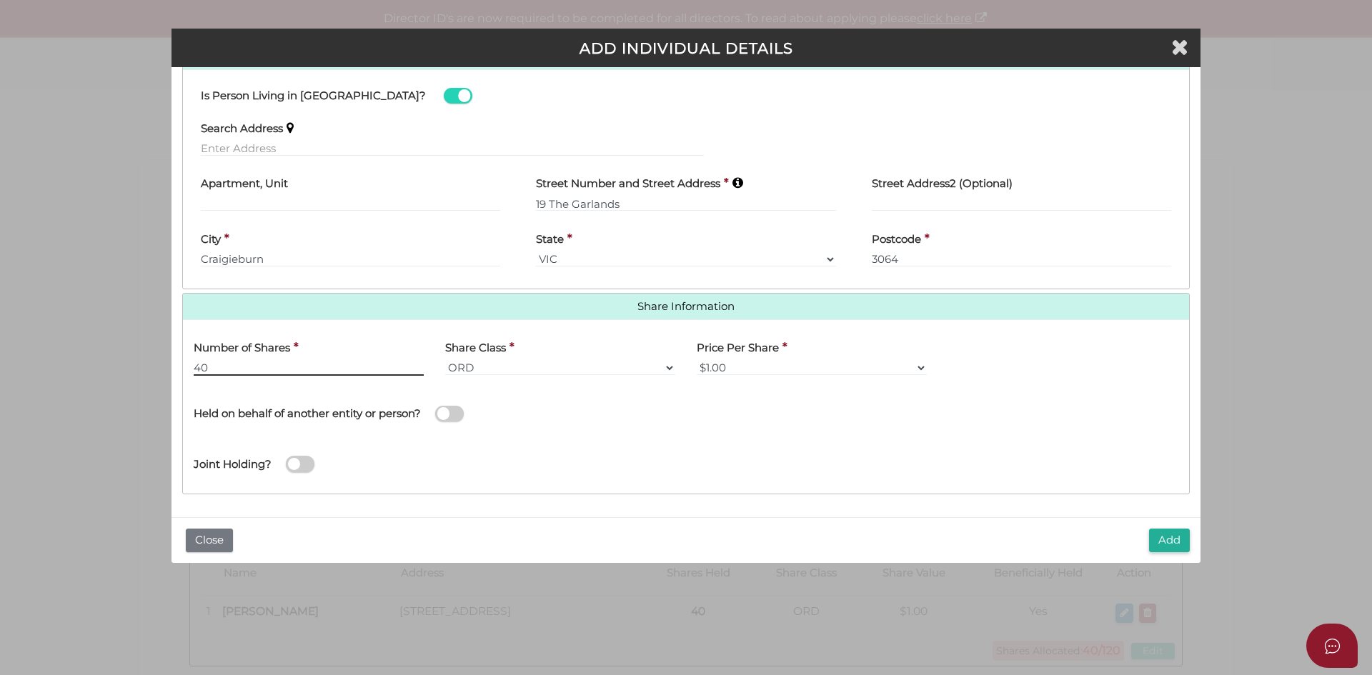
type input "40"
click at [696, 417] on div "Name of Entity *" at bounding box center [937, 412] width 503 height 51
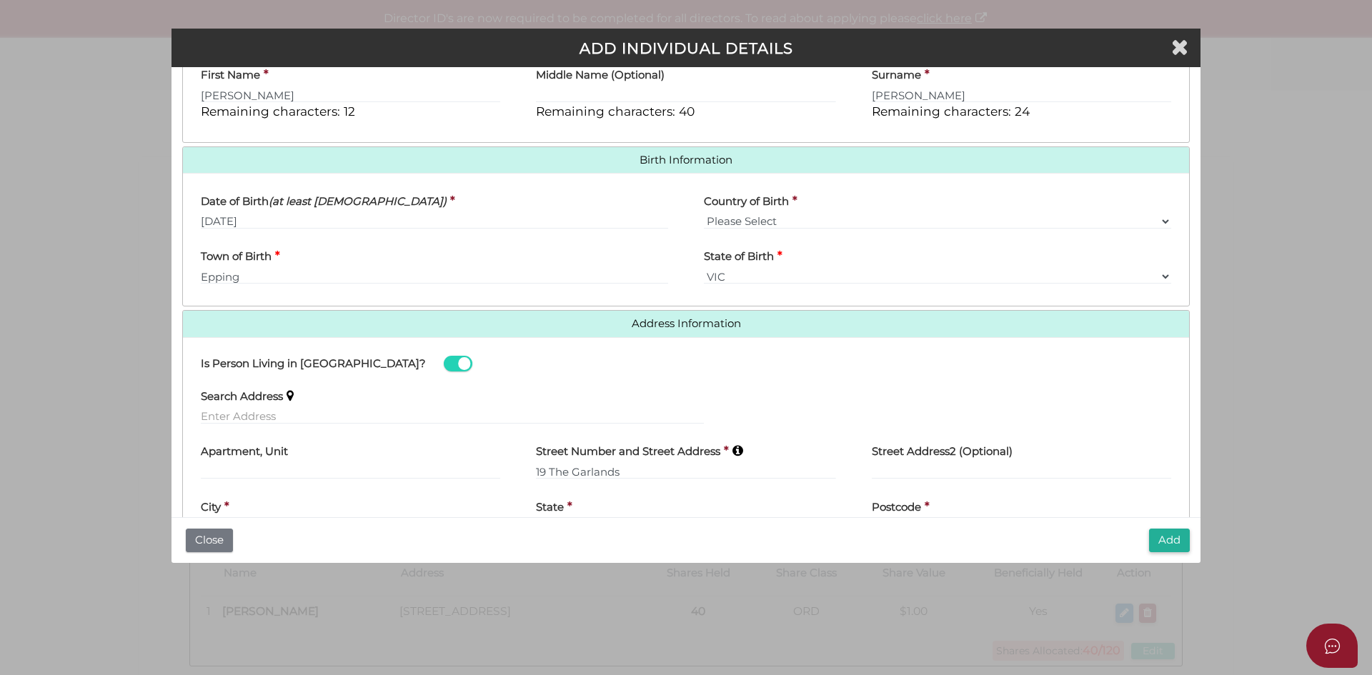
scroll to position [506, 0]
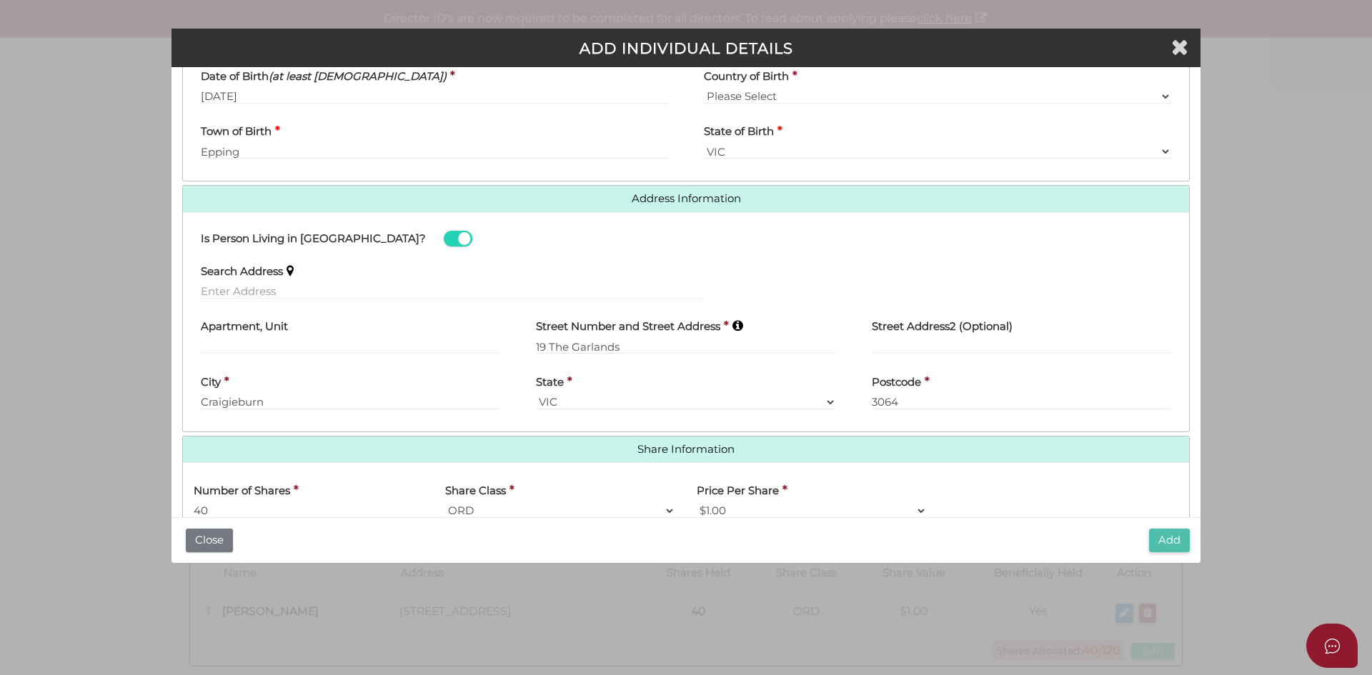
click at [1182, 535] on button "Add" at bounding box center [1169, 541] width 41 height 24
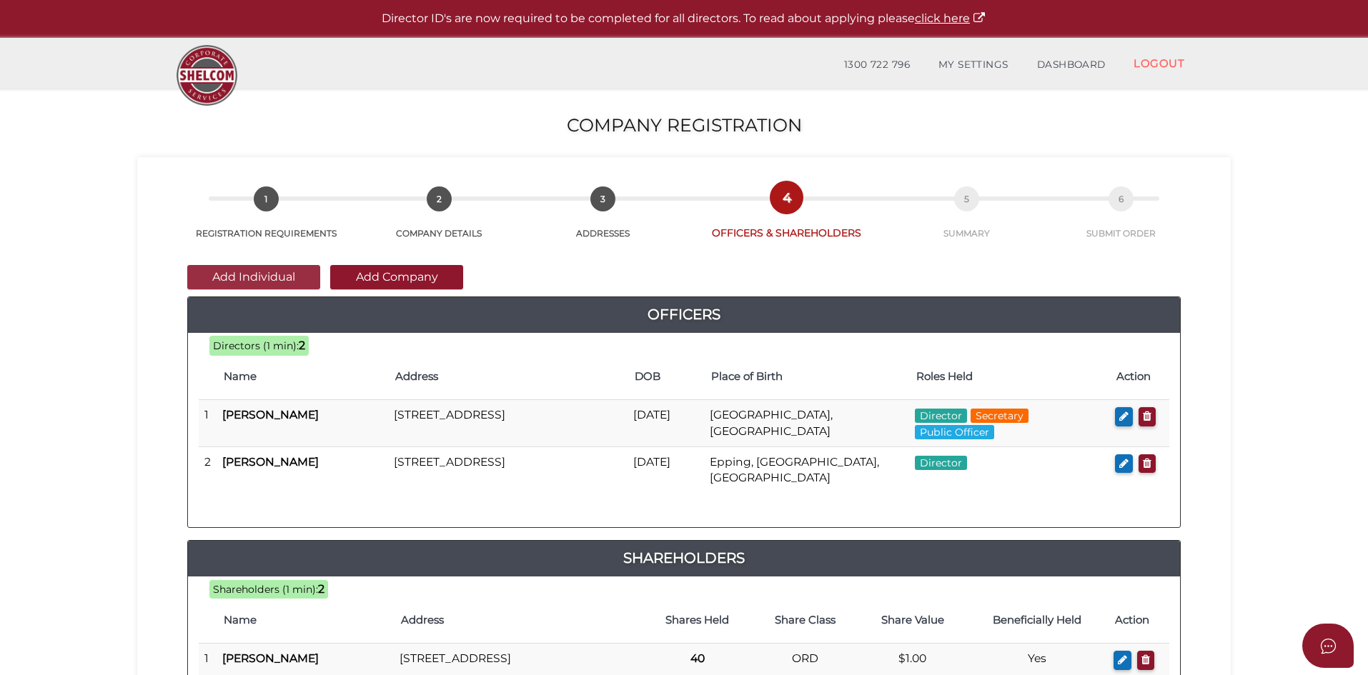
click at [267, 282] on button "Add Individual" at bounding box center [253, 277] width 133 height 24
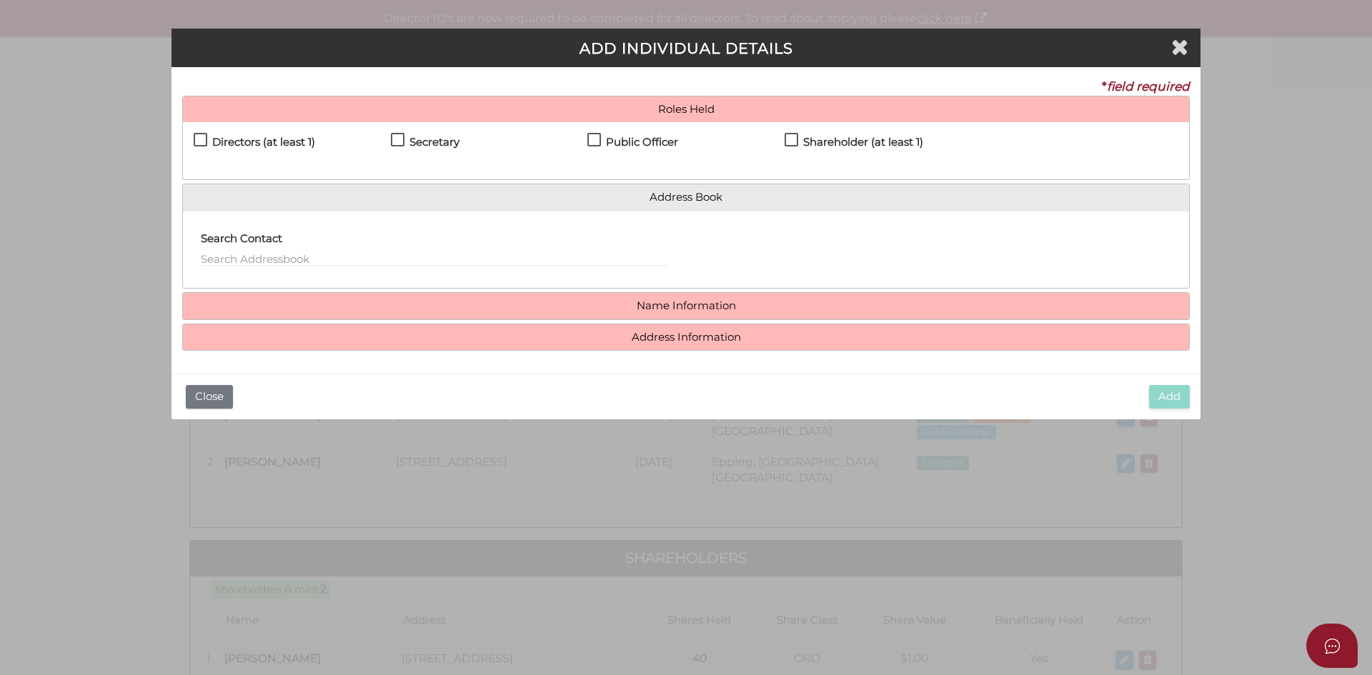
click at [198, 139] on label "Directors (at least 1)" at bounding box center [254, 145] width 121 height 18
checkbox input "true"
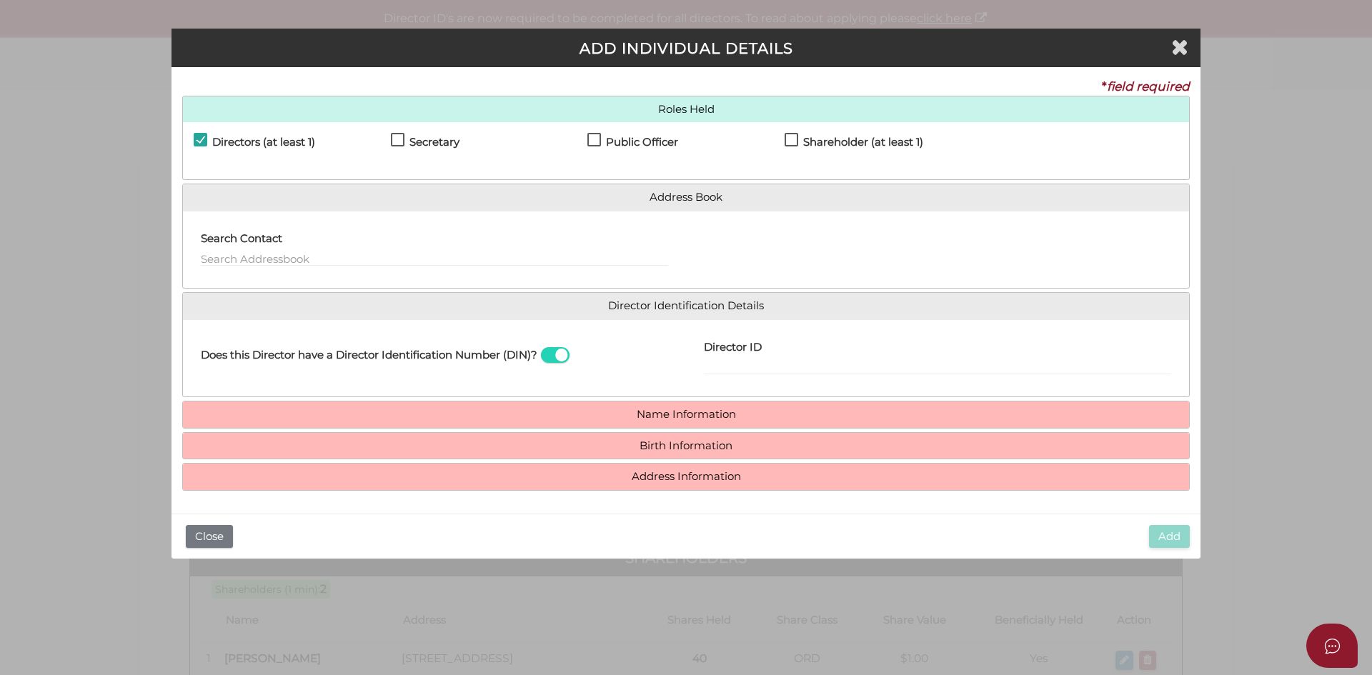
click at [792, 139] on label "Shareholder (at least 1)" at bounding box center [854, 145] width 139 height 18
checkbox input "true"
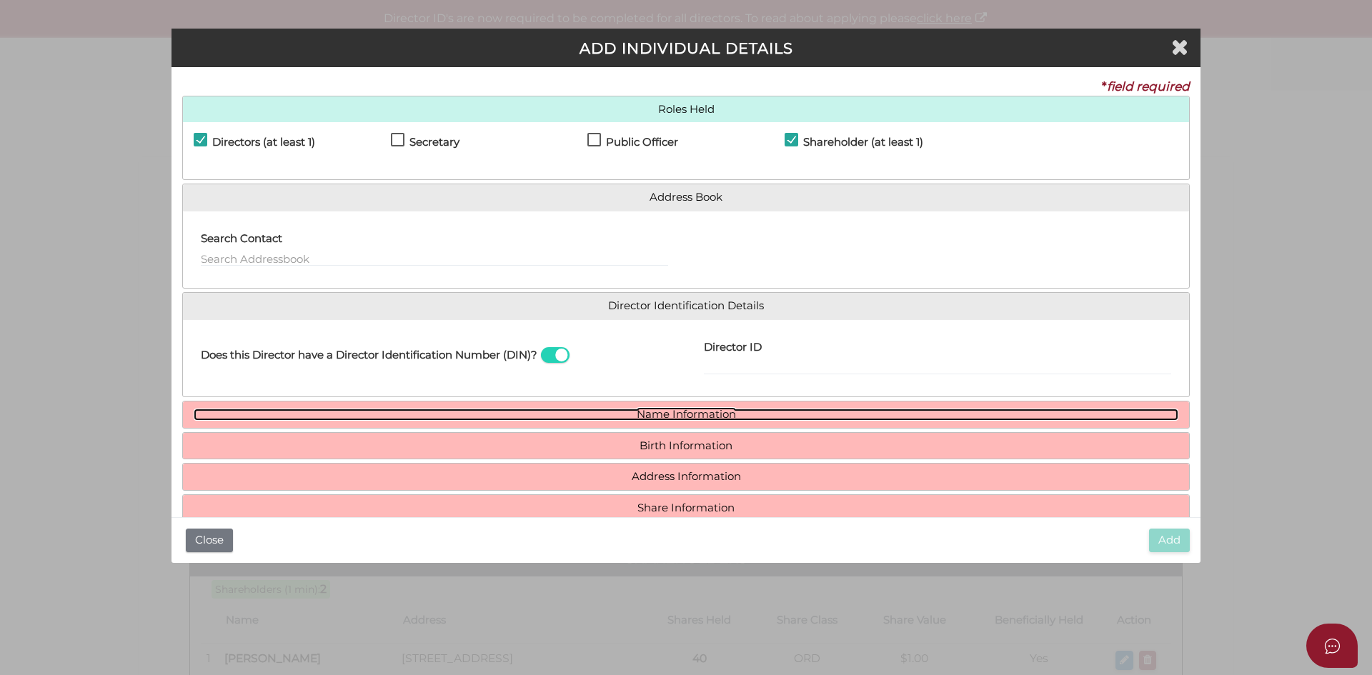
click at [660, 413] on link "Name Information" at bounding box center [686, 415] width 985 height 12
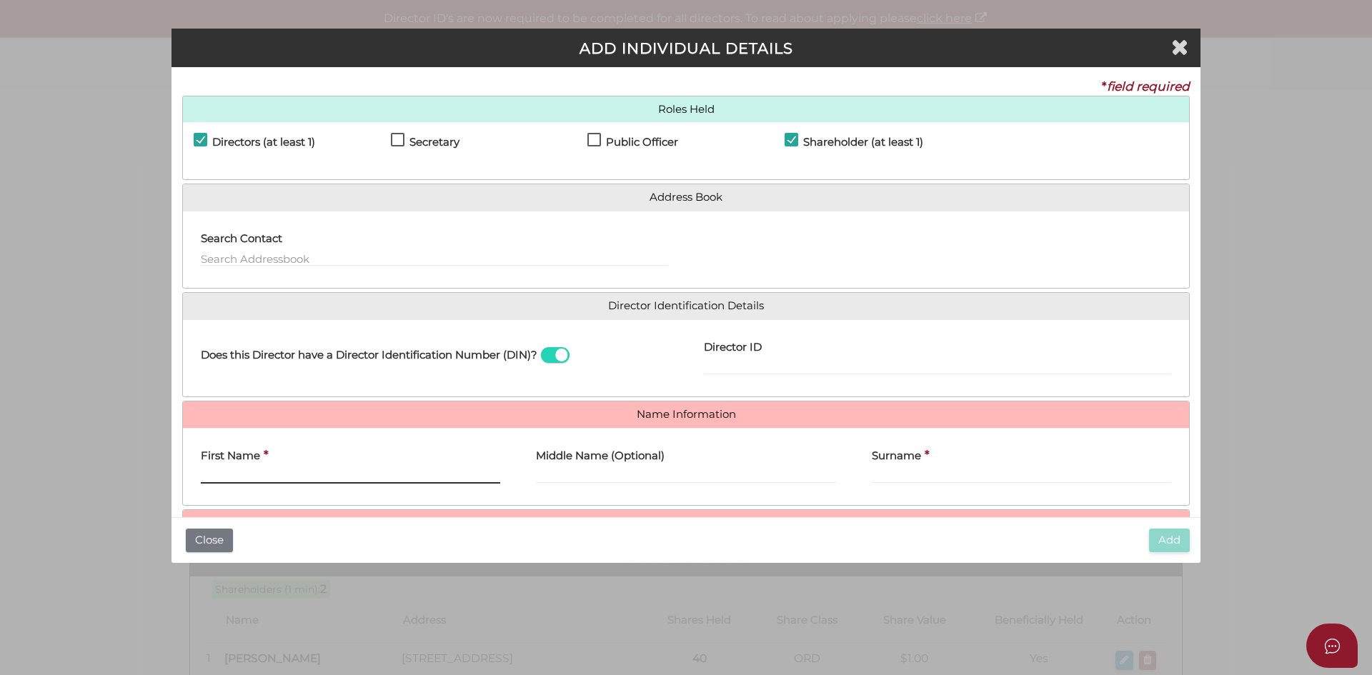
click at [246, 477] on input "First Name" at bounding box center [350, 476] width 299 height 16
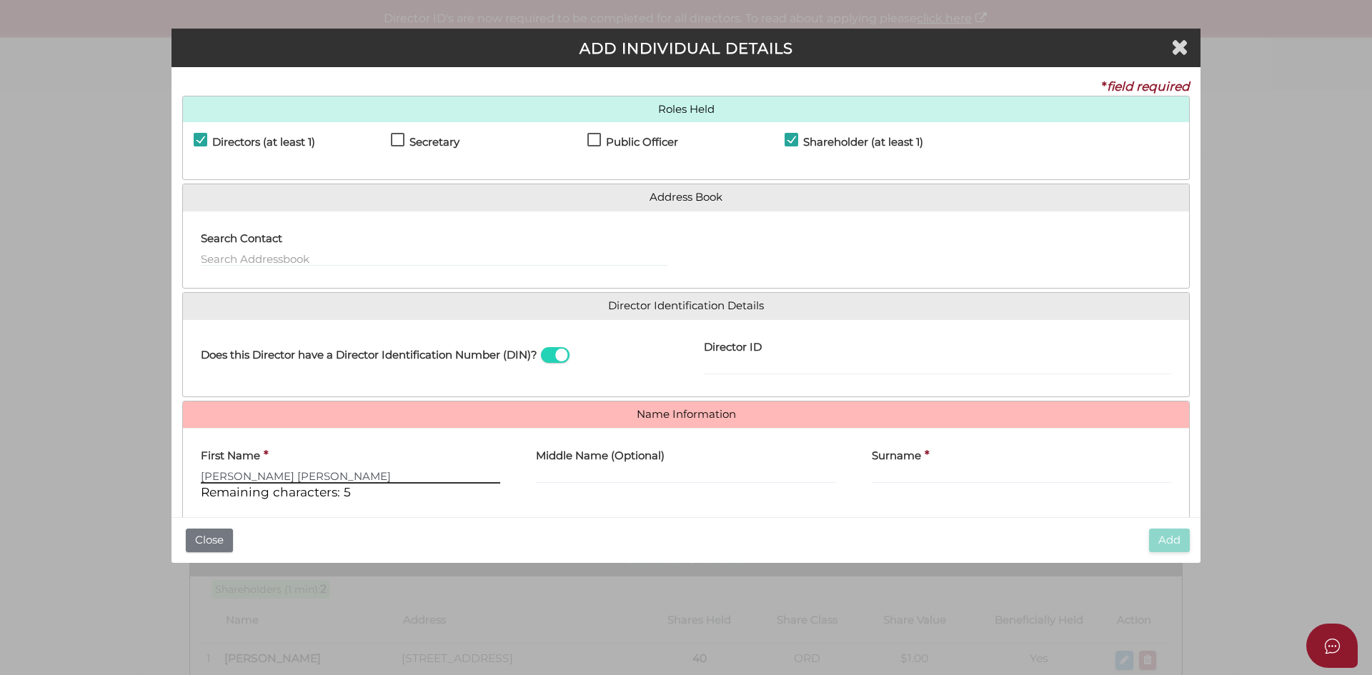
type input "Timothy Kenneth"
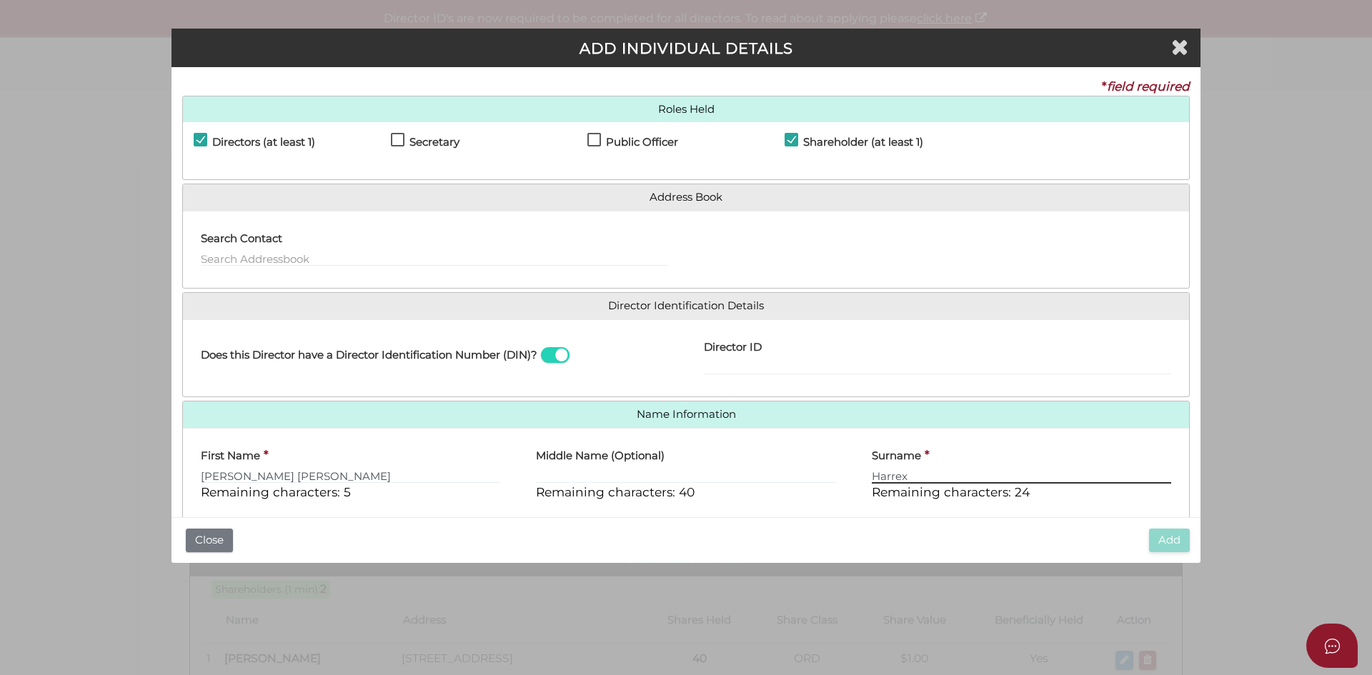
type input "Harrex"
click at [720, 459] on div "Middle Name (Optional) Remaining characters: 40" at bounding box center [685, 470] width 299 height 62
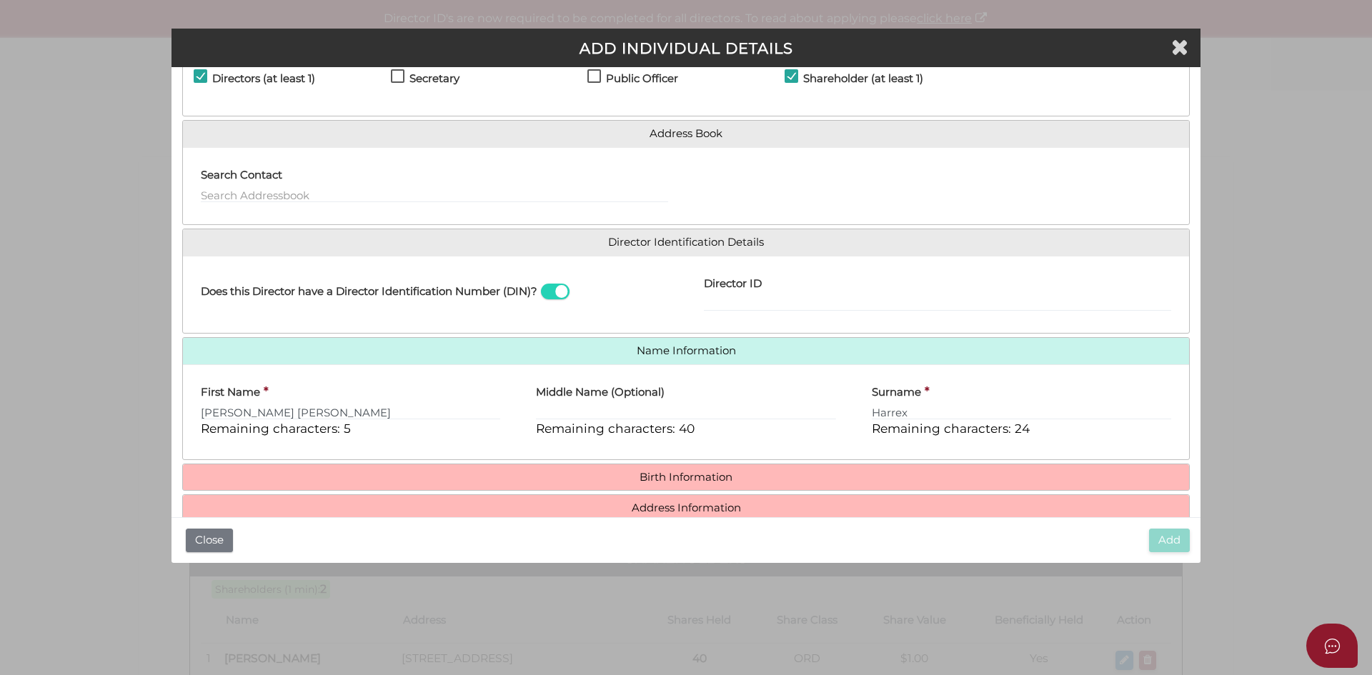
scroll to position [122, 0]
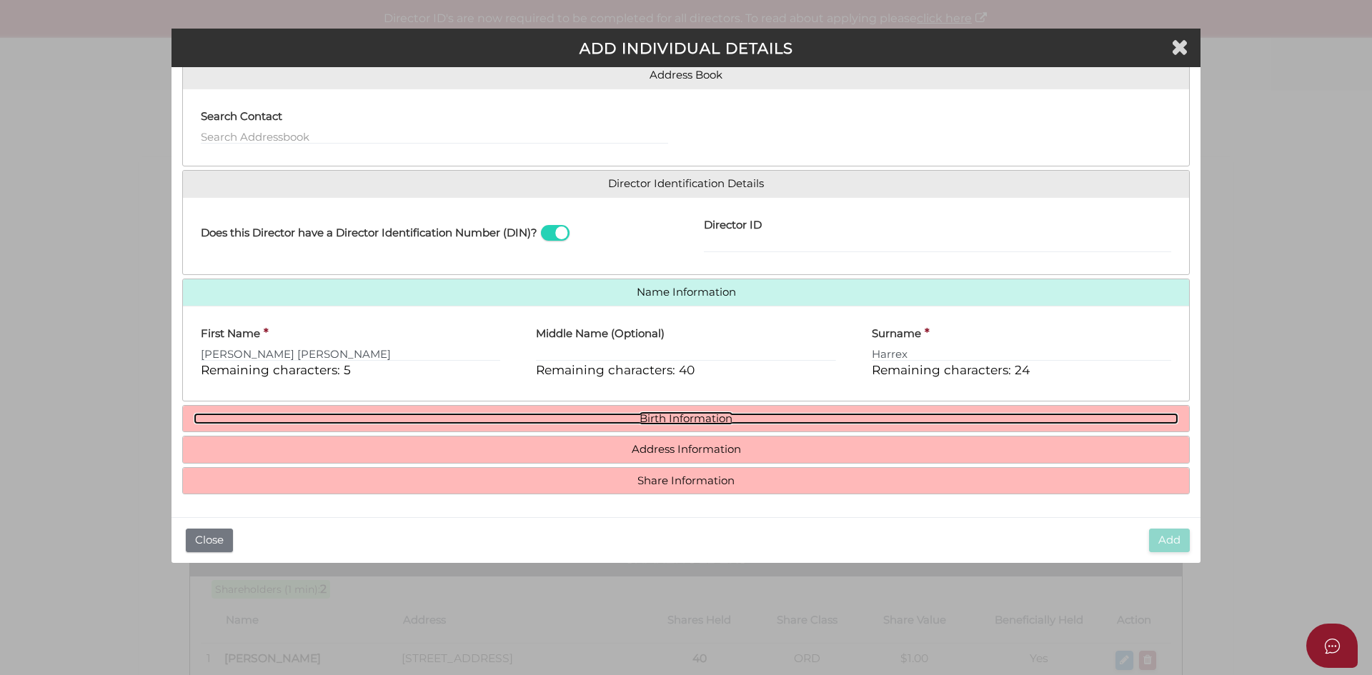
click at [594, 419] on link "Birth Information" at bounding box center [686, 419] width 985 height 12
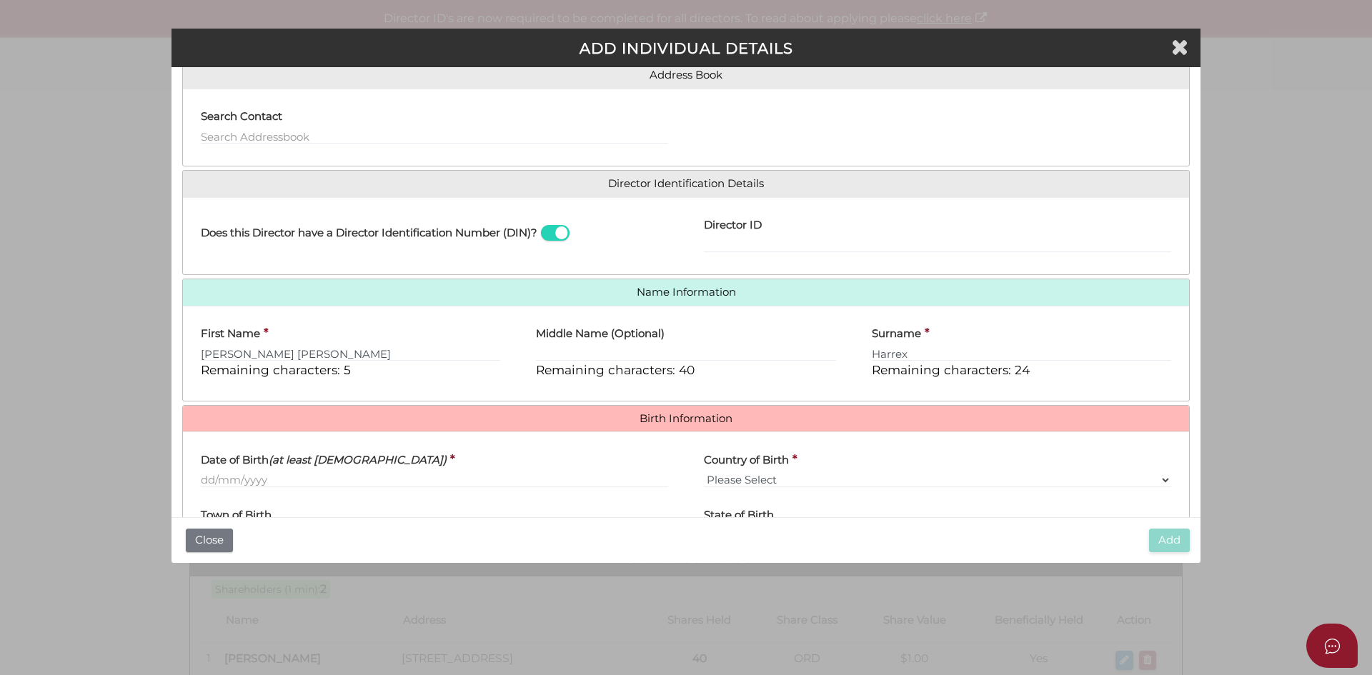
click at [254, 491] on div "Date of Birth (at least 18 years old) *" at bounding box center [434, 471] width 503 height 56
click at [254, 479] on input "Date of Birth (at least 18 years old)" at bounding box center [434, 480] width 467 height 16
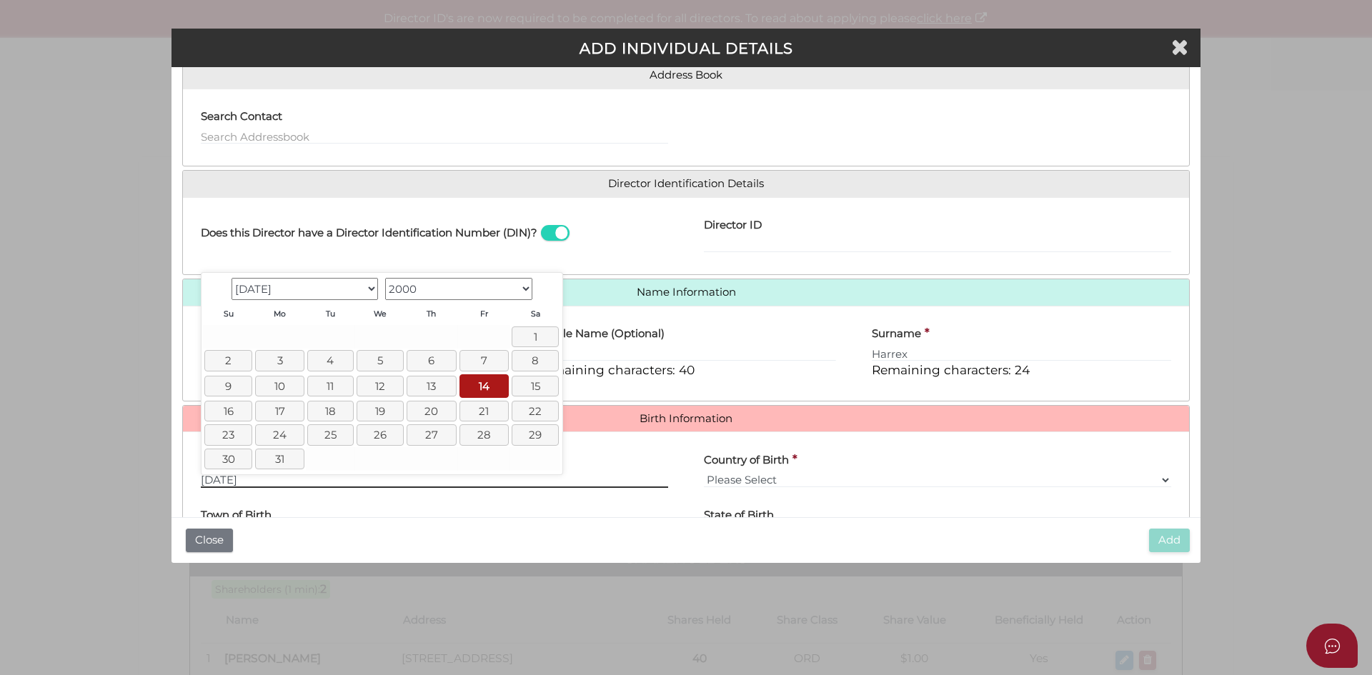
type input "[DATE]"
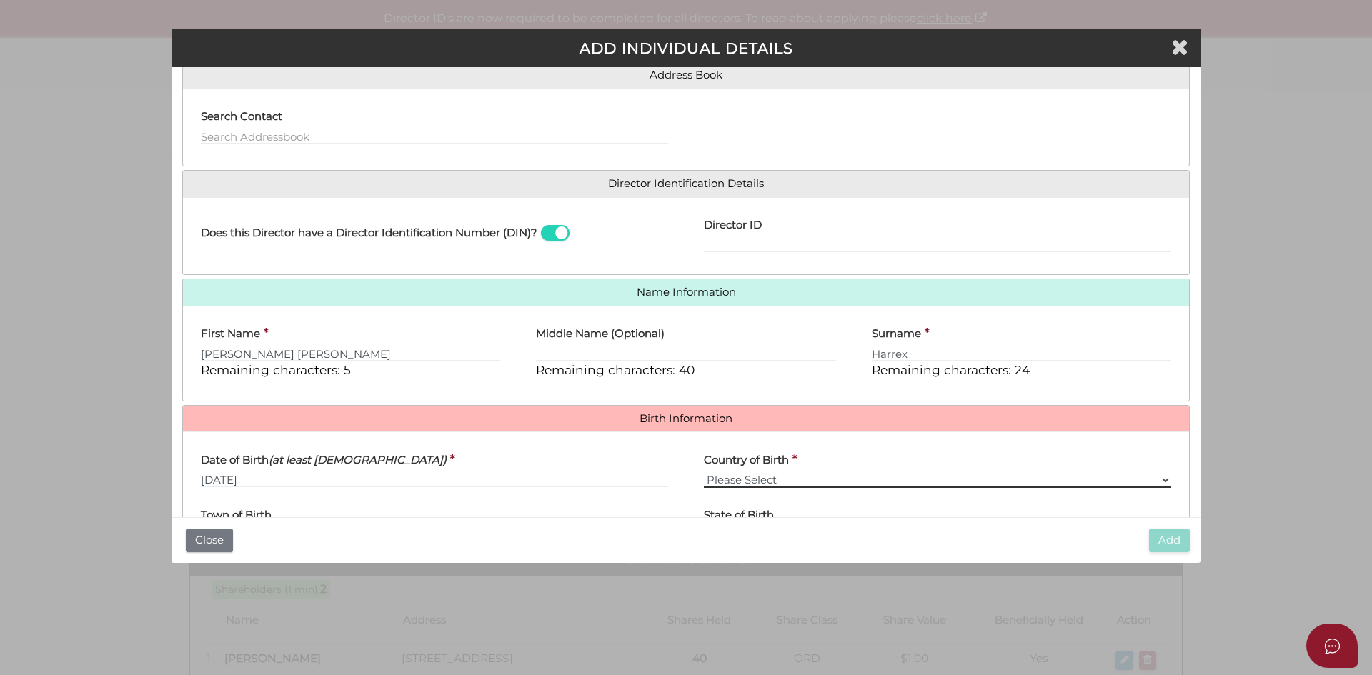
select select "[GEOGRAPHIC_DATA]"
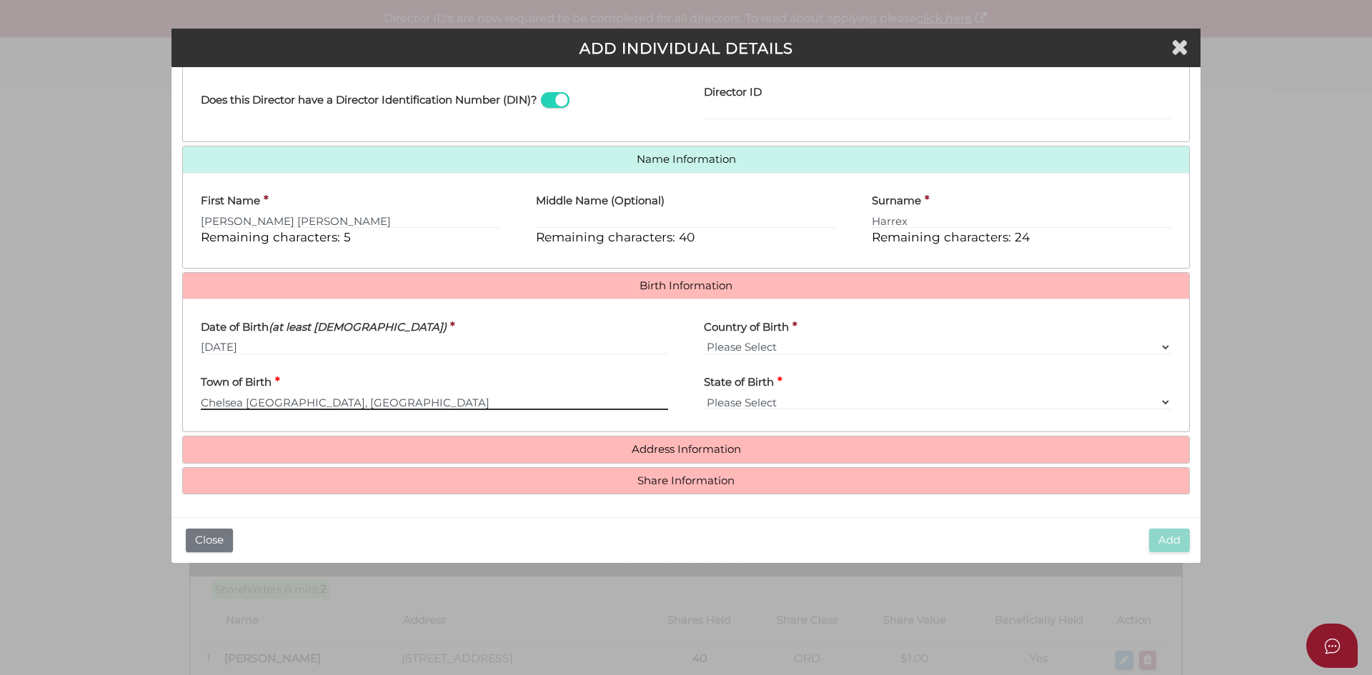
type input "Chelsea"
select select "VIC"
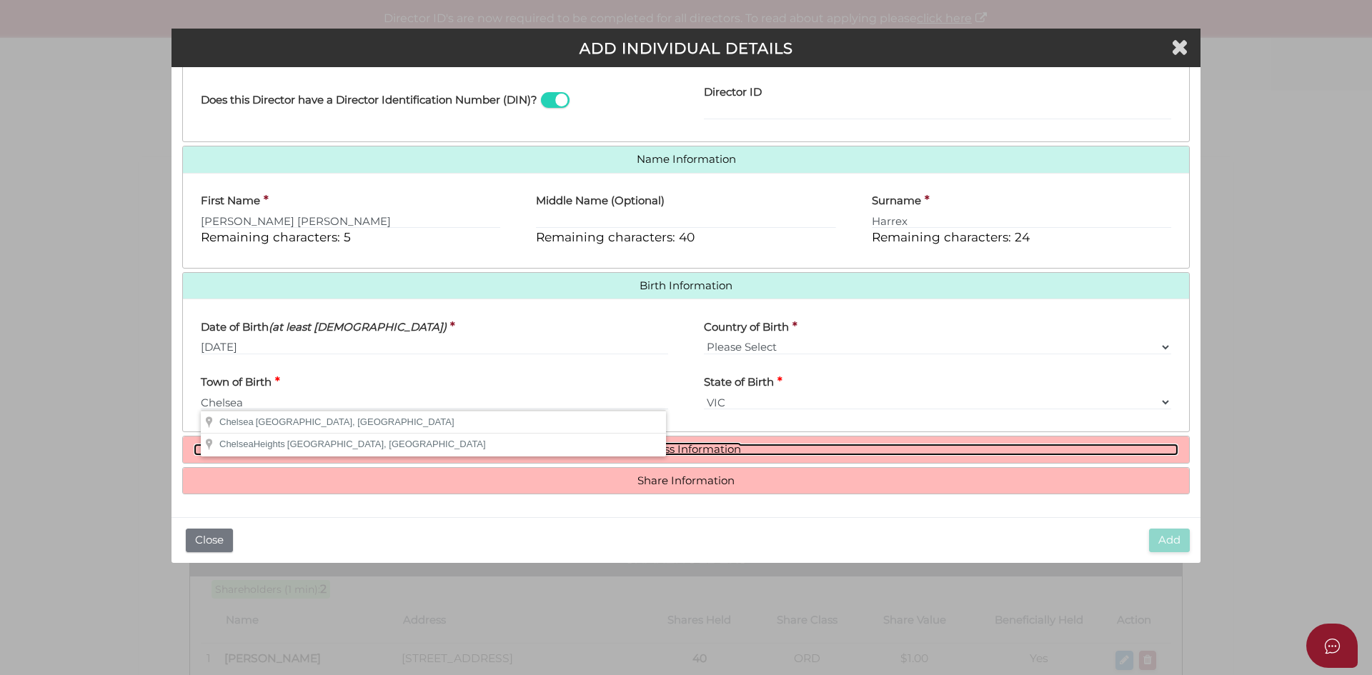
click at [682, 447] on link "Address Information" at bounding box center [686, 450] width 985 height 12
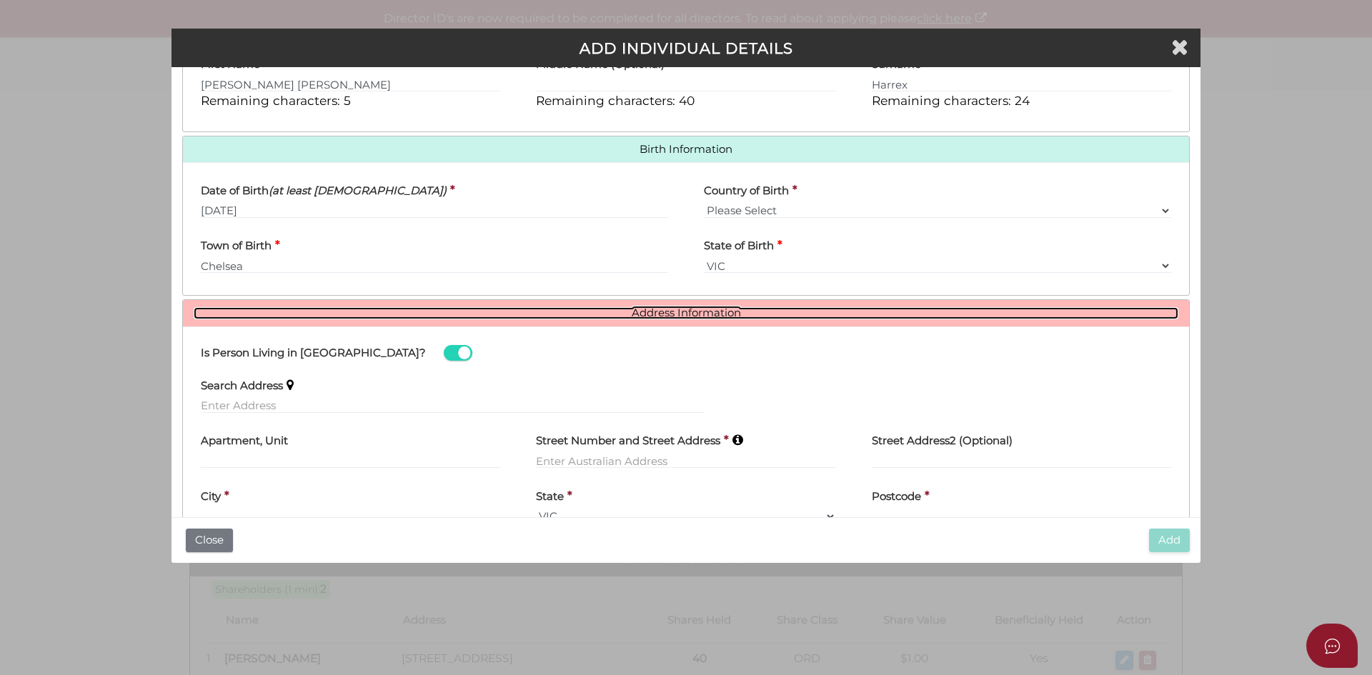
scroll to position [398, 0]
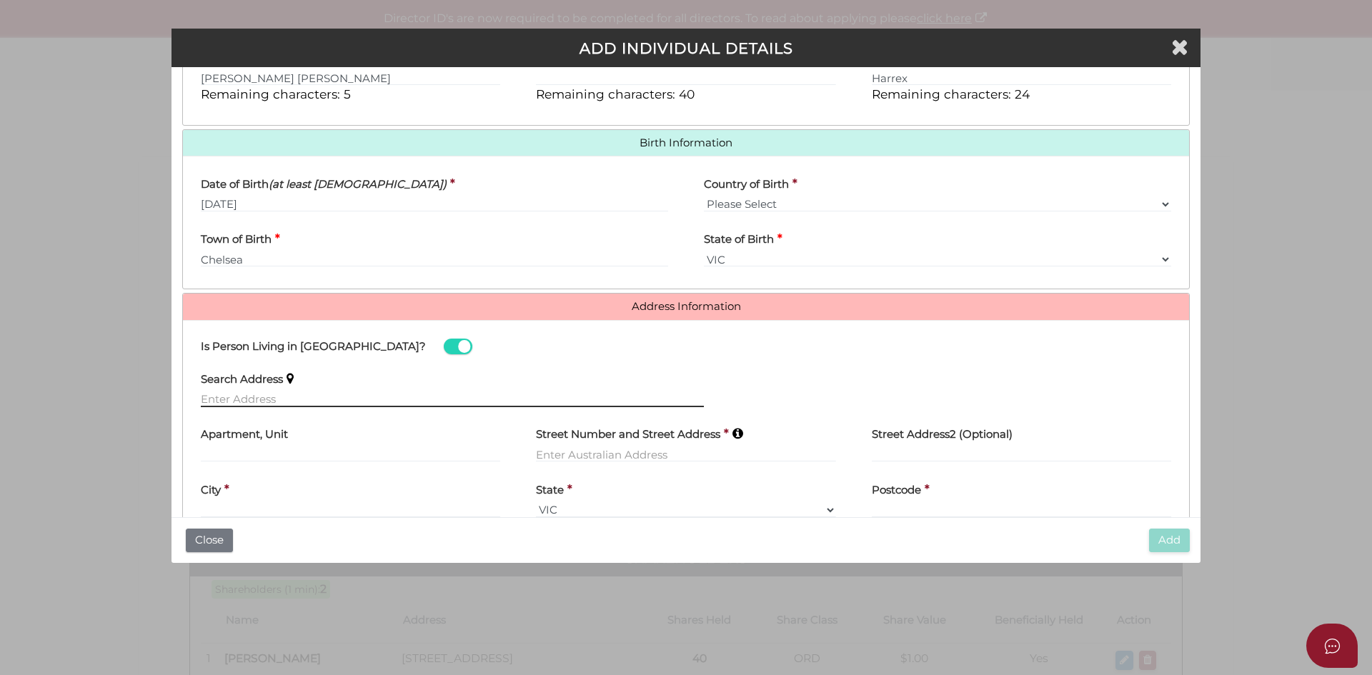
click at [290, 400] on input "text" at bounding box center [452, 400] width 503 height 16
paste input "182 Edgar Street Portland"
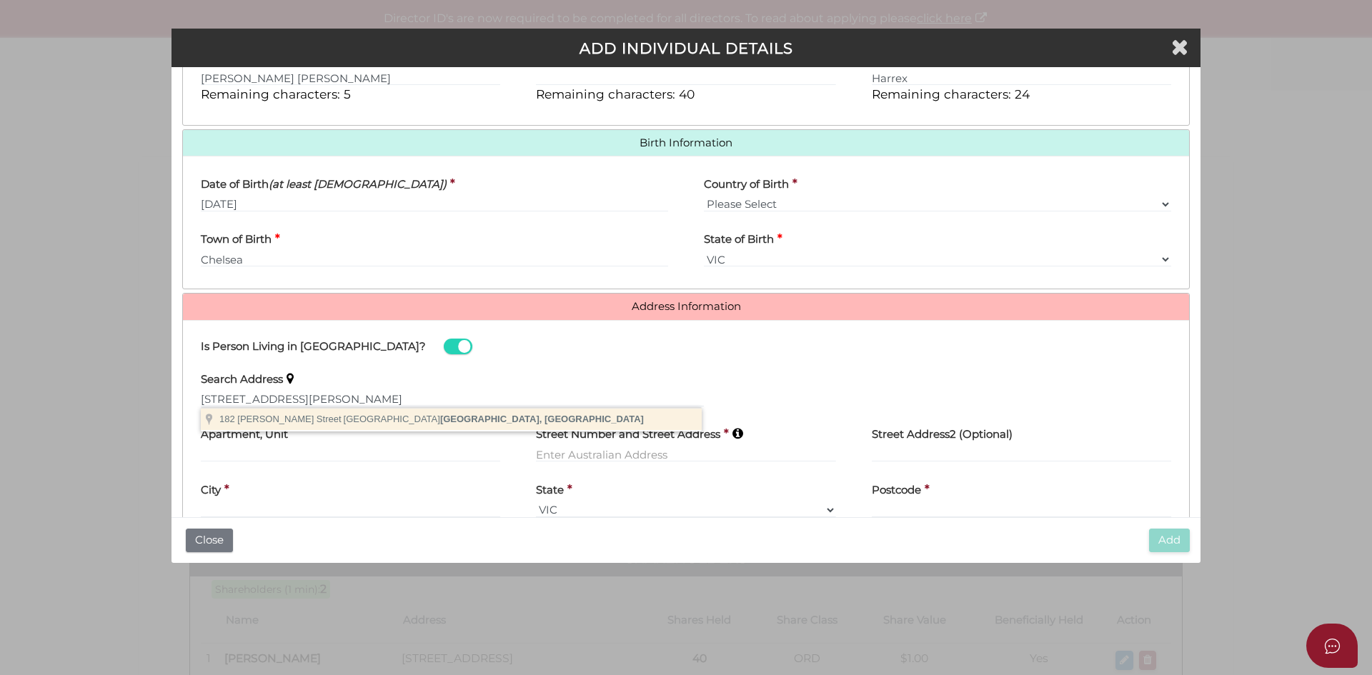
type input "182 Edgar Street, Portland VIC, Australia"
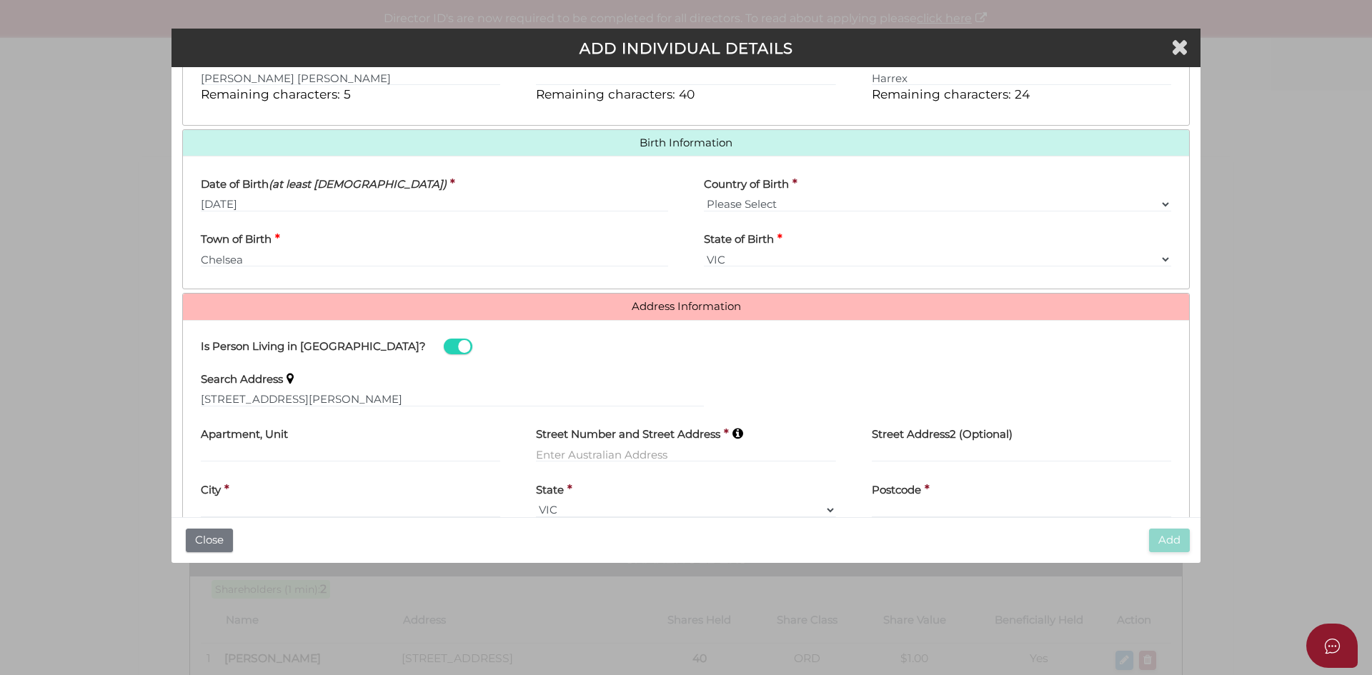
type input "182 Edgar Street"
type input "Portland"
select select "VIC"
type input "3305"
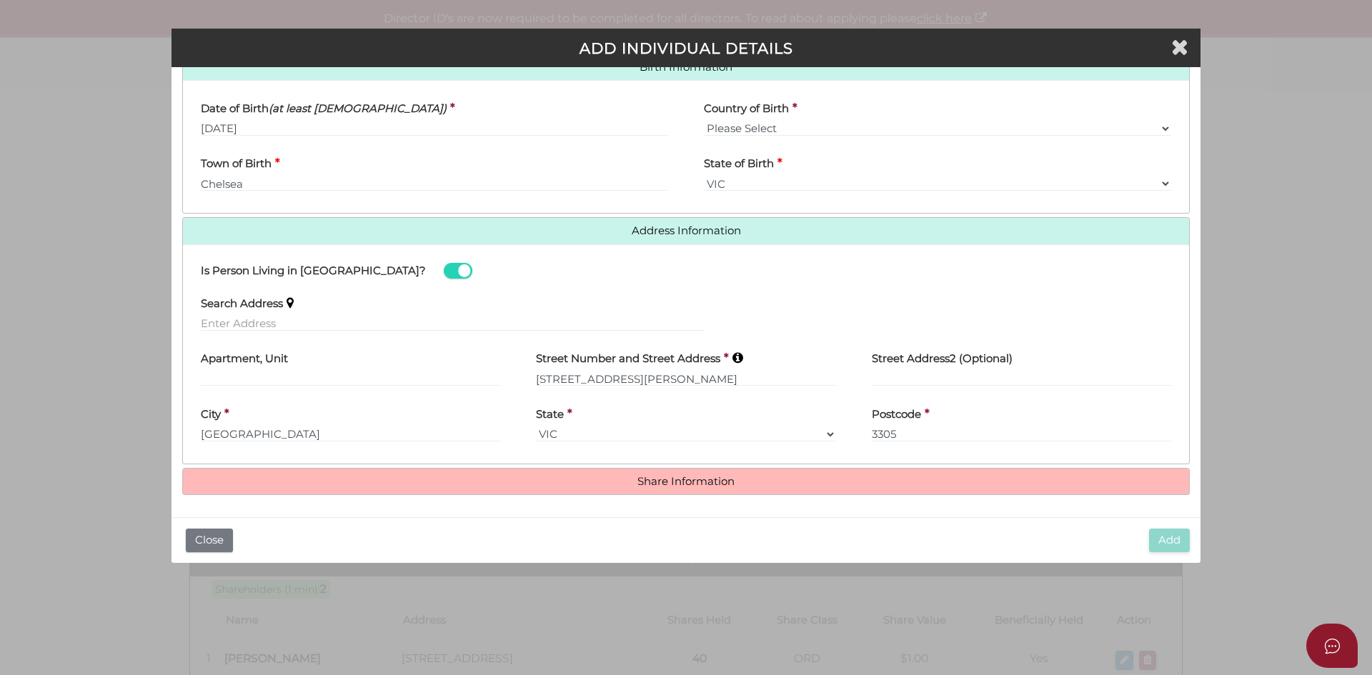
scroll to position [474, 0]
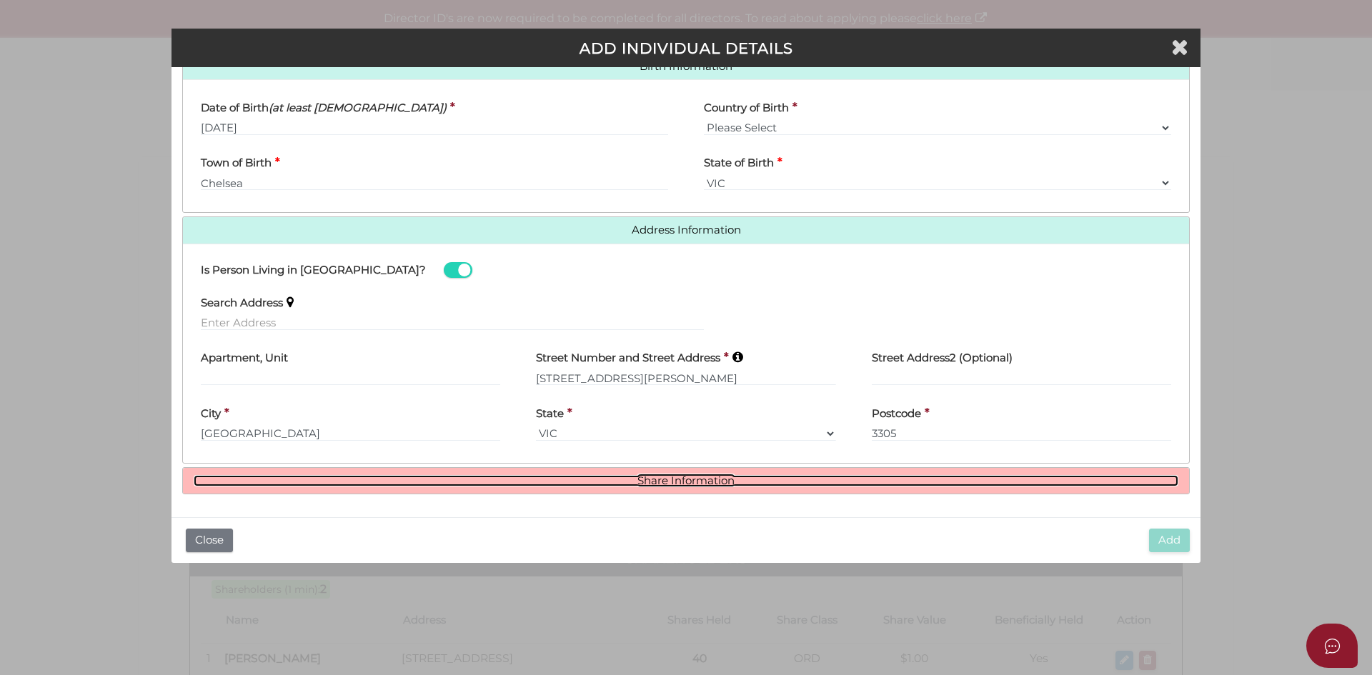
click at [542, 480] on link "Share Information" at bounding box center [686, 481] width 985 height 12
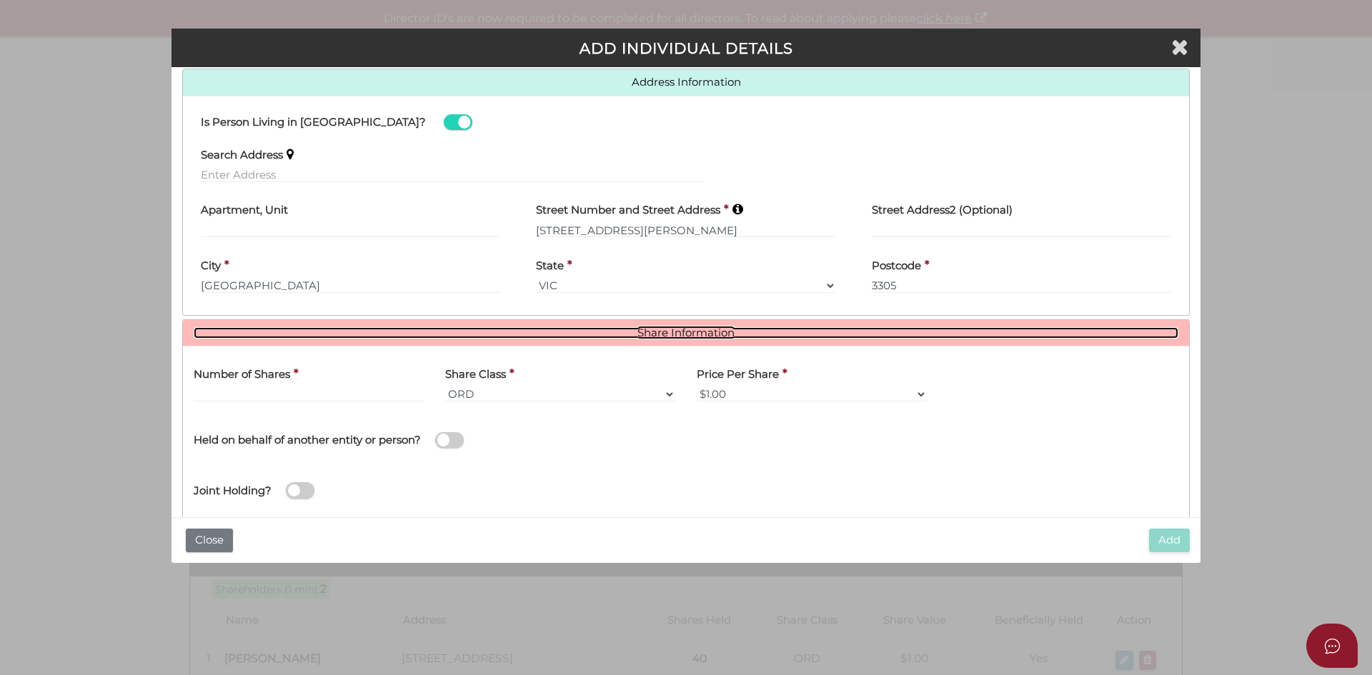
scroll to position [642, 0]
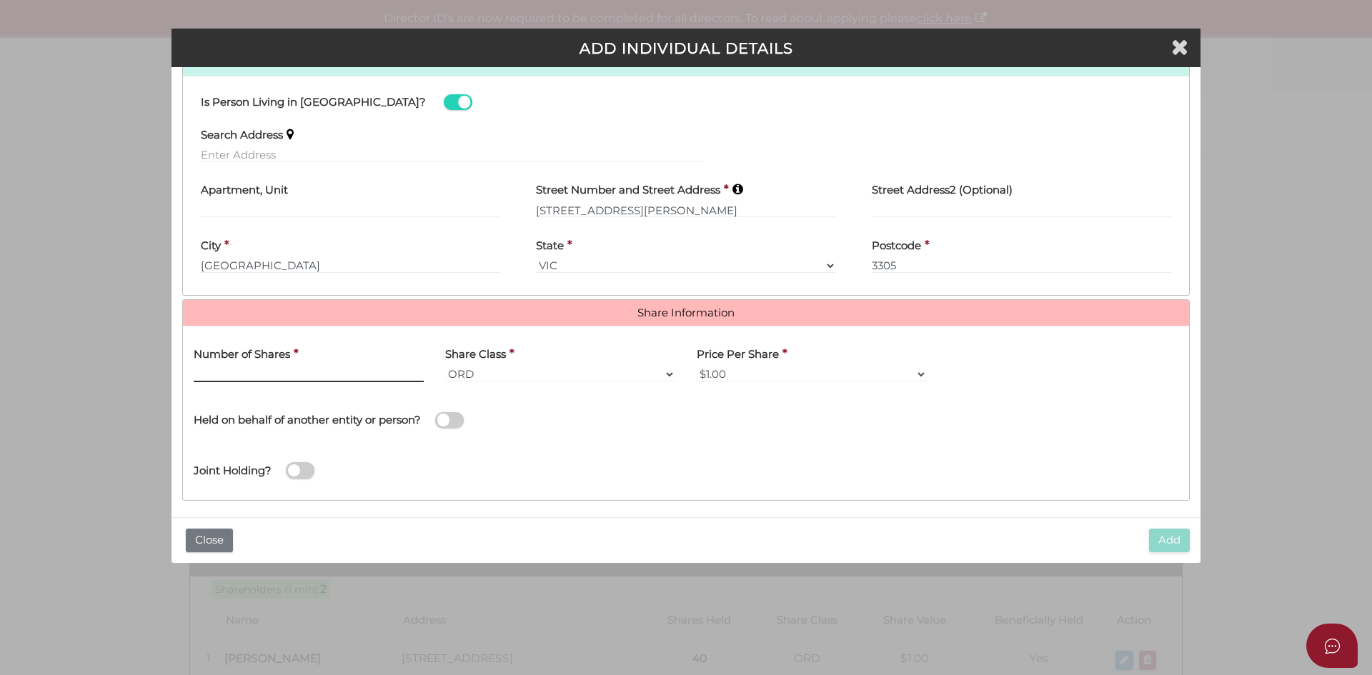
click at [266, 377] on input "text" at bounding box center [309, 375] width 230 height 16
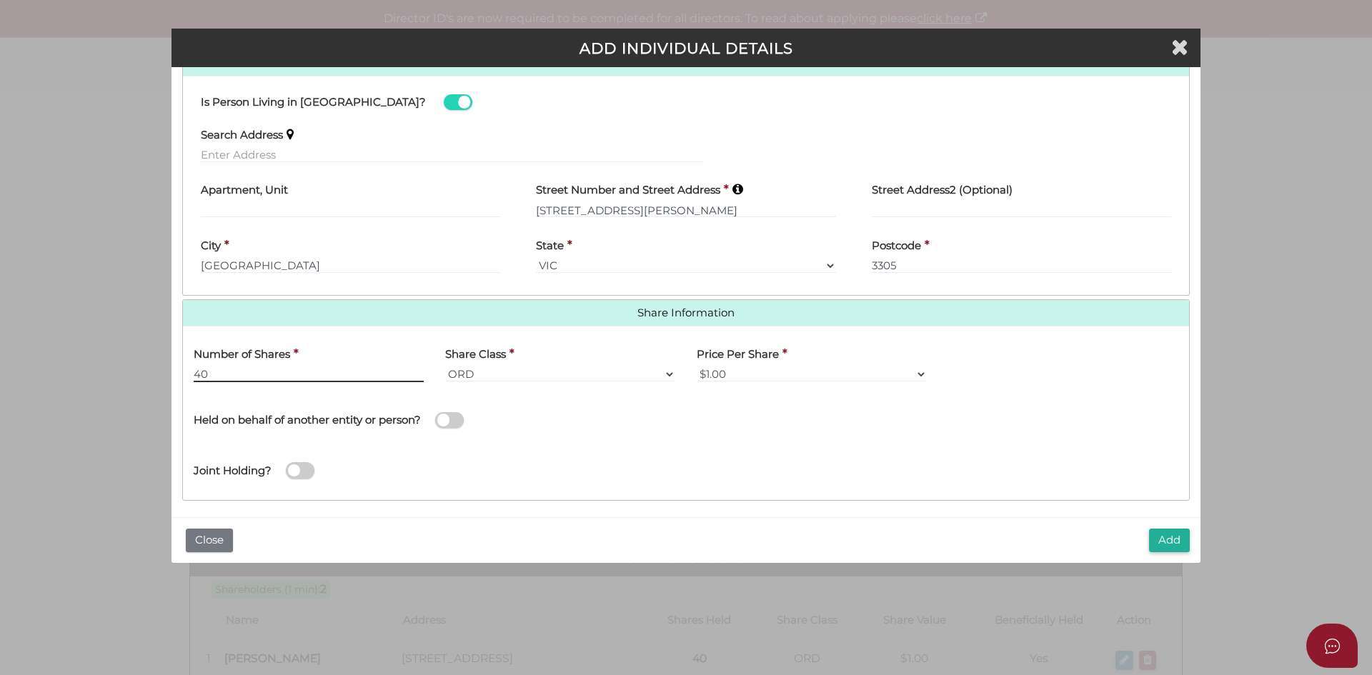
type input "40"
click at [800, 424] on div "Name of Entity *" at bounding box center [937, 418] width 503 height 51
click at [778, 470] on div "Joint Holding?" at bounding box center [686, 466] width 1006 height 46
click at [1176, 545] on button "Add" at bounding box center [1169, 541] width 41 height 24
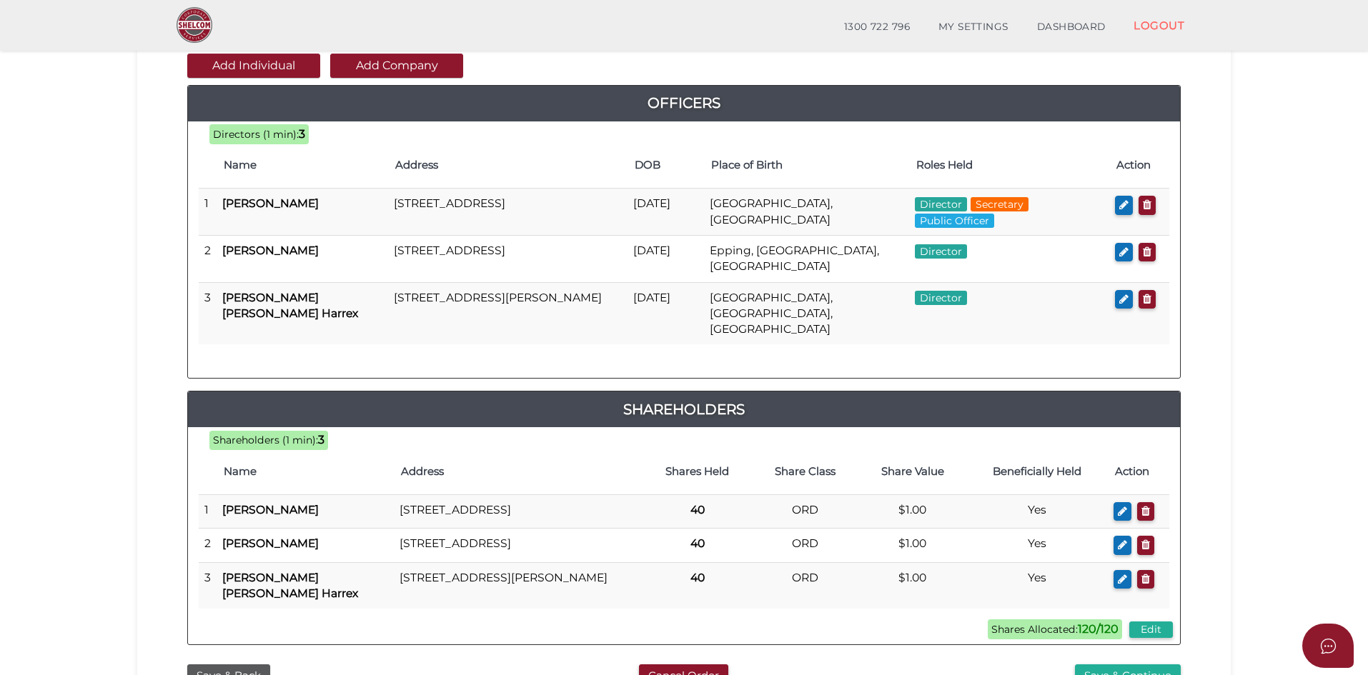
scroll to position [214, 0]
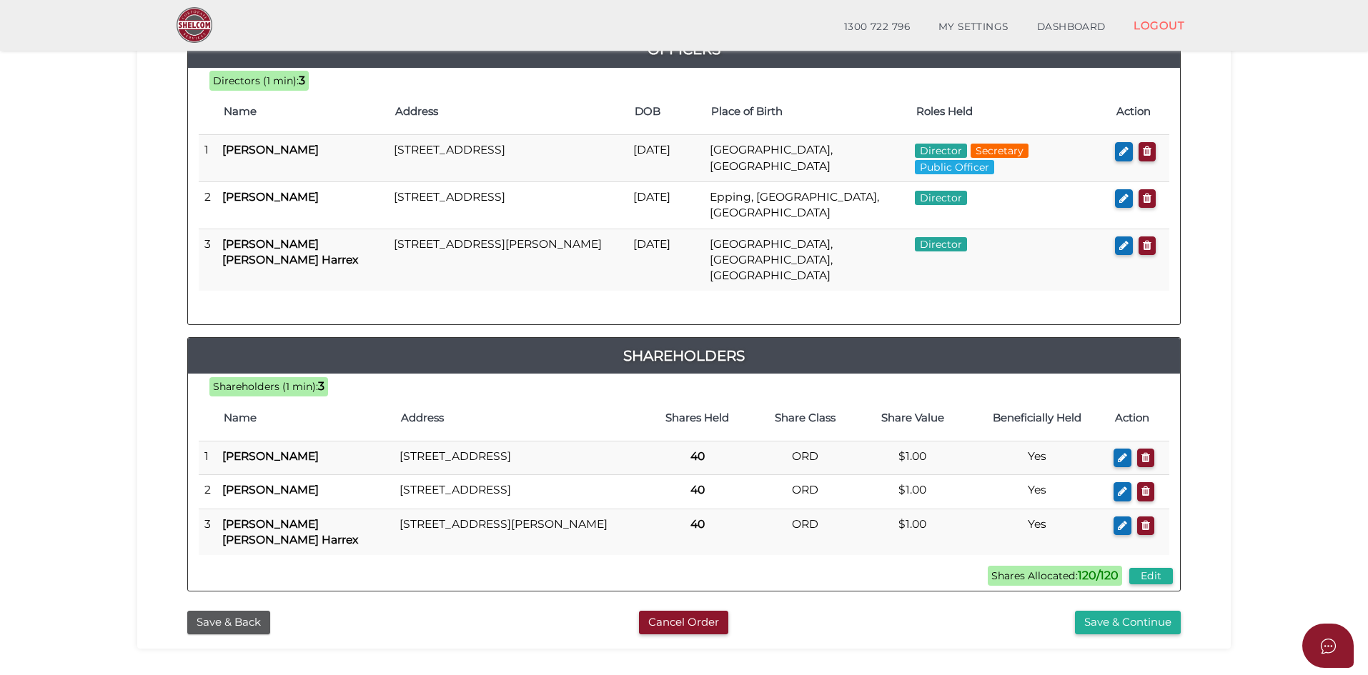
drag, startPoint x: 1287, startPoint y: 292, endPoint x: 1154, endPoint y: 295, distance: 132.9
click at [1287, 292] on section "Company Registration 7f1be529a26f06faebb8f6ec316e6fdd 1 REGISTRATION REQUIREMEN…" at bounding box center [684, 266] width 1368 height 884
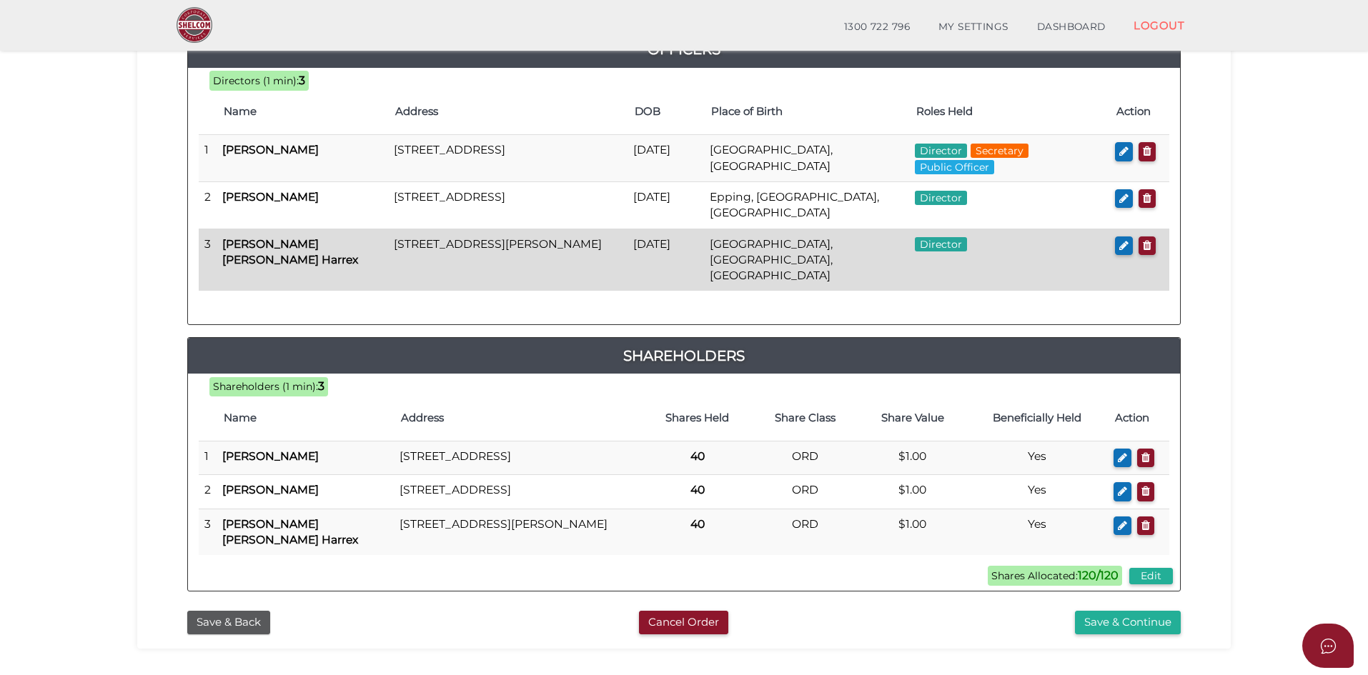
drag, startPoint x: 398, startPoint y: 259, endPoint x: 432, endPoint y: 264, distance: 34.7
click at [432, 264] on td "[STREET_ADDRESS][PERSON_NAME]" at bounding box center [507, 260] width 239 height 62
drag, startPoint x: 399, startPoint y: 244, endPoint x: 587, endPoint y: 244, distance: 187.2
click at [587, 244] on td "[STREET_ADDRESS][PERSON_NAME]" at bounding box center [507, 260] width 239 height 62
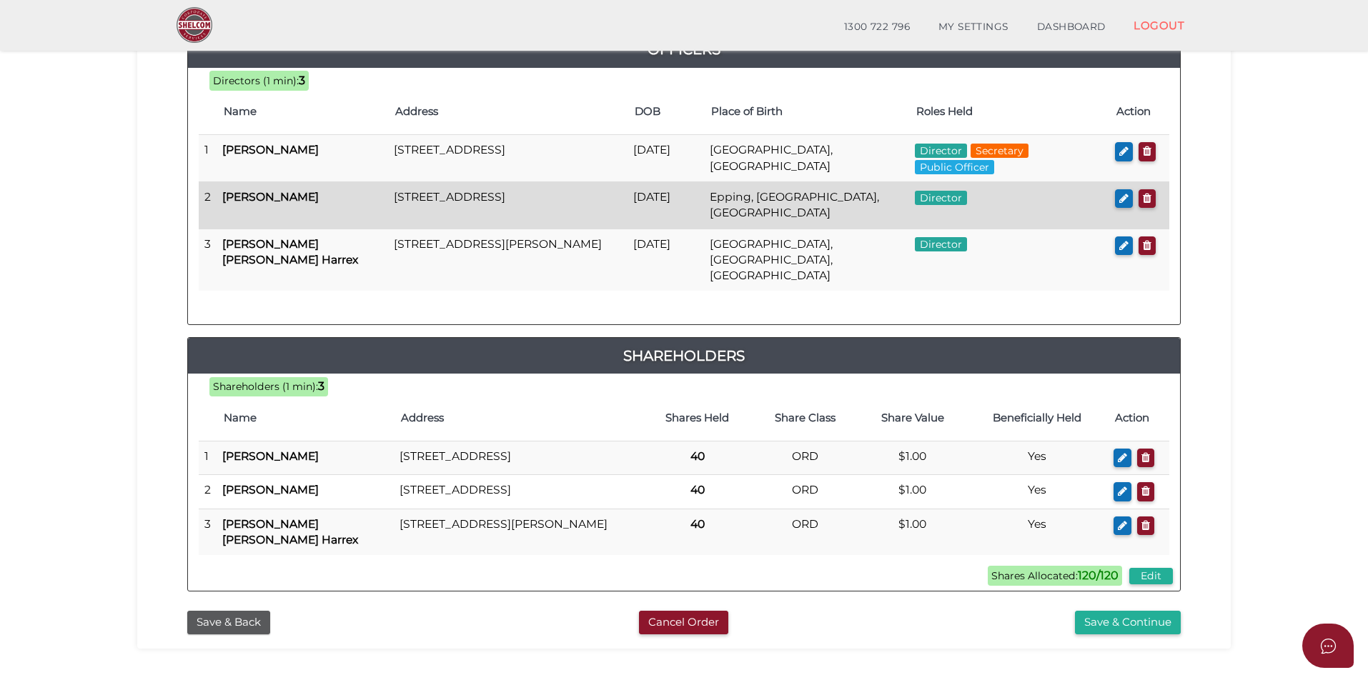
drag, startPoint x: 397, startPoint y: 199, endPoint x: 433, endPoint y: 214, distance: 38.8
click at [433, 214] on td "[STREET_ADDRESS]" at bounding box center [507, 205] width 239 height 47
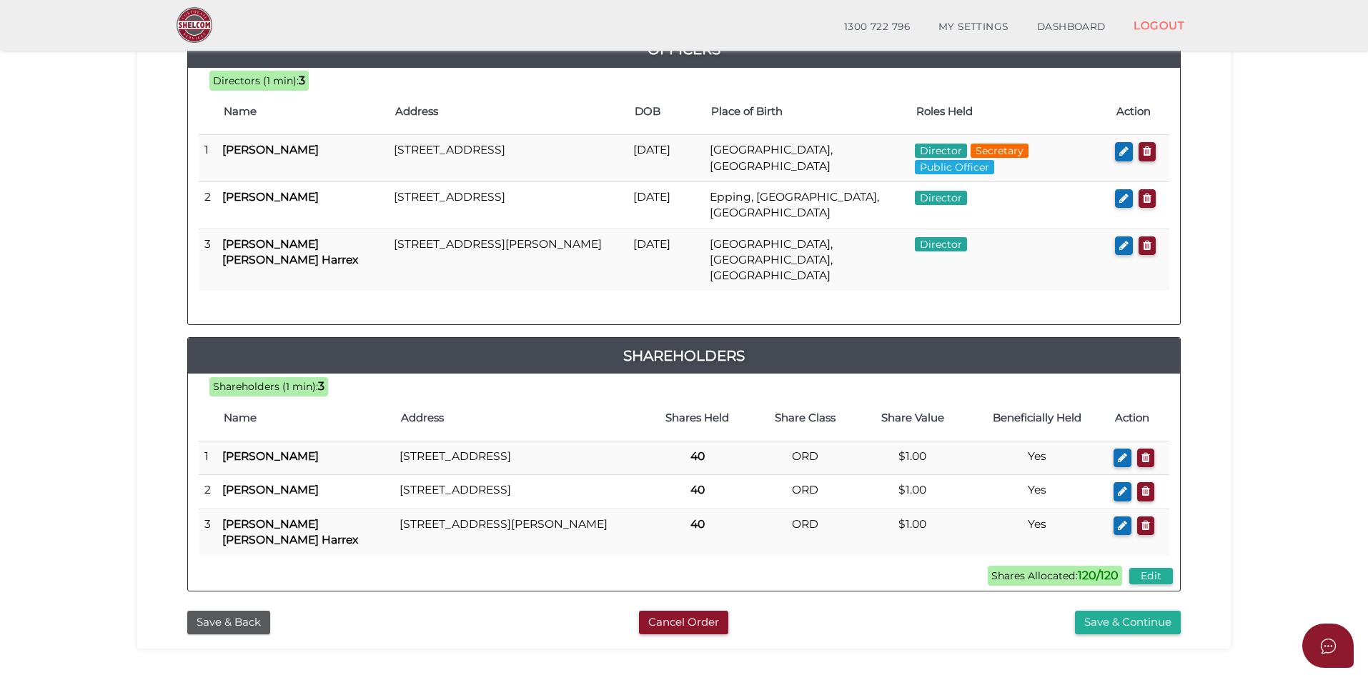
click at [432, 632] on div "Save & Back" at bounding box center [345, 623] width 338 height 24
click at [1266, 415] on section "Company Registration 7f1be529a26f06faebb8f6ec316e6fdd 1 REGISTRATION REQUIREMEN…" at bounding box center [684, 266] width 1368 height 884
click at [1288, 391] on section "Company Registration 7f1be529a26f06faebb8f6ec316e6fdd 1 REGISTRATION REQUIREMEN…" at bounding box center [684, 266] width 1368 height 884
click at [417, 412] on h4 "Address" at bounding box center [518, 418] width 235 height 12
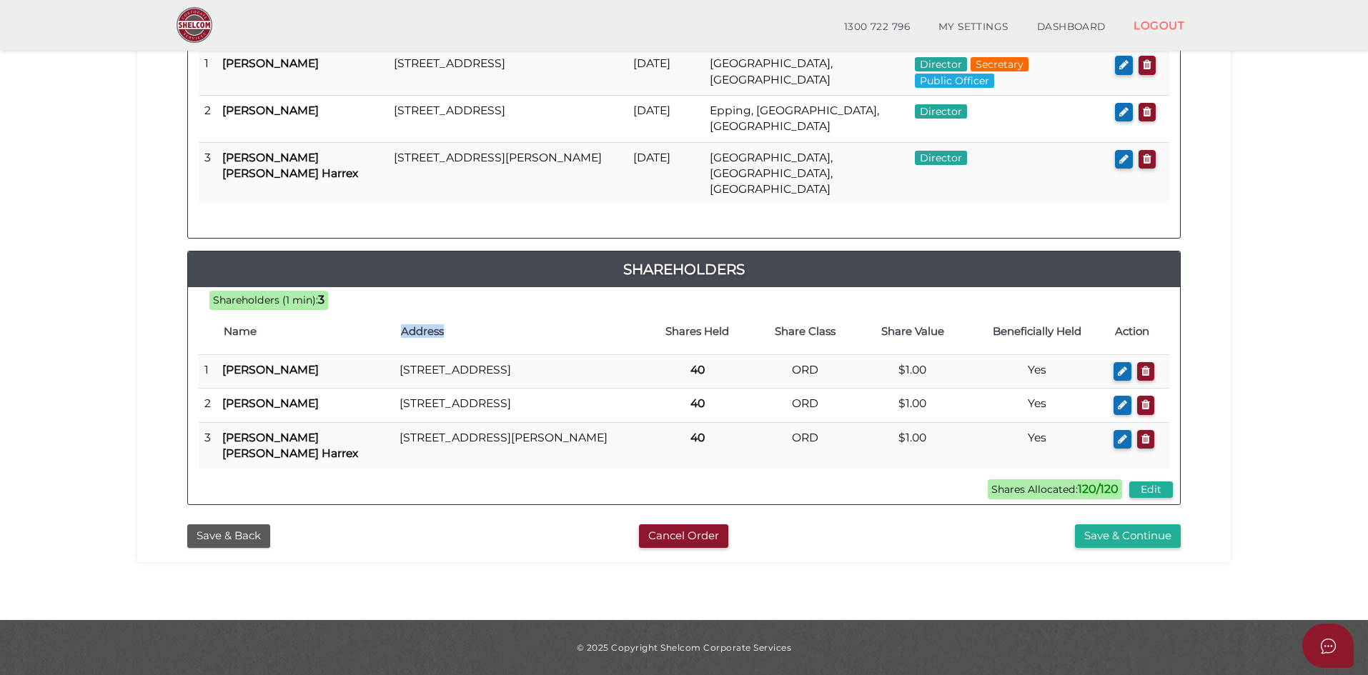
scroll to position [311, 0]
click at [910, 547] on div "Save & Continue" at bounding box center [1022, 536] width 338 height 24
click at [1114, 533] on button "Save & Continue" at bounding box center [1128, 536] width 106 height 24
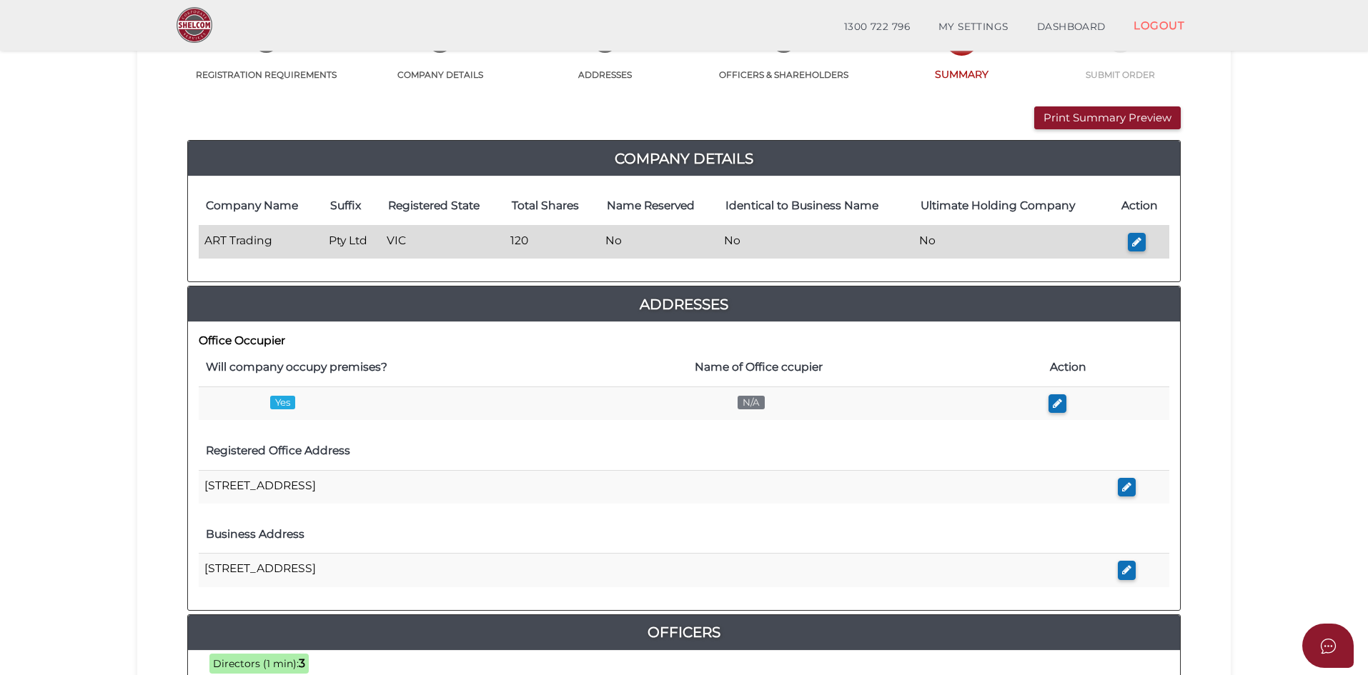
scroll to position [214, 0]
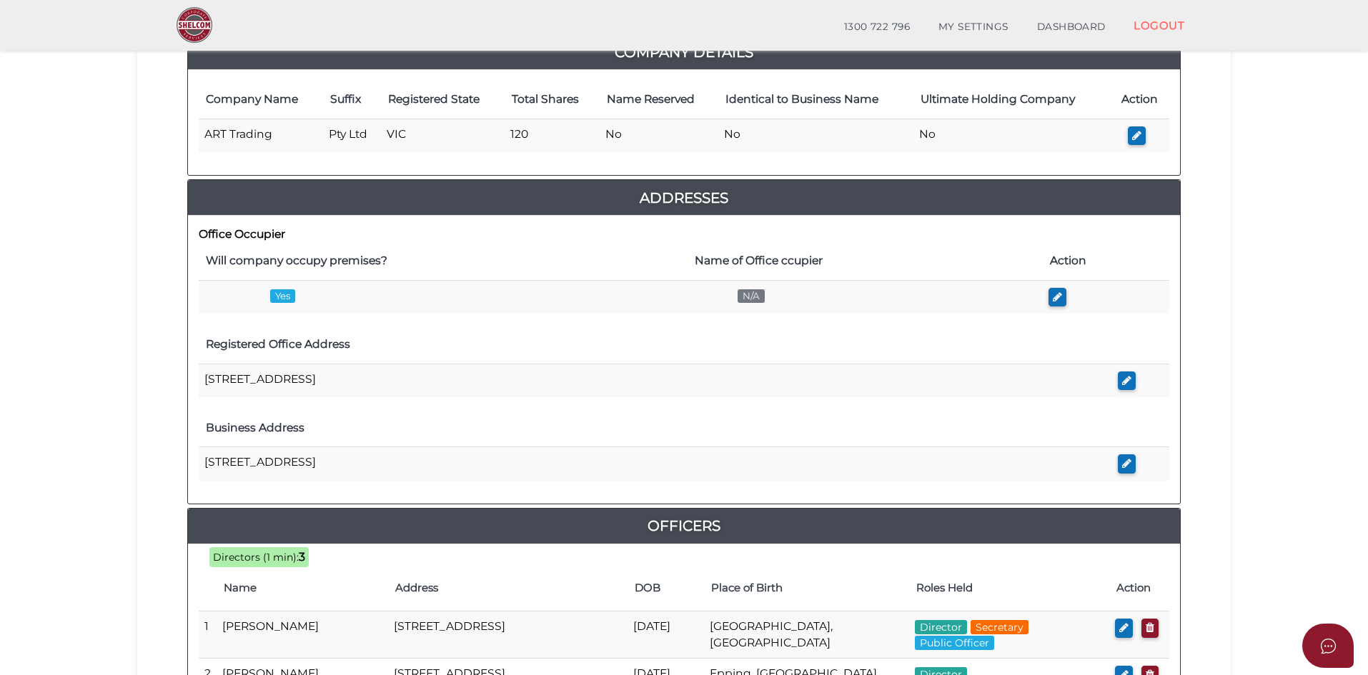
click at [42, 394] on section "Company Registration 7f1be529a26f06faebb8f6ec316e6fdd 1 REGISTRATION REQUIREMEN…" at bounding box center [684, 498] width 1368 height 1349
click at [360, 264] on th "Will company occupy premises?" at bounding box center [443, 261] width 489 height 38
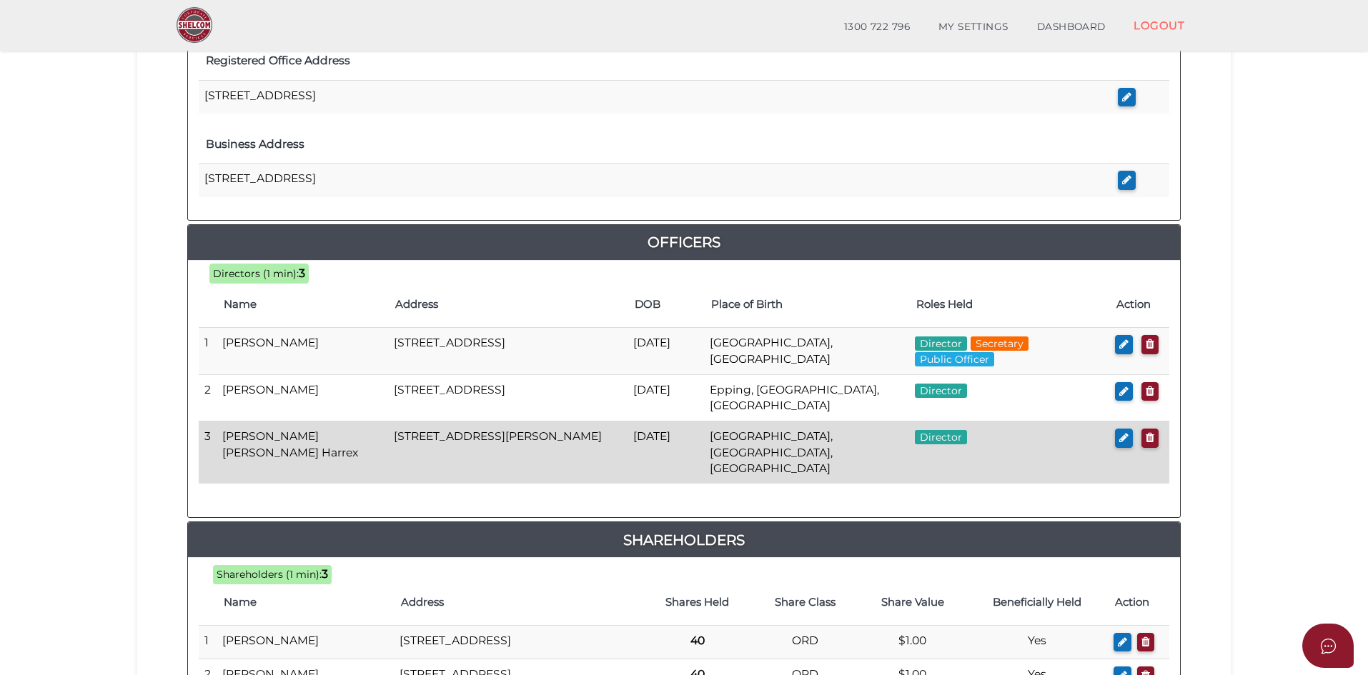
scroll to position [500, 0]
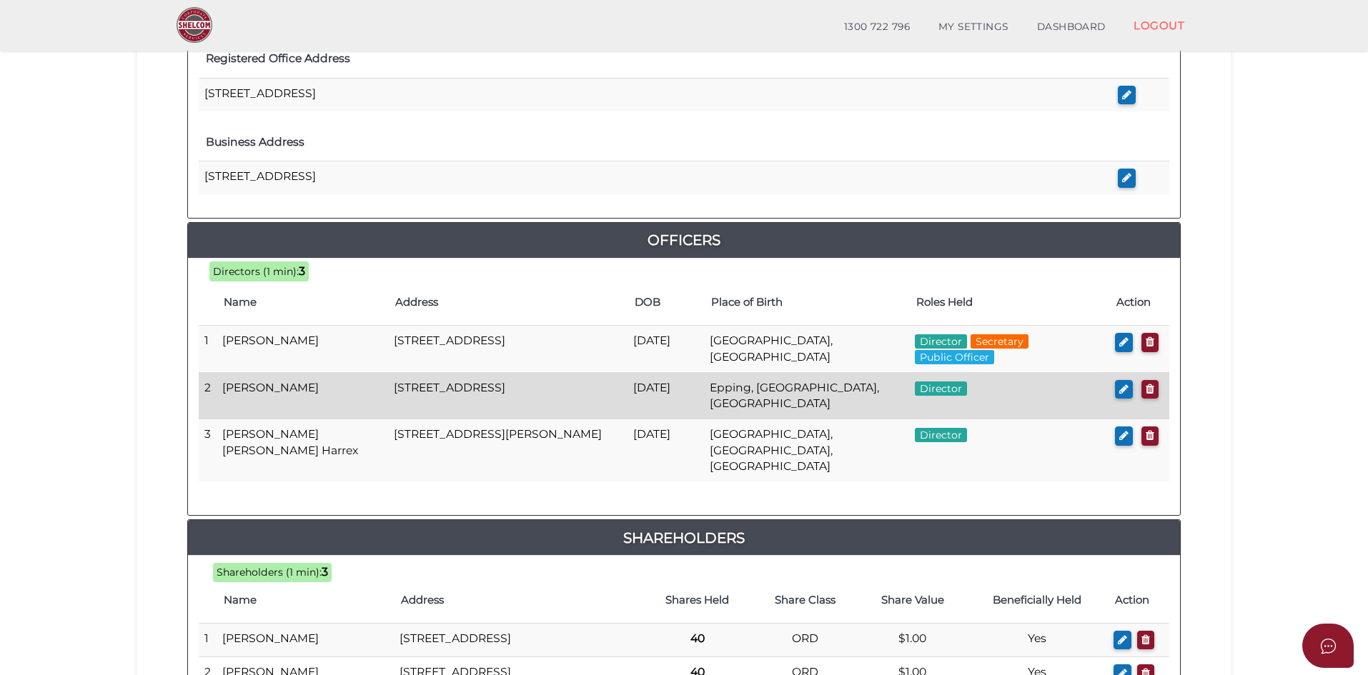
drag, startPoint x: 229, startPoint y: 389, endPoint x: 329, endPoint y: 391, distance: 100.8
click at [329, 391] on td "[PERSON_NAME]" at bounding box center [302, 395] width 171 height 47
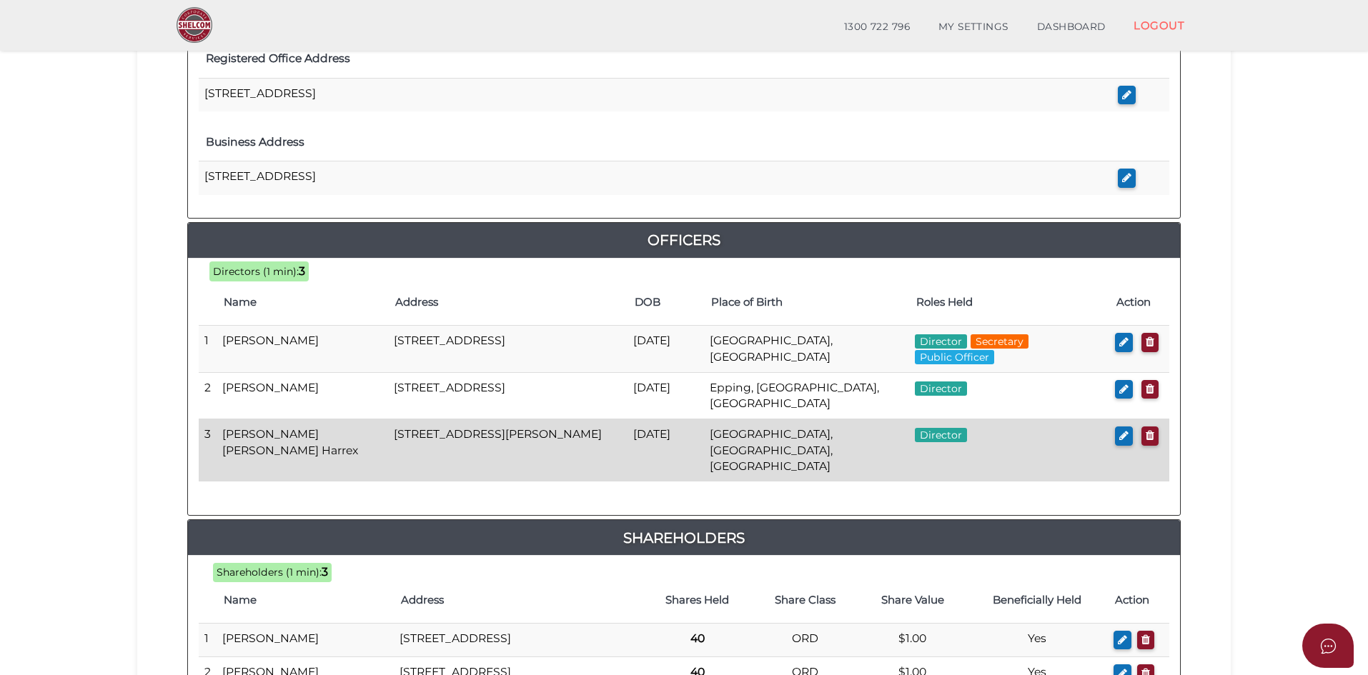
click at [249, 435] on td "[PERSON_NAME] [PERSON_NAME] Harrex" at bounding box center [302, 450] width 171 height 62
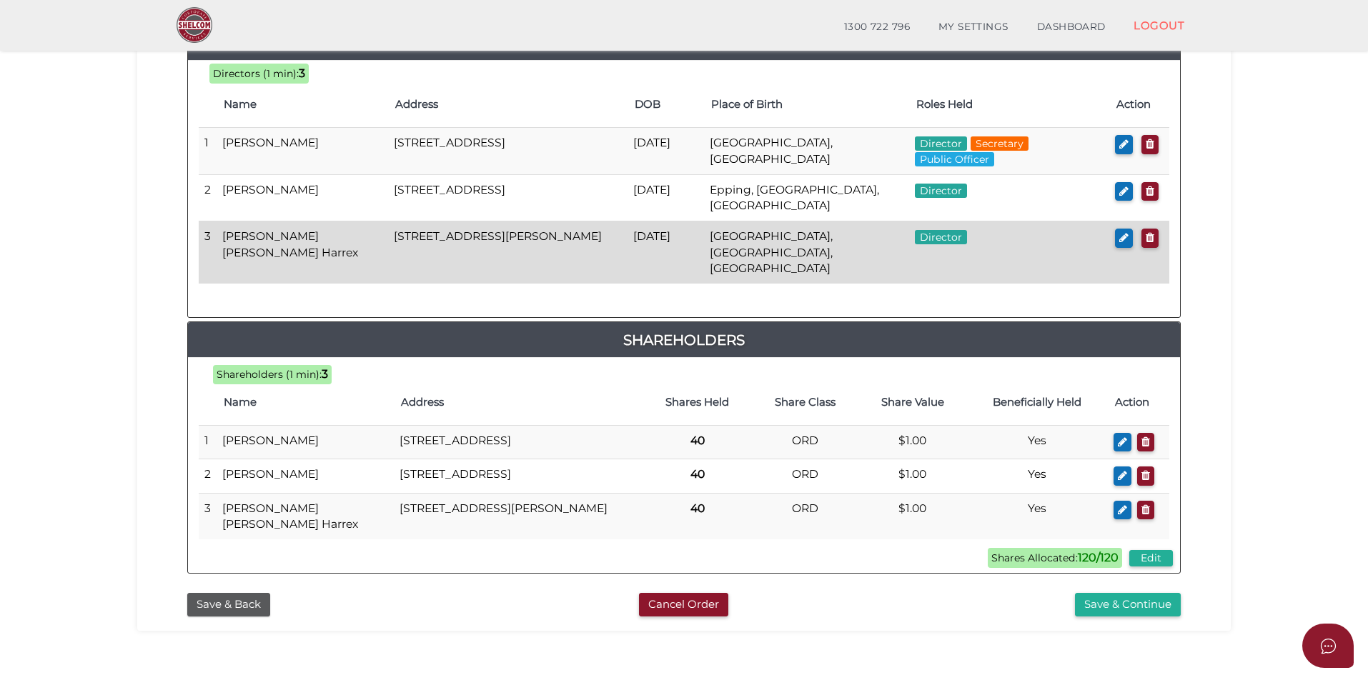
scroll to position [715, 0]
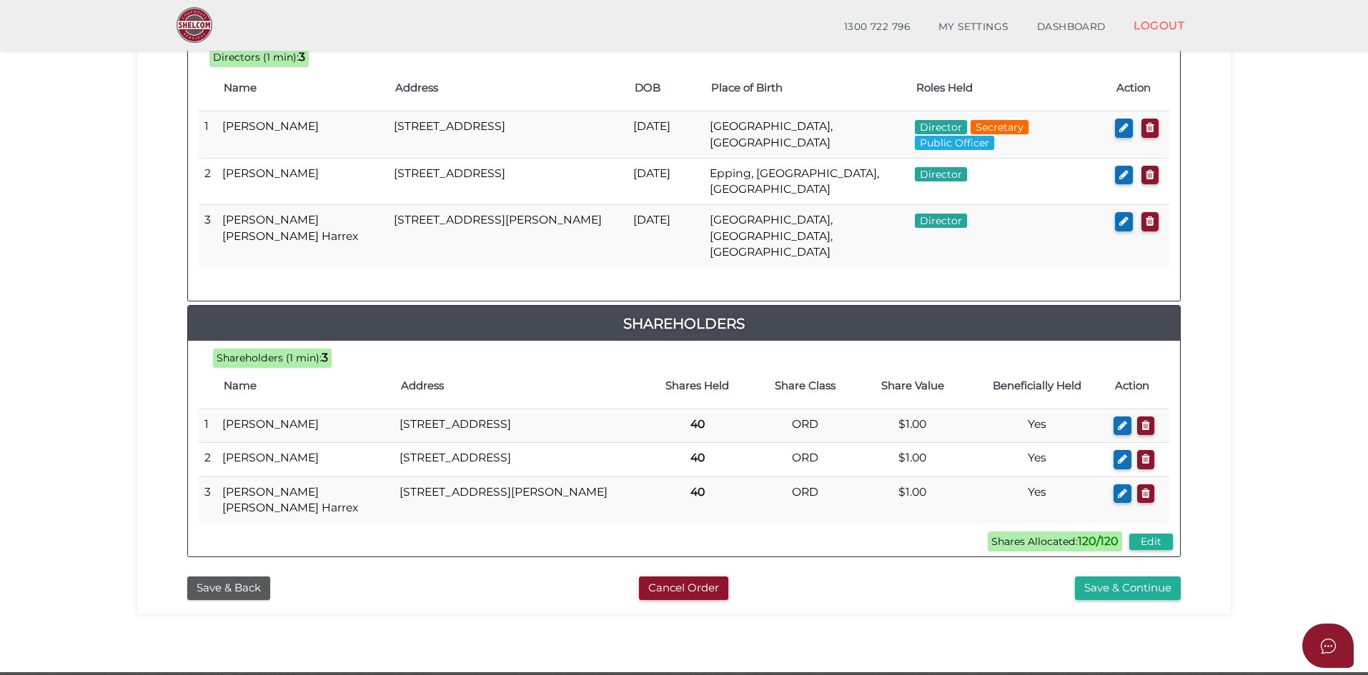
click at [805, 590] on div "Cancel Order" at bounding box center [683, 589] width 338 height 24
click at [1020, 615] on div "7f1be529a26f06faebb8f6ec316e6fdd 1 REGISTRATION REQUIREMENTS 2 COMPANY DETAILS …" at bounding box center [683, 3] width 1093 height 1223
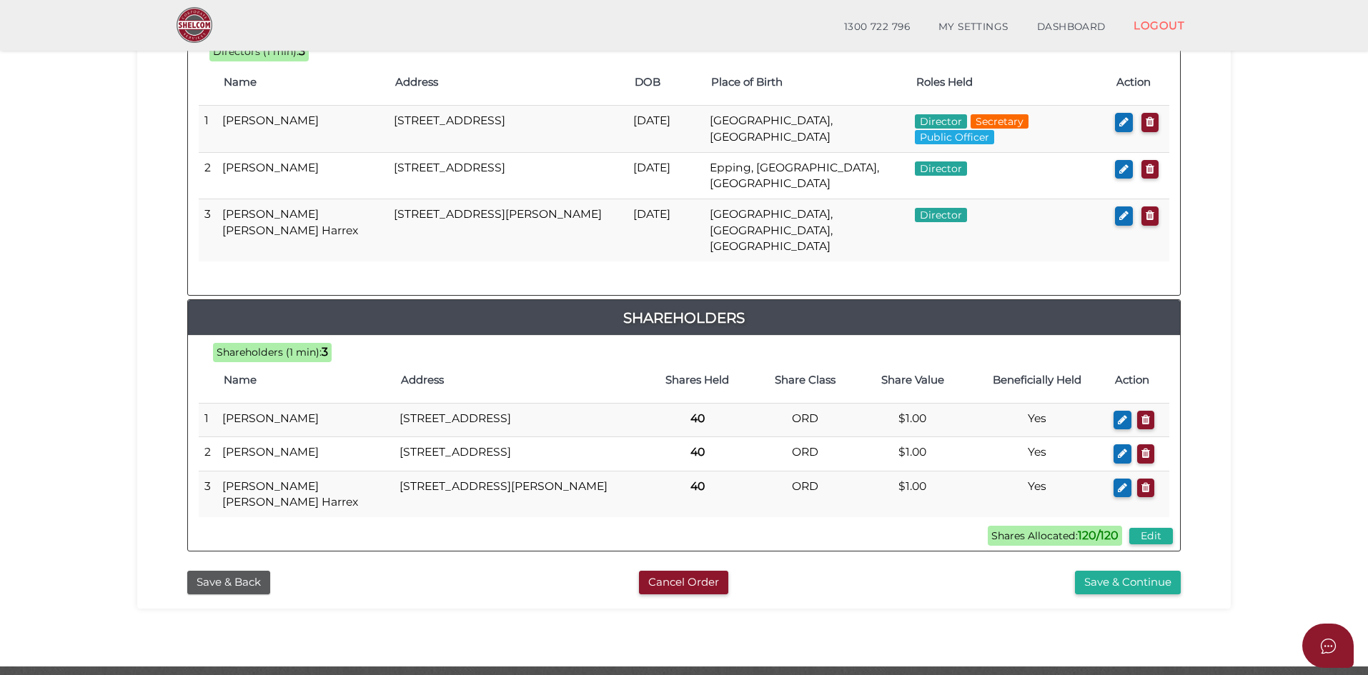
scroll to position [777, 0]
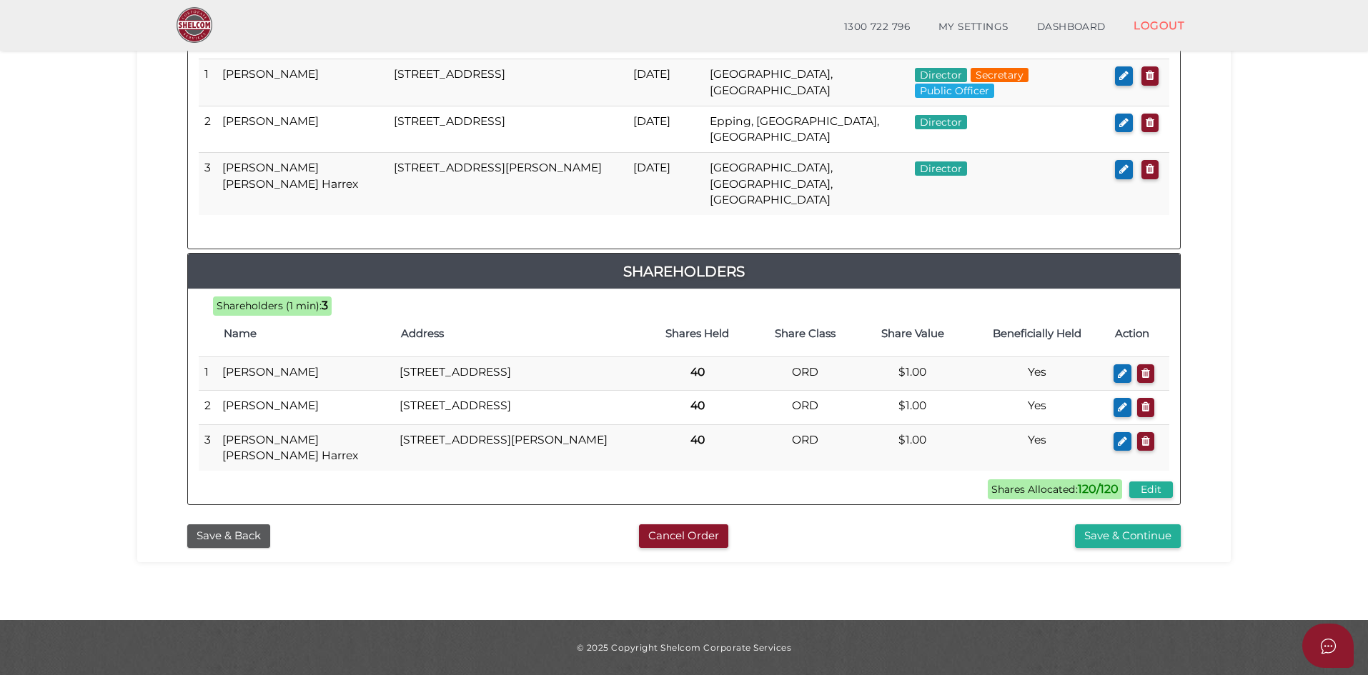
click at [880, 540] on div "Save & Continue" at bounding box center [1022, 536] width 338 height 24
click at [941, 545] on div "Save & Continue" at bounding box center [1022, 536] width 338 height 24
click at [1148, 534] on button "Save & Continue" at bounding box center [1128, 536] width 106 height 24
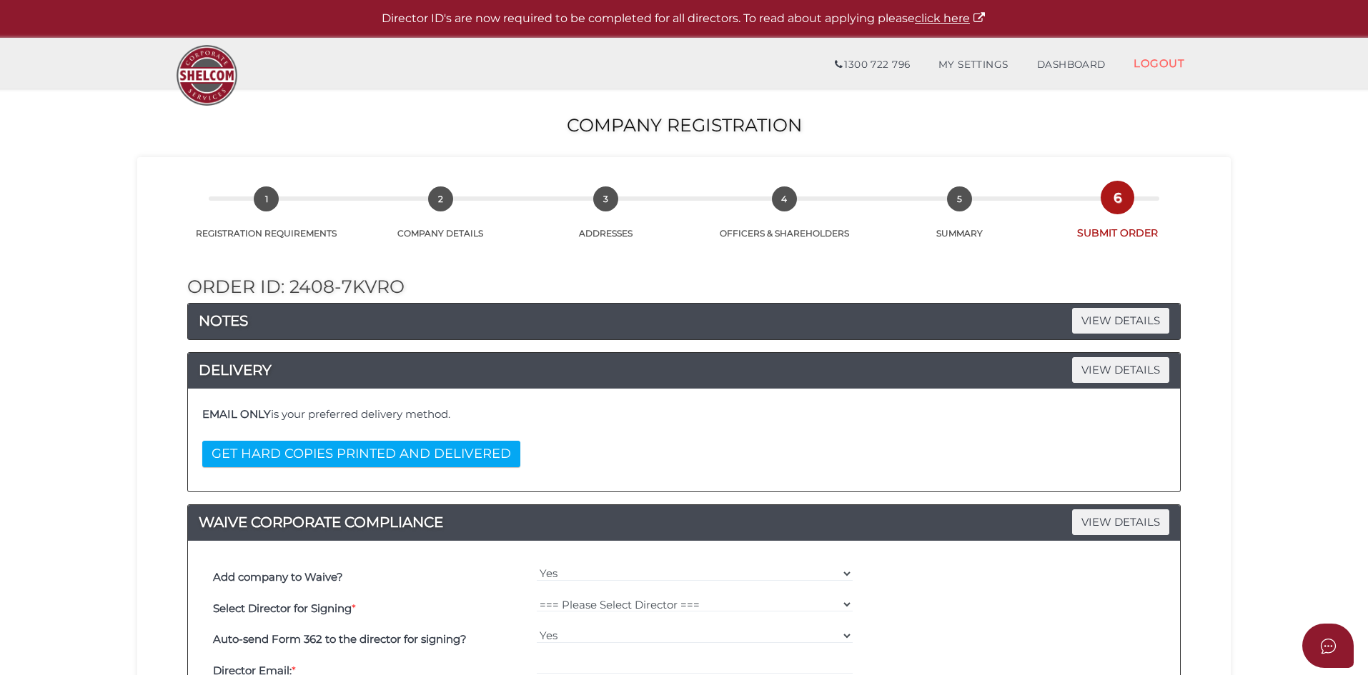
drag, startPoint x: 720, startPoint y: 459, endPoint x: 1090, endPoint y: 461, distance: 369.4
click at [721, 459] on div "EMAIL ONLY is your preferred delivery method. GET HARD COPIES PRINTED AND DELIV…" at bounding box center [684, 439] width 970 height 81
click at [1251, 442] on section "Company Registration 7f1be529a26f06faebb8f6ec316e6fdd 1 REGISTRATION REQUIREMEN…" at bounding box center [684, 587] width 1368 height 997
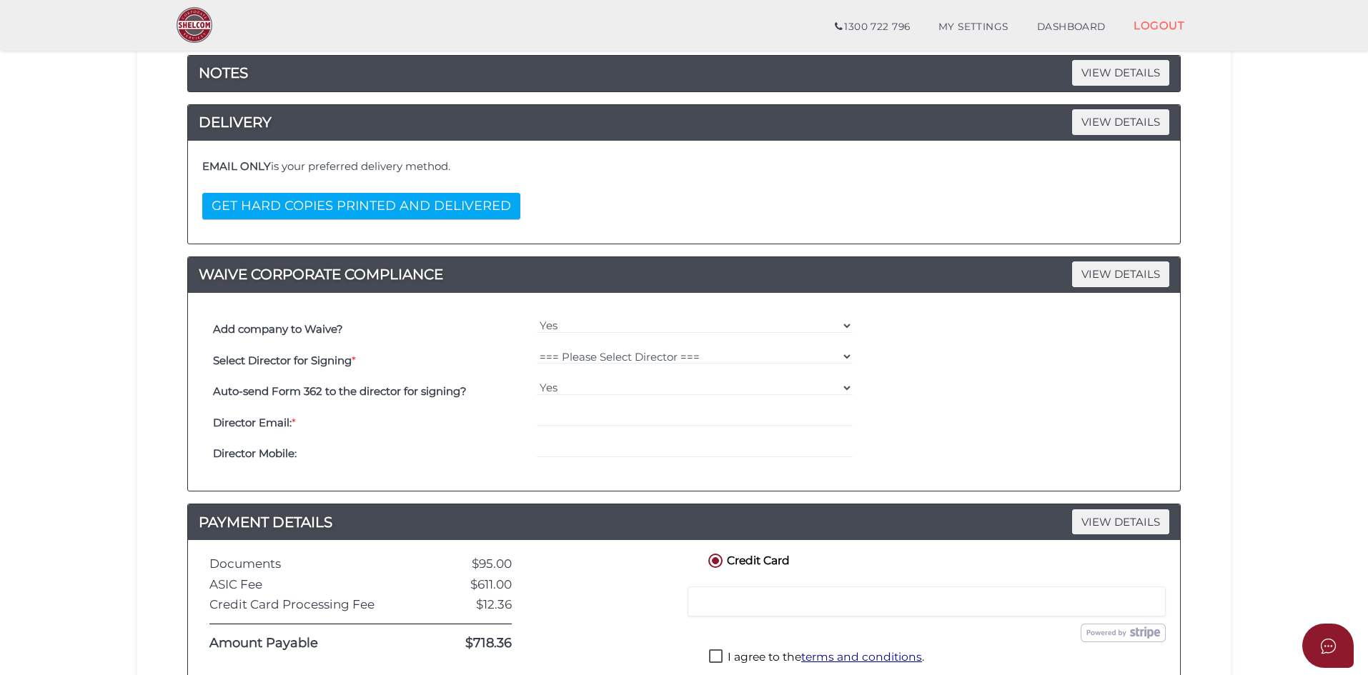
scroll to position [214, 0]
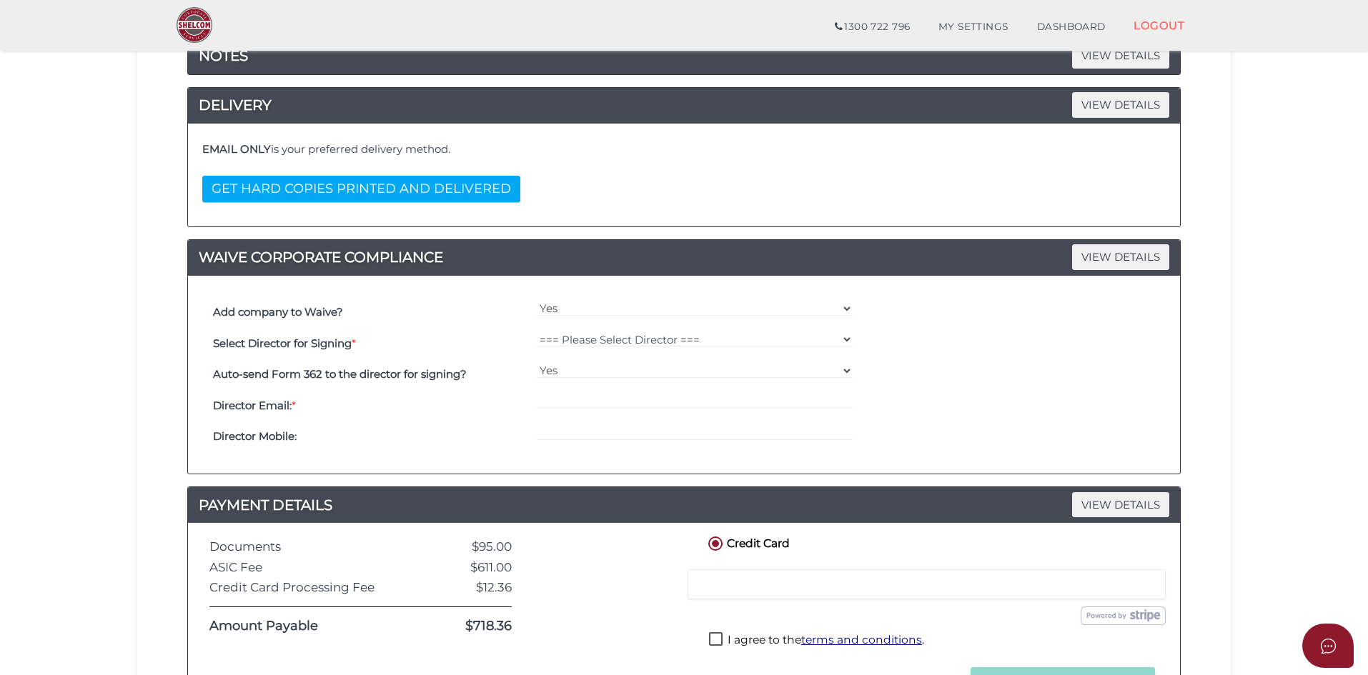
click at [1249, 441] on section "Company Registration 7f1be529a26f06faebb8f6ec316e6fdd 1 REGISTRATION REQUIREMEN…" at bounding box center [684, 322] width 1368 height 997
click at [622, 333] on select "=== Please Select Director === Abhimanyu [PERSON_NAME] [PERSON_NAME] [PERSON_NA…" at bounding box center [695, 340] width 317 height 16
select select "000026864"
click at [537, 332] on select "=== Please Select Director === Abhimanyu [PERSON_NAME] [PERSON_NAME] [PERSON_NA…" at bounding box center [695, 340] width 317 height 16
click at [583, 392] on div at bounding box center [695, 405] width 324 height 31
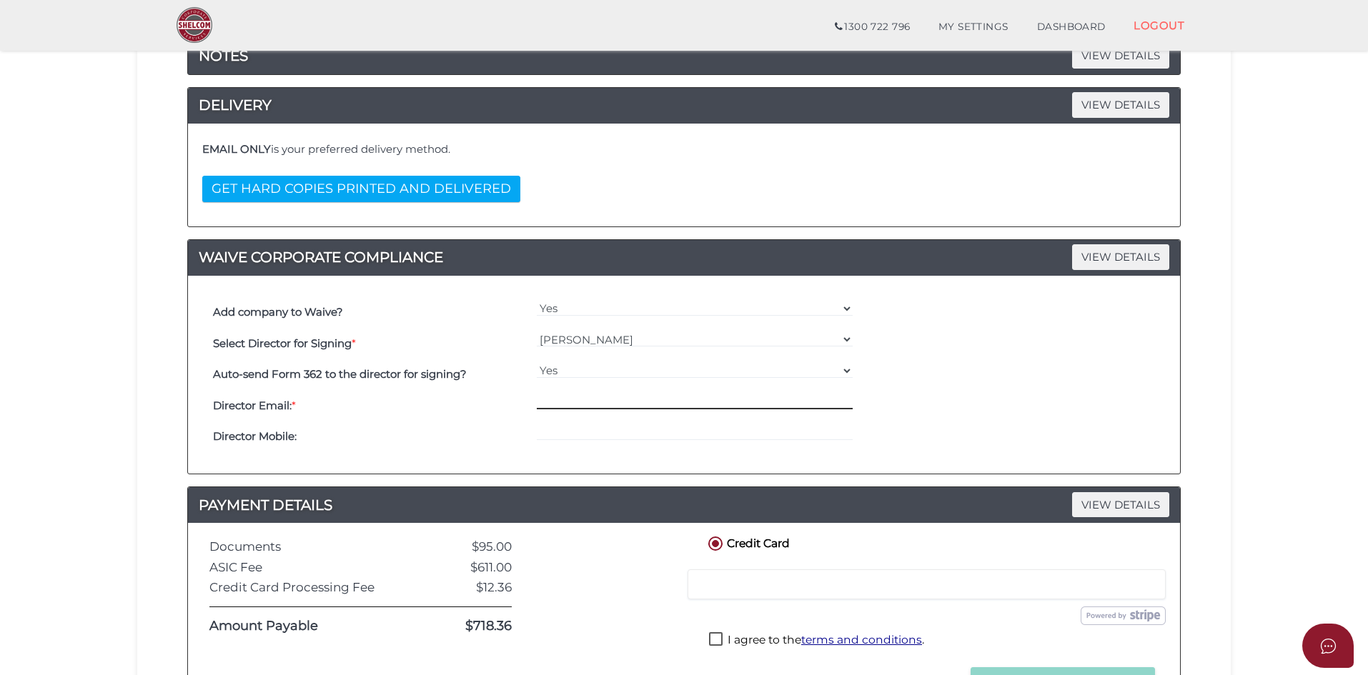
click at [582, 403] on input "email" at bounding box center [695, 402] width 317 height 16
click at [570, 401] on input "email" at bounding box center [695, 402] width 317 height 16
paste input "[EMAIL_ADDRESS][DOMAIN_NAME]"
type input "[EMAIL_ADDRESS][DOMAIN_NAME]"
click at [976, 403] on div "Director Email: * [EMAIL_ADDRESS][DOMAIN_NAME]" at bounding box center [683, 405] width 949 height 31
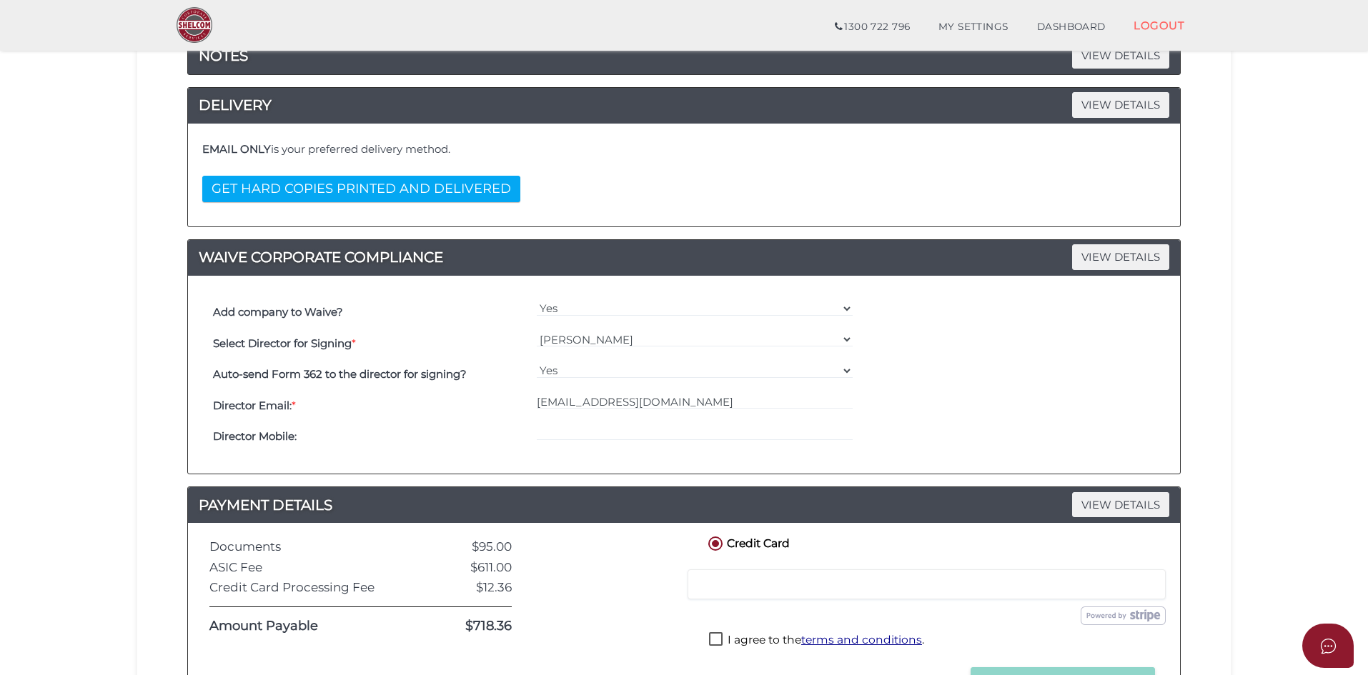
click at [129, 472] on section "Company Registration 7f1be529a26f06faebb8f6ec316e6fdd 1 REGISTRATION REQUIREMEN…" at bounding box center [684, 322] width 1368 height 997
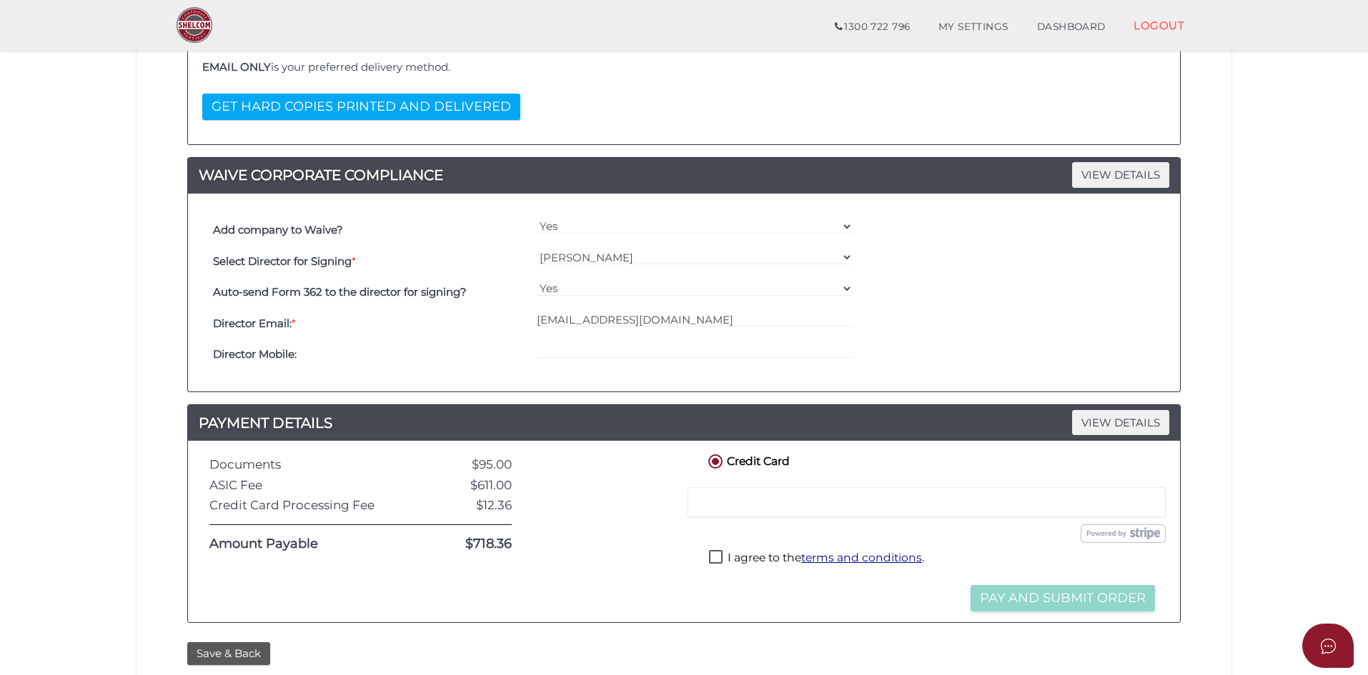
scroll to position [414, 0]
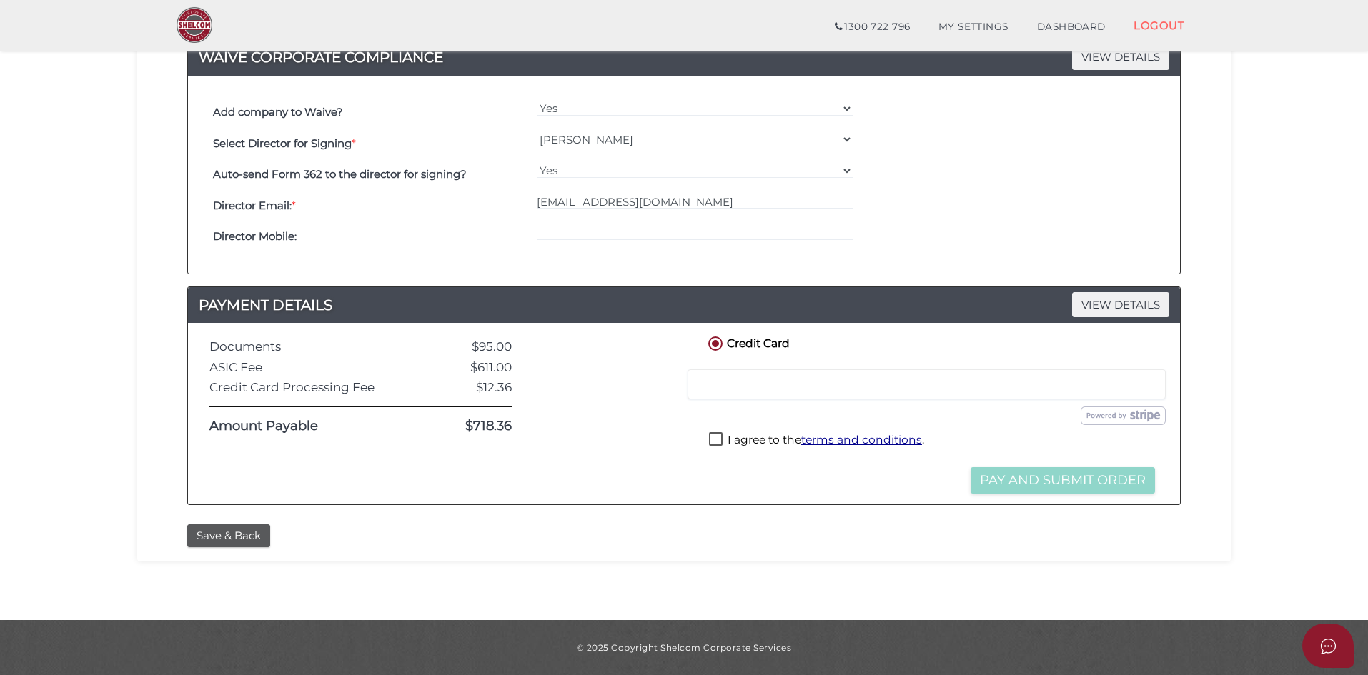
click at [68, 474] on section "Company Registration 7f1be529a26f06faebb8f6ec316e6fdd 1 REGISTRATION REQUIREMEN…" at bounding box center [684, 121] width 1368 height 997
drag, startPoint x: 657, startPoint y: 417, endPoint x: 703, endPoint y: 429, distance: 47.1
click at [657, 415] on div at bounding box center [608, 414] width 172 height 160
click at [681, 465] on div at bounding box center [608, 414] width 172 height 160
click at [717, 439] on label "I agree to the terms and conditions ." at bounding box center [816, 441] width 215 height 18
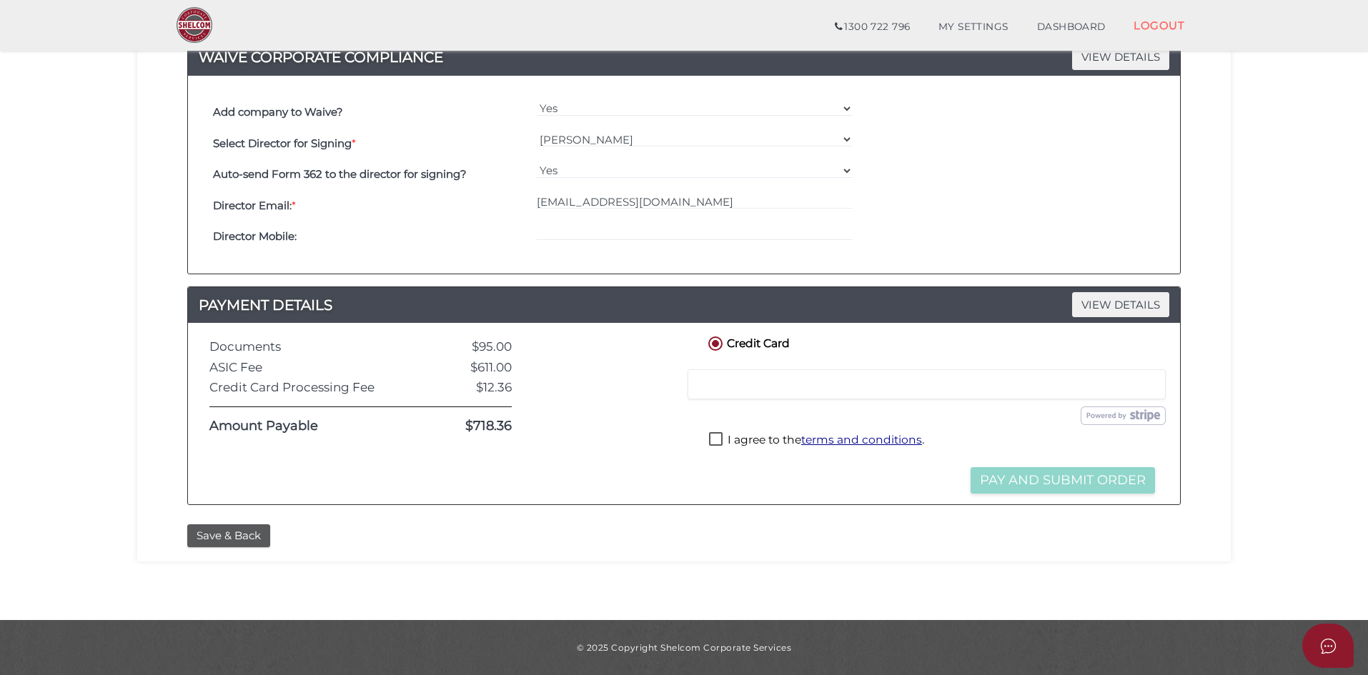
checkbox input "true"
click at [676, 452] on div at bounding box center [608, 414] width 172 height 160
click at [888, 483] on div "Credit Card Credit or Debit Card Loading saved cards... Select a saved card Sub…" at bounding box center [932, 414] width 474 height 160
click at [1258, 432] on section "Company Registration 7f1be529a26f06faebb8f6ec316e6fdd 1 REGISTRATION REQUIREMEN…" at bounding box center [684, 121] width 1368 height 997
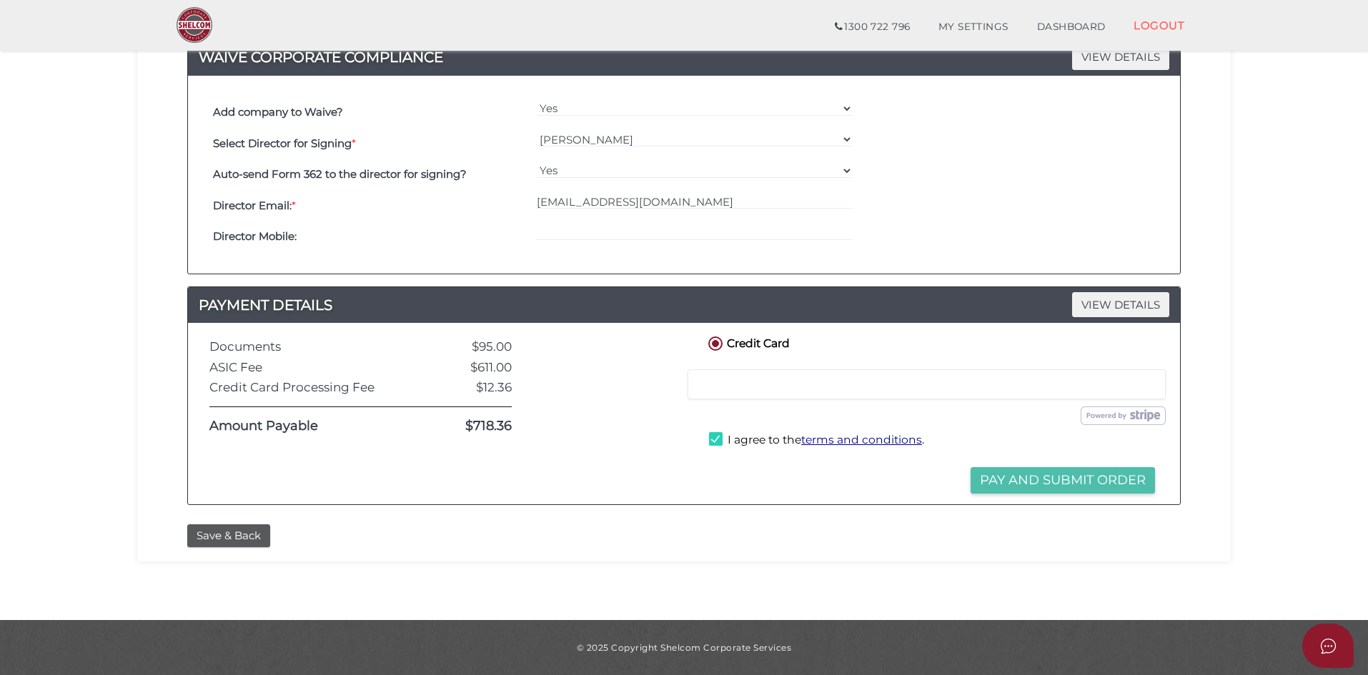
click at [1070, 479] on button "Pay and Submit Order" at bounding box center [1062, 480] width 184 height 26
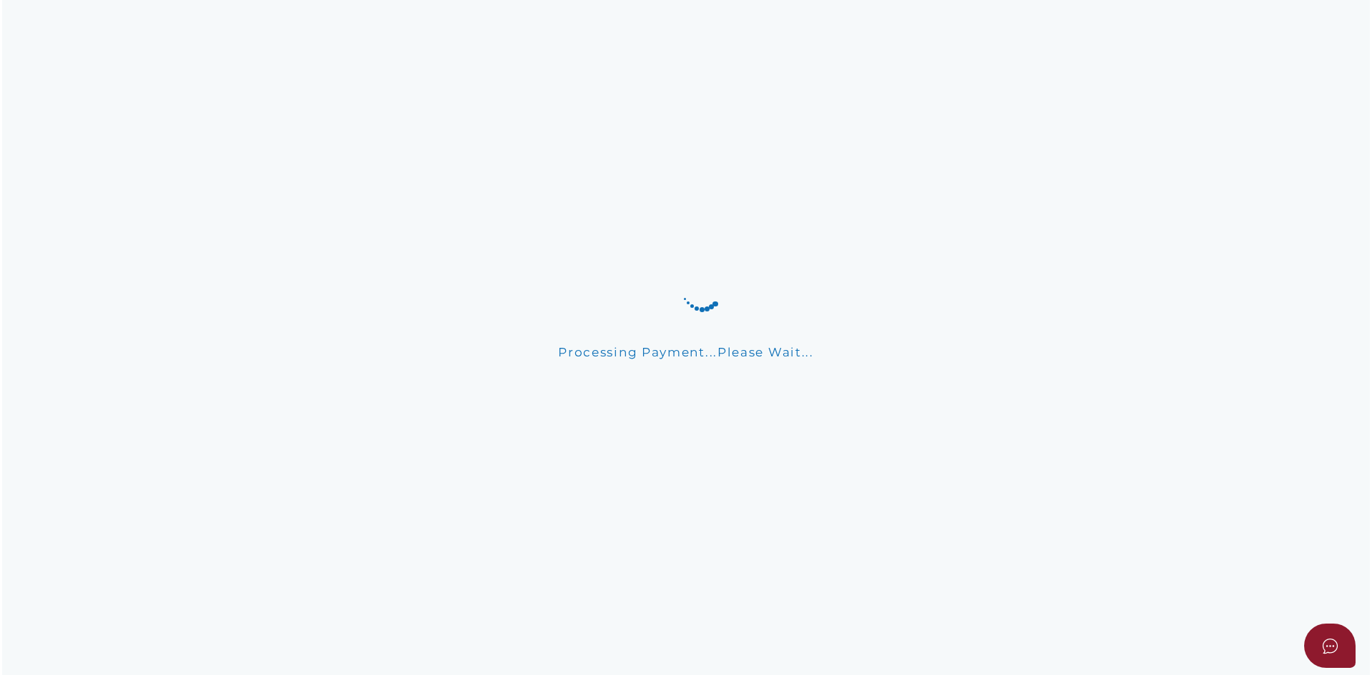
scroll to position [0, 0]
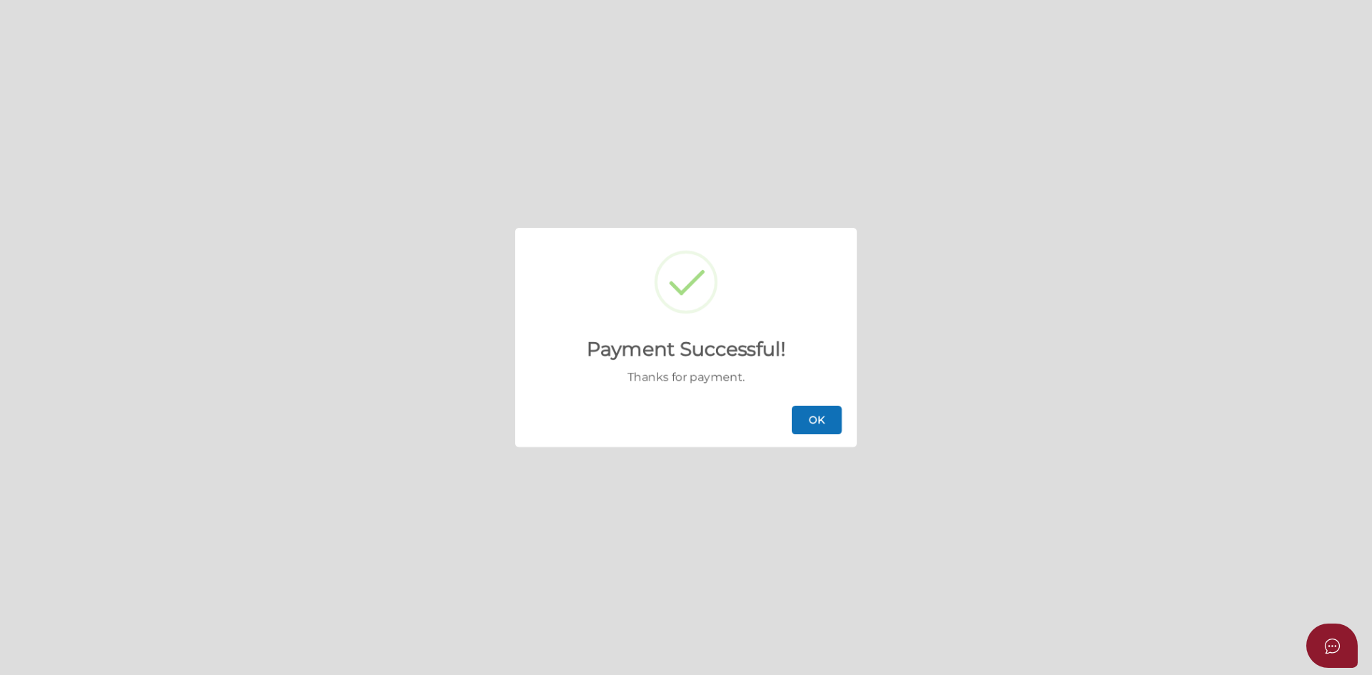
click at [819, 425] on button "OK" at bounding box center [817, 420] width 50 height 29
